Goal: Transaction & Acquisition: Book appointment/travel/reservation

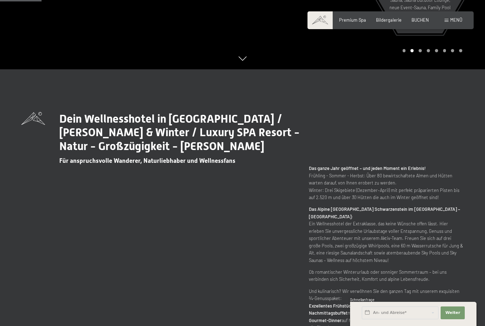
scroll to position [251, 0]
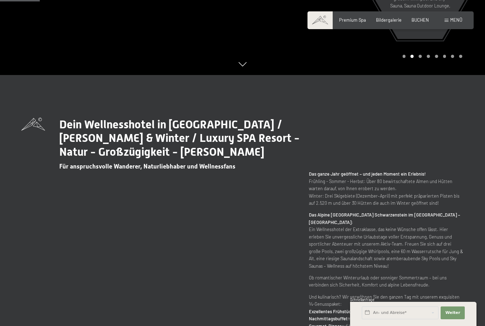
click at [324, 21] on span at bounding box center [320, 20] width 25 height 18
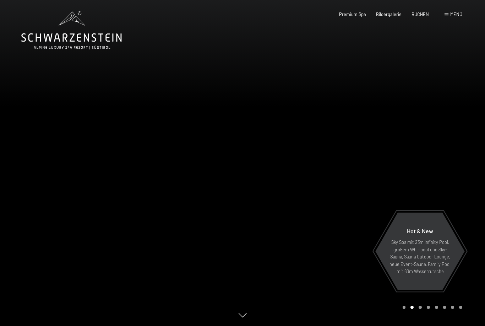
click at [455, 15] on span "Menü" at bounding box center [457, 14] width 12 height 6
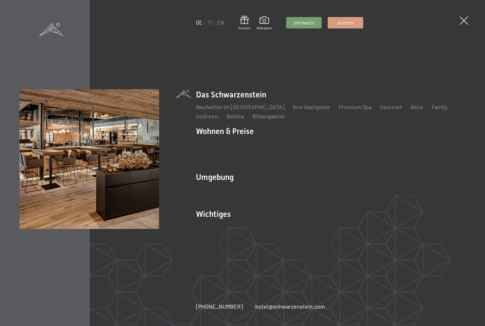
click at [461, 21] on span at bounding box center [464, 20] width 8 height 8
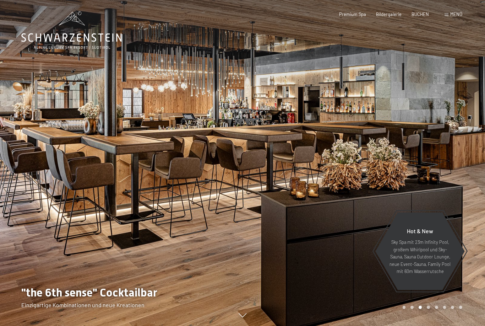
click at [390, 16] on div "Bildergalerie" at bounding box center [389, 14] width 26 height 6
click at [389, 15] on span "Bildergalerie" at bounding box center [389, 14] width 26 height 6
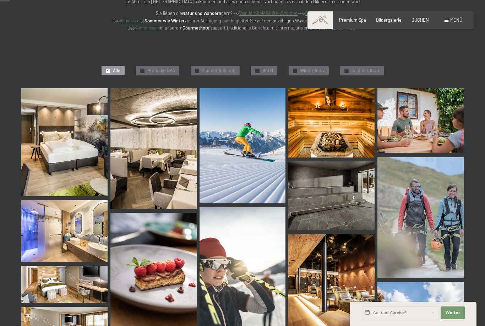
scroll to position [121, 0]
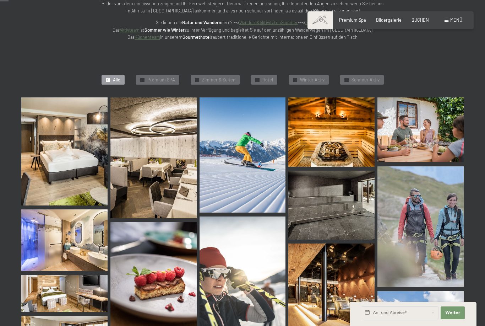
click at [74, 167] on img at bounding box center [64, 151] width 86 height 108
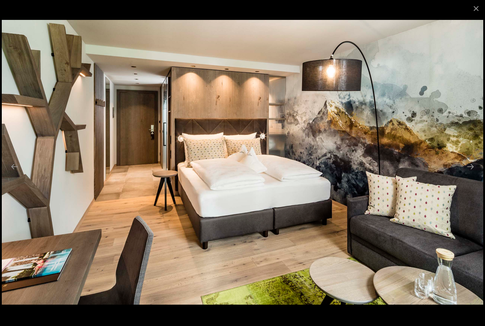
click at [475, 173] on button "Next slide" at bounding box center [470, 167] width 15 height 14
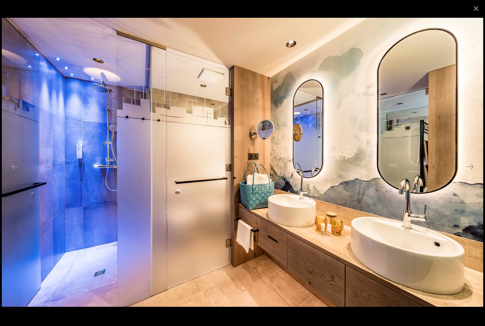
click at [476, 172] on button "Next slide" at bounding box center [470, 167] width 15 height 14
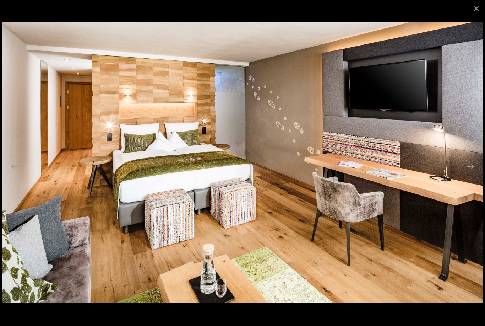
click at [471, 173] on button "Next slide" at bounding box center [470, 167] width 15 height 14
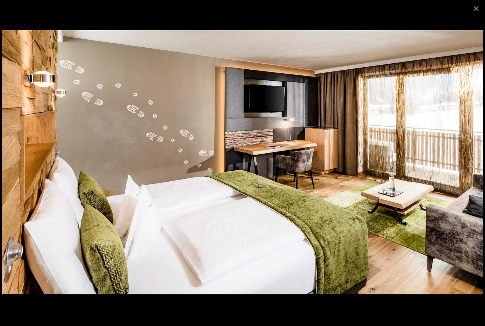
click at [471, 173] on button "Next slide" at bounding box center [470, 167] width 15 height 14
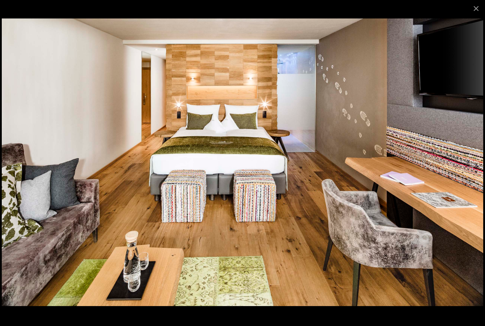
click at [469, 173] on button "Next slide" at bounding box center [470, 167] width 15 height 14
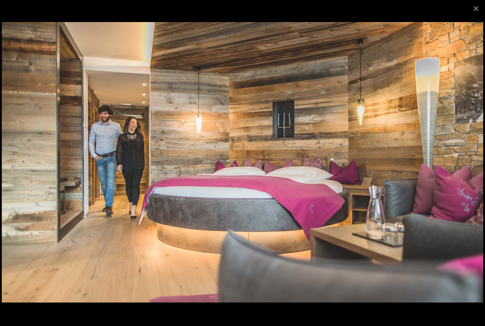
click at [471, 173] on button "Next slide" at bounding box center [470, 167] width 15 height 14
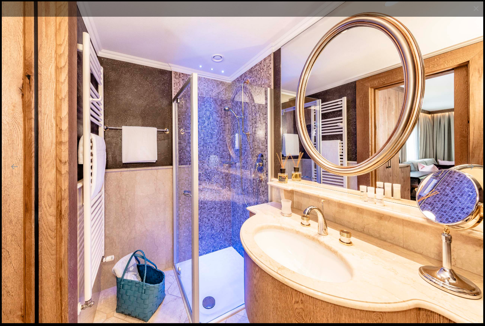
click at [466, 173] on button "Next slide" at bounding box center [470, 167] width 15 height 14
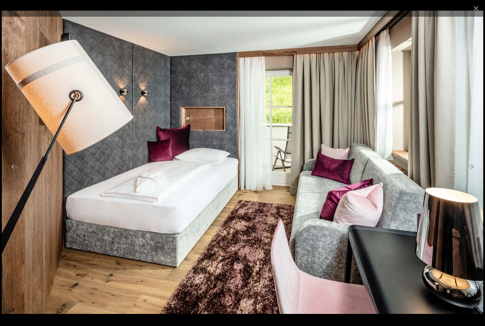
click at [473, 173] on button "Next slide" at bounding box center [470, 167] width 15 height 14
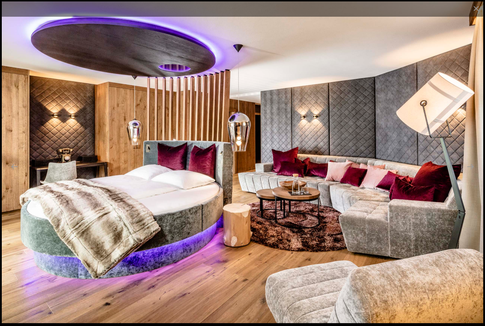
click at [471, 173] on button "Next slide" at bounding box center [470, 167] width 15 height 14
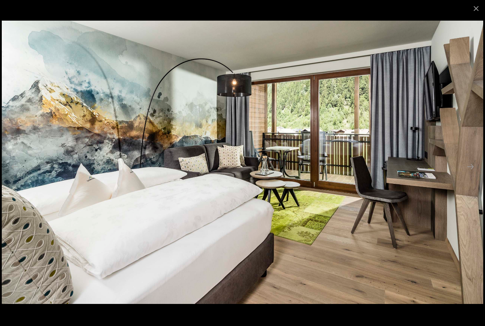
click at [472, 173] on button "Next slide" at bounding box center [470, 167] width 15 height 14
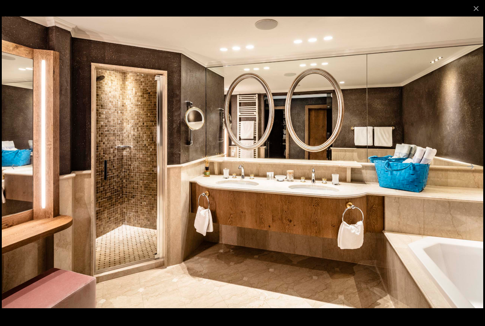
click at [470, 173] on button "Next slide" at bounding box center [470, 167] width 15 height 14
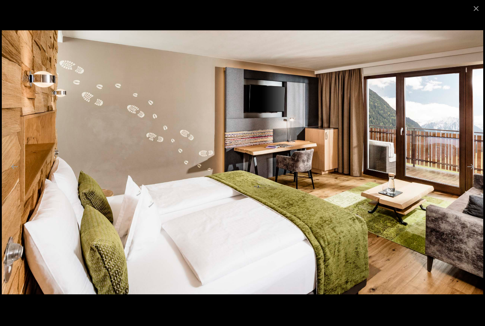
click at [471, 173] on button "Next slide" at bounding box center [470, 167] width 15 height 14
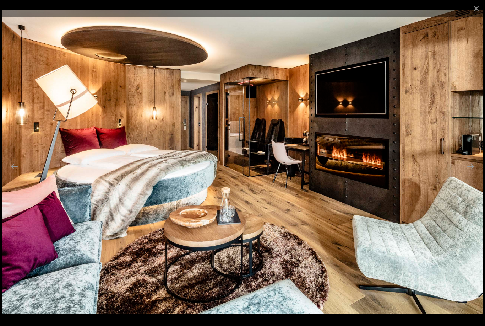
click at [470, 173] on button "Next slide" at bounding box center [470, 167] width 15 height 14
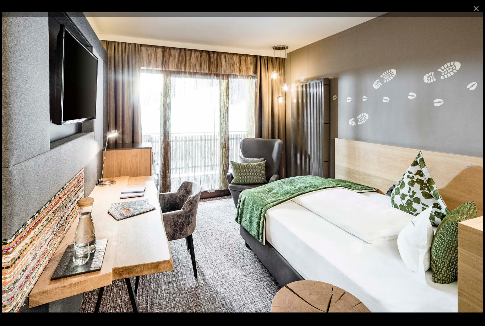
click at [20, 173] on button "Previous slide" at bounding box center [14, 167] width 15 height 14
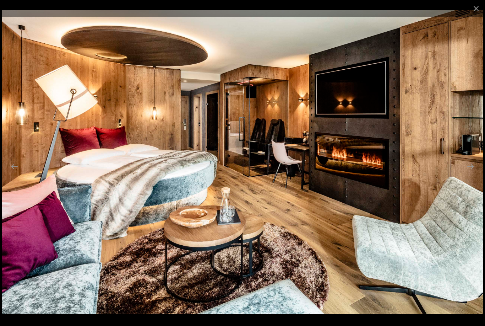
click at [473, 173] on button "Next slide" at bounding box center [470, 167] width 15 height 14
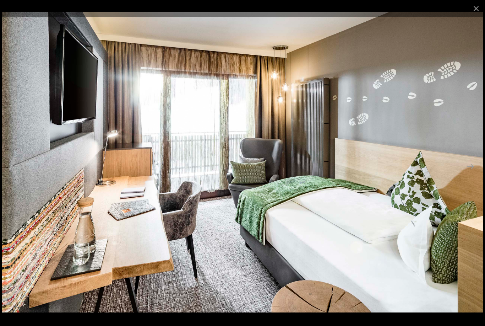
click at [471, 173] on button "Next slide" at bounding box center [470, 167] width 15 height 14
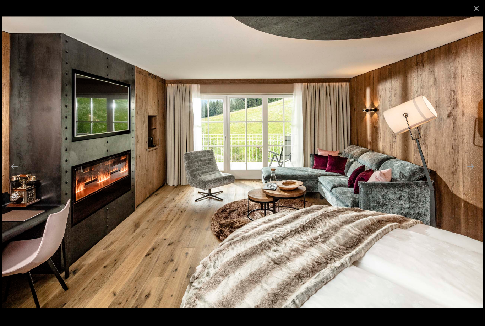
click at [14, 173] on button "Previous slide" at bounding box center [14, 167] width 15 height 14
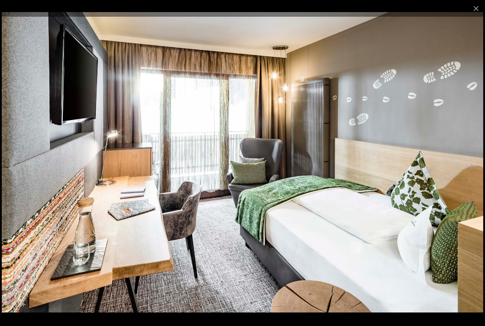
click at [473, 173] on button "Next slide" at bounding box center [470, 167] width 15 height 14
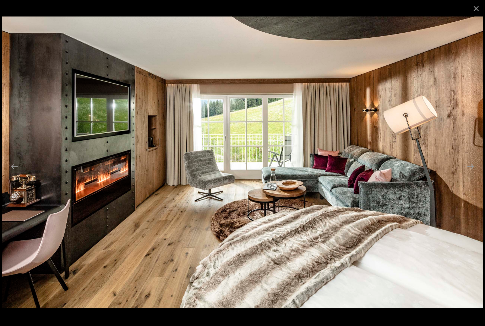
click at [470, 173] on button "Next slide" at bounding box center [470, 167] width 15 height 14
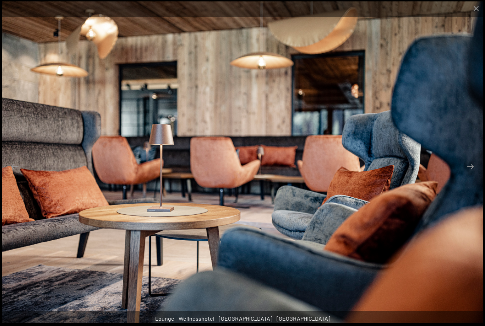
click at [474, 173] on button "Next slide" at bounding box center [470, 167] width 15 height 14
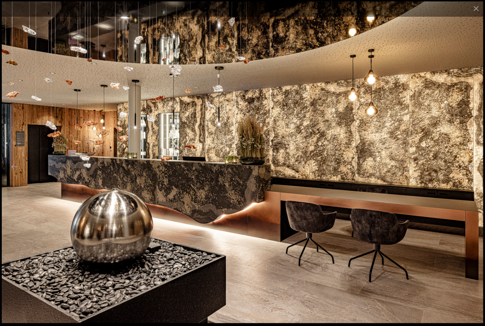
click at [474, 173] on button "Next slide" at bounding box center [470, 167] width 15 height 14
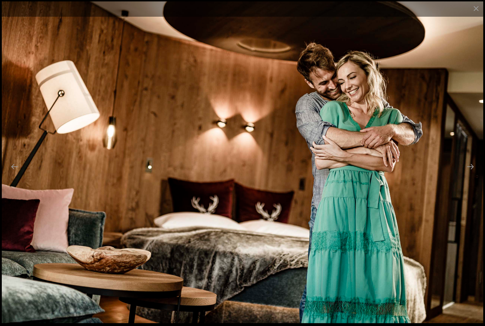
click at [475, 173] on button "Next slide" at bounding box center [470, 167] width 15 height 14
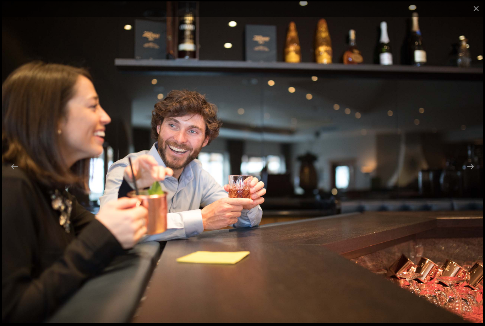
click at [476, 172] on button "Next slide" at bounding box center [470, 167] width 15 height 14
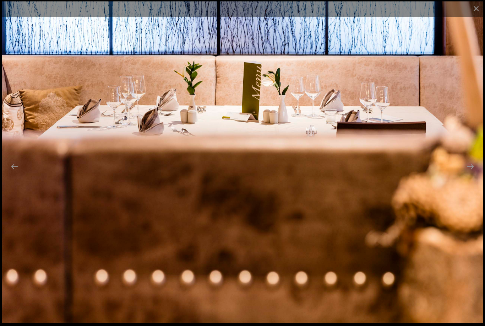
click at [472, 173] on button "Next slide" at bounding box center [470, 167] width 15 height 14
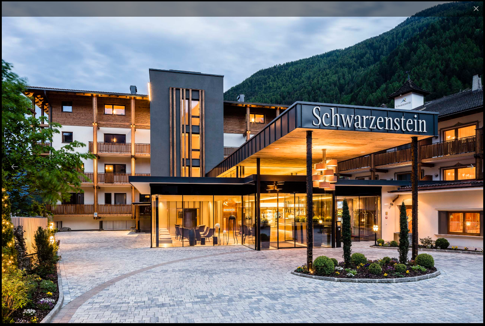
click at [471, 173] on button "Next slide" at bounding box center [470, 167] width 15 height 14
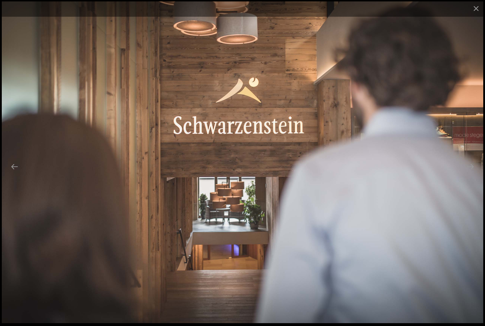
click at [472, 173] on button "Next slide" at bounding box center [470, 167] width 15 height 14
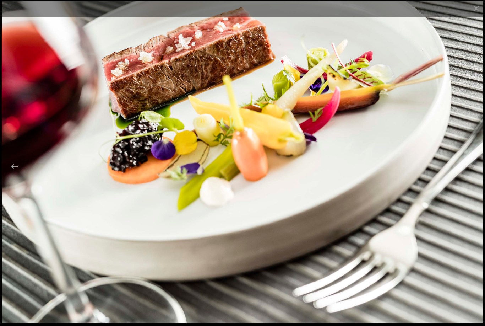
click at [473, 173] on button "Next slide" at bounding box center [470, 167] width 15 height 14
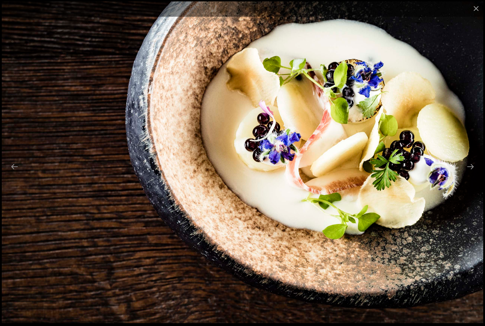
click at [473, 173] on button "Next slide" at bounding box center [470, 167] width 15 height 14
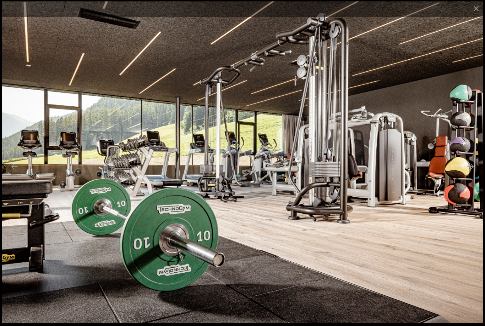
click at [476, 173] on button "Next slide" at bounding box center [470, 167] width 15 height 14
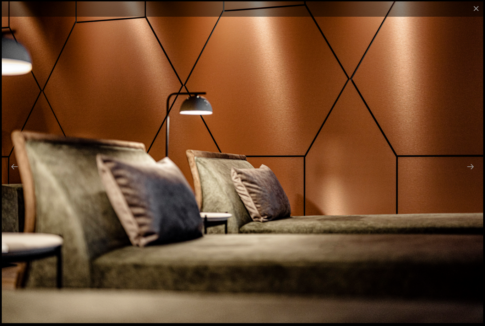
click at [472, 172] on button "Next slide" at bounding box center [470, 167] width 15 height 14
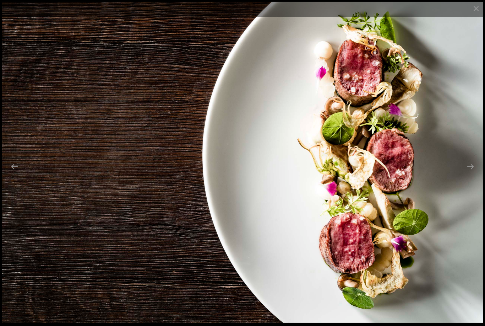
click at [475, 172] on button "Next slide" at bounding box center [470, 167] width 15 height 14
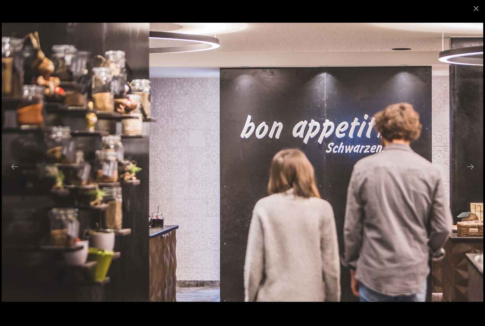
click at [472, 173] on button "Next slide" at bounding box center [470, 167] width 15 height 14
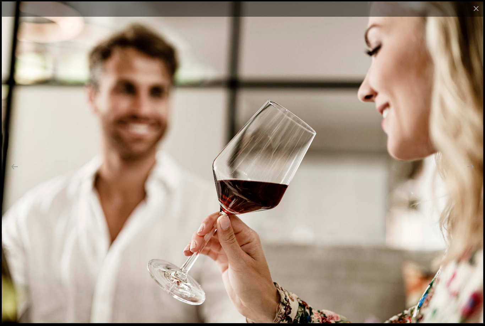
click at [469, 173] on button "Next slide" at bounding box center [470, 167] width 15 height 14
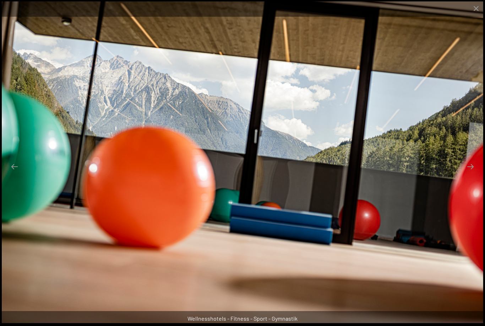
click at [473, 173] on button "Next slide" at bounding box center [470, 167] width 15 height 14
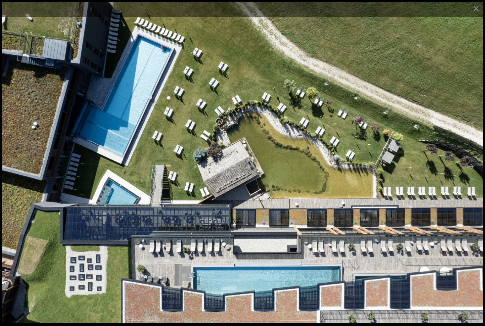
click at [473, 173] on button "Next slide" at bounding box center [470, 167] width 15 height 14
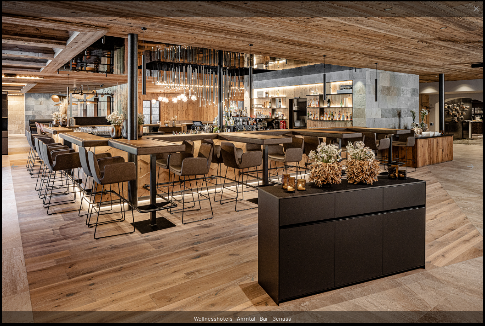
click at [475, 173] on button "Next slide" at bounding box center [470, 167] width 15 height 14
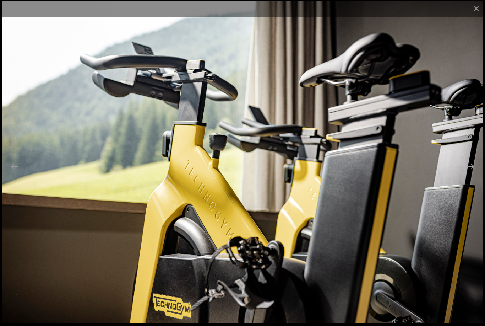
click at [473, 173] on button "Next slide" at bounding box center [470, 167] width 15 height 14
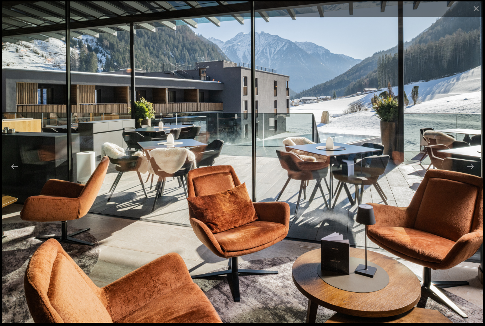
click at [472, 173] on button "Next slide" at bounding box center [470, 167] width 15 height 14
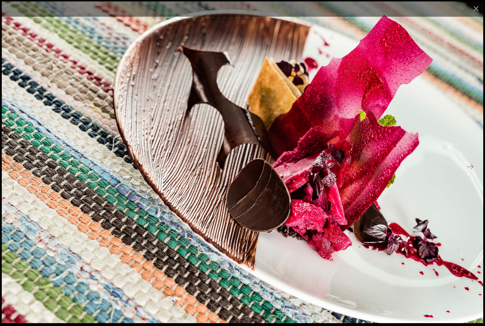
click at [472, 173] on button "Next slide" at bounding box center [470, 167] width 15 height 14
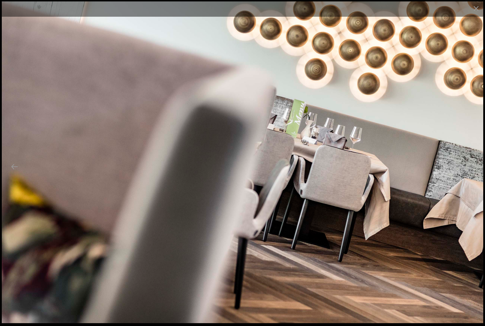
click at [471, 173] on button "Next slide" at bounding box center [470, 167] width 15 height 14
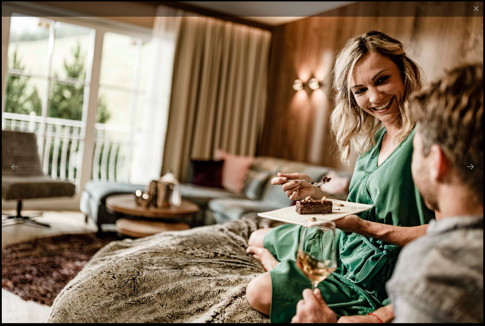
click at [472, 173] on button "Next slide" at bounding box center [470, 167] width 15 height 14
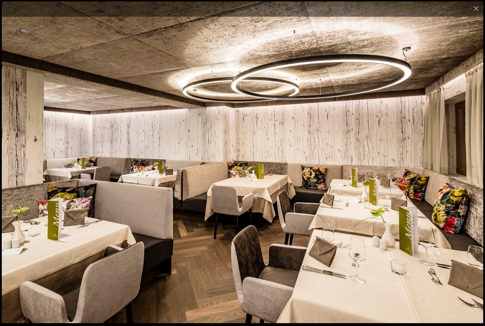
click at [470, 173] on button "Next slide" at bounding box center [470, 167] width 15 height 14
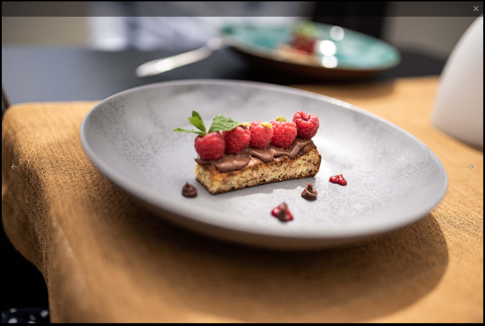
click at [470, 173] on button "Next slide" at bounding box center [470, 167] width 15 height 14
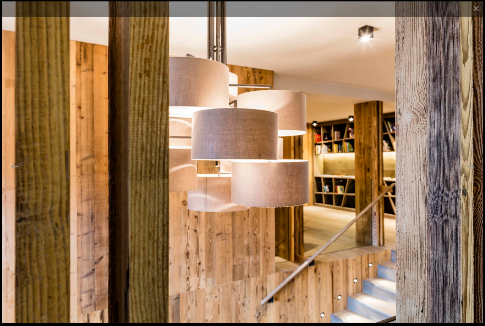
click at [471, 173] on button "Next slide" at bounding box center [470, 167] width 15 height 14
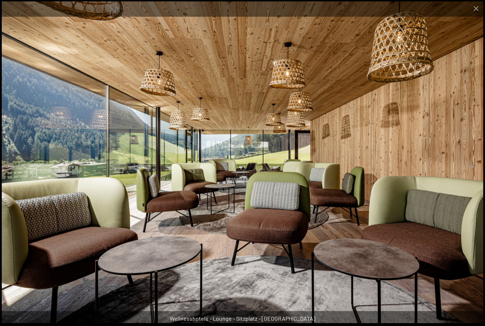
click at [474, 173] on button "Next slide" at bounding box center [470, 167] width 15 height 14
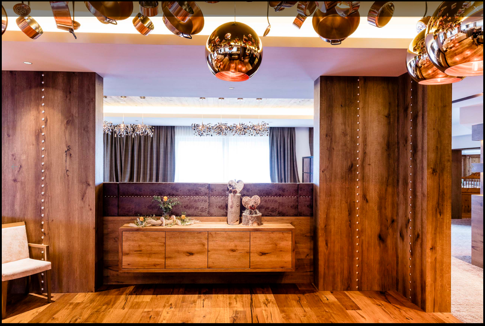
click at [471, 173] on button "Next slide" at bounding box center [470, 167] width 15 height 14
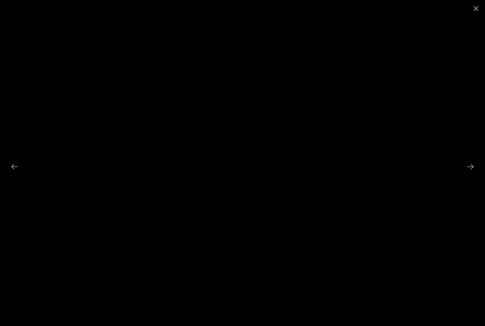
click at [470, 173] on button "Next slide" at bounding box center [470, 167] width 15 height 14
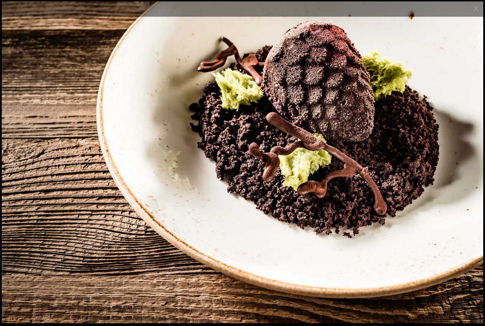
click at [470, 173] on button "Next slide" at bounding box center [470, 167] width 15 height 14
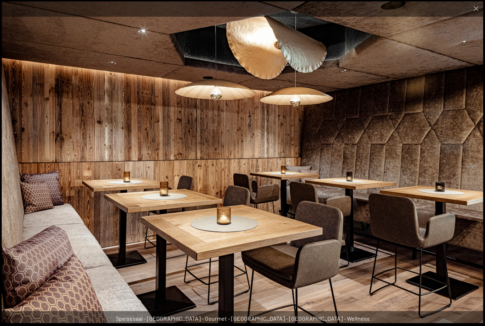
click at [472, 171] on button "Next slide" at bounding box center [470, 167] width 15 height 14
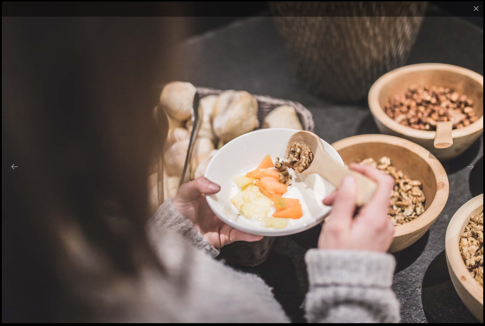
click at [471, 173] on button "Next slide" at bounding box center [470, 167] width 15 height 14
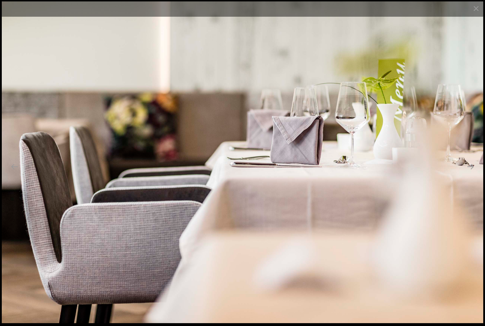
click at [471, 173] on button "Next slide" at bounding box center [470, 167] width 15 height 14
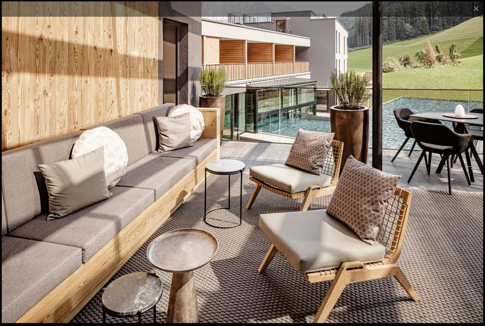
click at [472, 173] on button "Next slide" at bounding box center [470, 167] width 15 height 14
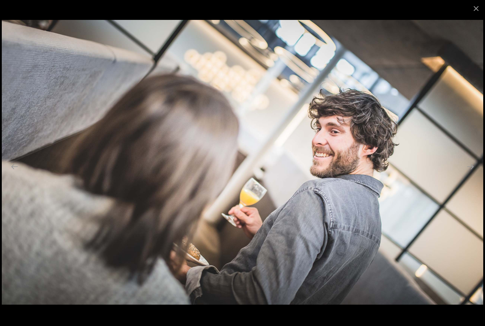
click at [467, 173] on button "Next slide" at bounding box center [470, 167] width 15 height 14
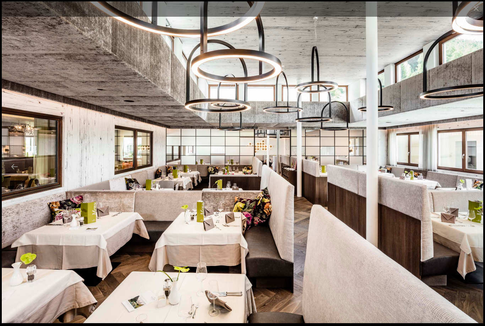
click at [469, 173] on button "Next slide" at bounding box center [470, 167] width 15 height 14
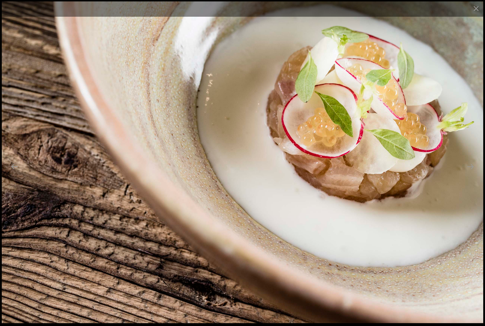
click at [472, 173] on button "Next slide" at bounding box center [470, 167] width 15 height 14
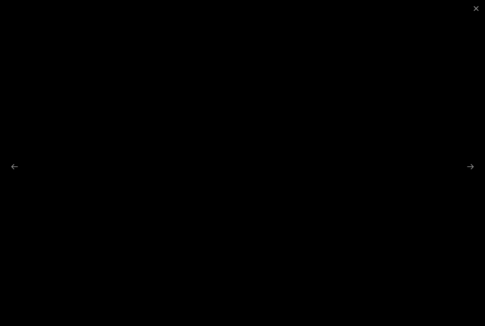
click at [469, 173] on button "Next slide" at bounding box center [470, 167] width 15 height 14
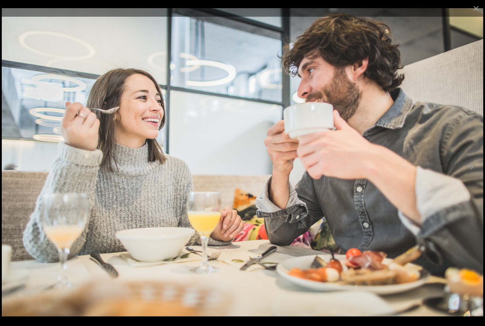
click at [469, 173] on button "Next slide" at bounding box center [470, 167] width 15 height 14
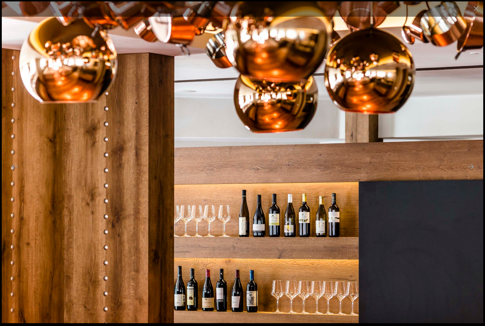
click at [471, 173] on button "Next slide" at bounding box center [470, 167] width 15 height 14
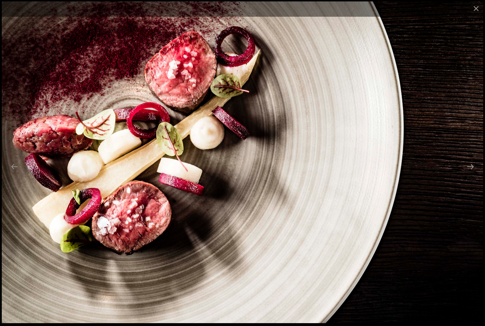
click at [474, 173] on button "Next slide" at bounding box center [470, 167] width 15 height 14
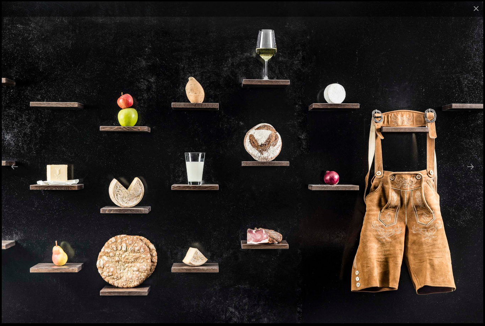
click at [474, 173] on button "Next slide" at bounding box center [470, 167] width 15 height 14
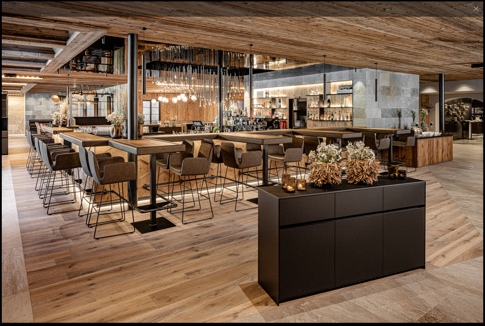
click at [470, 173] on button "Next slide" at bounding box center [470, 167] width 15 height 14
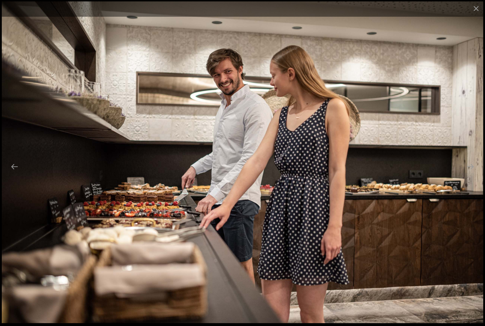
click at [469, 173] on button "Next slide" at bounding box center [470, 167] width 15 height 14
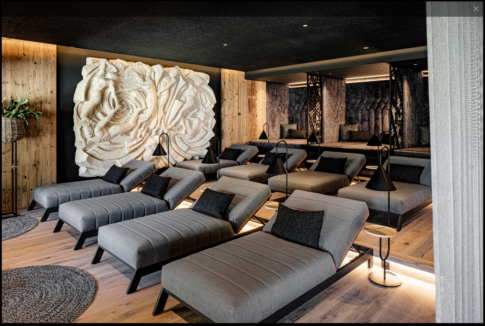
click at [473, 173] on button "Next slide" at bounding box center [470, 167] width 15 height 14
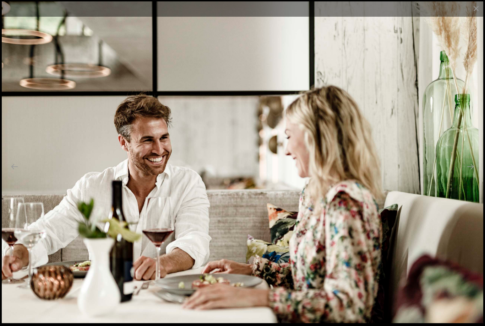
click at [476, 171] on button "Next slide" at bounding box center [470, 167] width 15 height 14
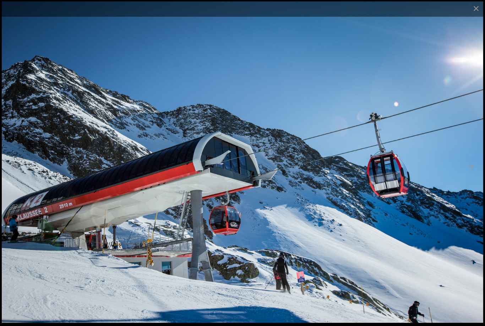
click at [469, 173] on button "Next slide" at bounding box center [470, 167] width 15 height 14
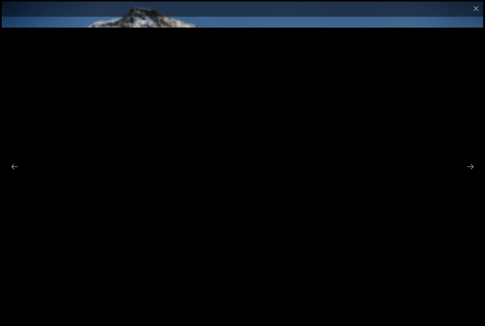
click at [469, 173] on button "Next slide" at bounding box center [470, 167] width 15 height 14
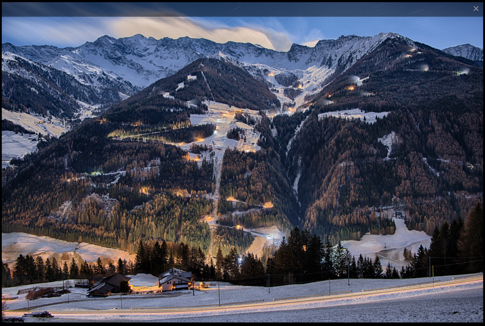
click at [468, 173] on button "Next slide" at bounding box center [470, 167] width 15 height 14
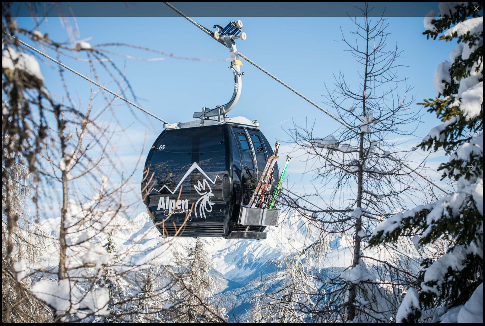
click at [467, 173] on button "Next slide" at bounding box center [470, 167] width 15 height 14
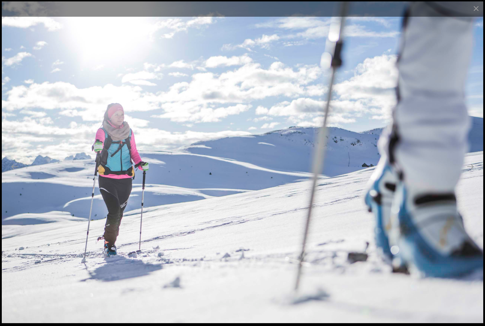
click at [472, 173] on button "Next slide" at bounding box center [470, 167] width 15 height 14
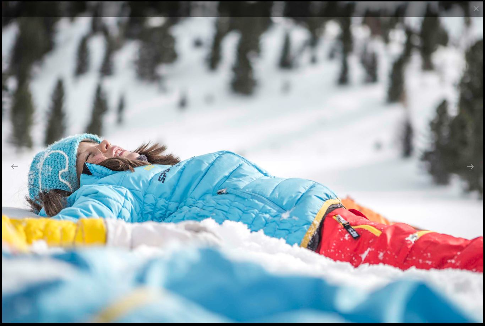
click at [473, 173] on button "Next slide" at bounding box center [470, 167] width 15 height 14
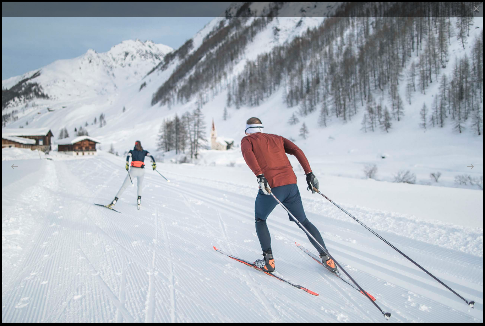
click at [470, 173] on button "Next slide" at bounding box center [470, 167] width 15 height 14
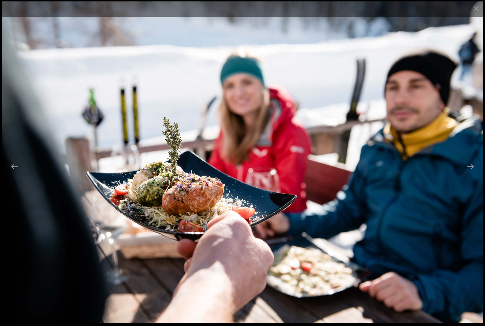
click at [468, 173] on button "Next slide" at bounding box center [470, 167] width 15 height 14
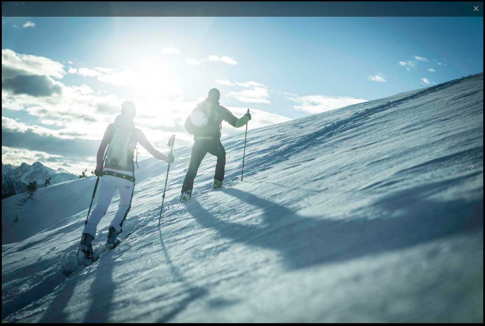
click at [469, 173] on button "Next slide" at bounding box center [470, 167] width 15 height 14
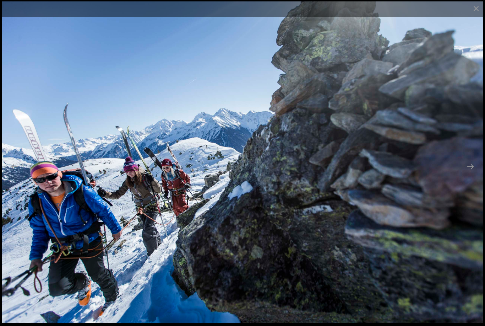
click at [470, 173] on button "Next slide" at bounding box center [470, 167] width 15 height 14
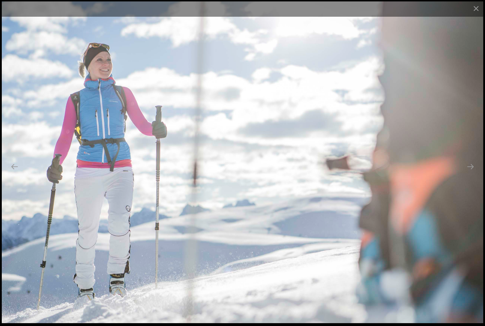
click at [469, 173] on button "Next slide" at bounding box center [470, 167] width 15 height 14
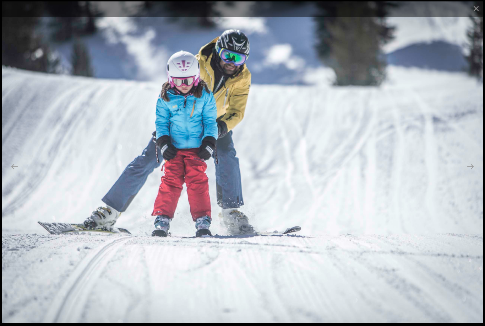
click at [469, 173] on button "Next slide" at bounding box center [470, 167] width 15 height 14
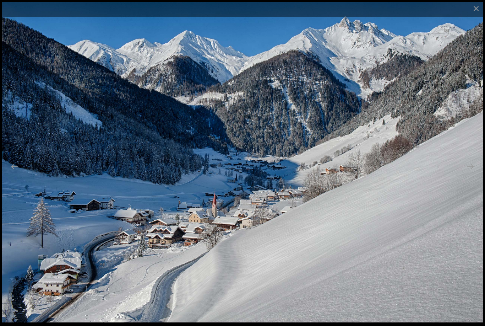
click at [471, 173] on button "Next slide" at bounding box center [470, 167] width 15 height 14
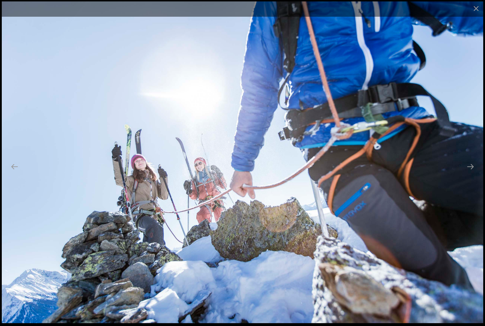
click at [469, 173] on button "Next slide" at bounding box center [470, 167] width 15 height 14
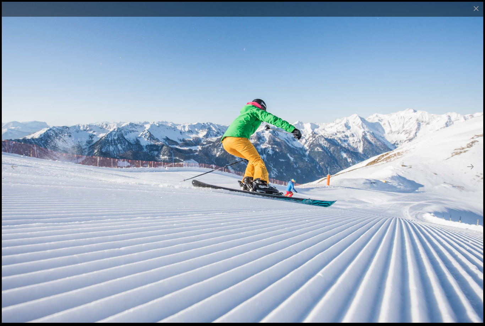
click at [470, 173] on button "Next slide" at bounding box center [470, 167] width 15 height 14
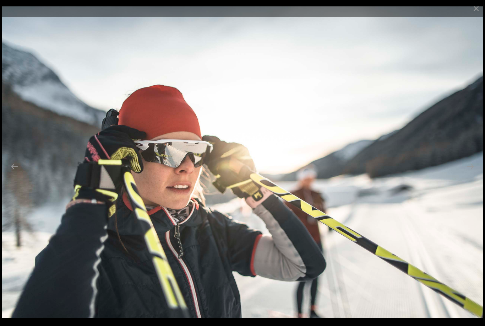
click at [471, 173] on button "Next slide" at bounding box center [470, 167] width 15 height 14
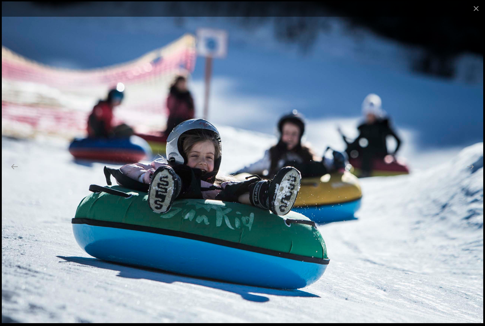
click at [471, 173] on button "Next slide" at bounding box center [470, 167] width 15 height 14
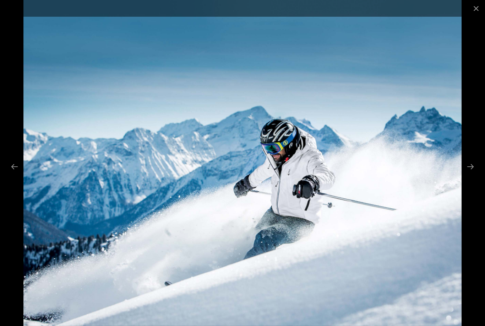
click at [467, 173] on button "Next slide" at bounding box center [470, 167] width 15 height 14
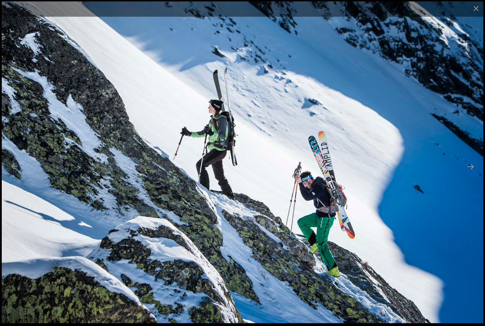
click at [468, 171] on button "Next slide" at bounding box center [470, 167] width 15 height 14
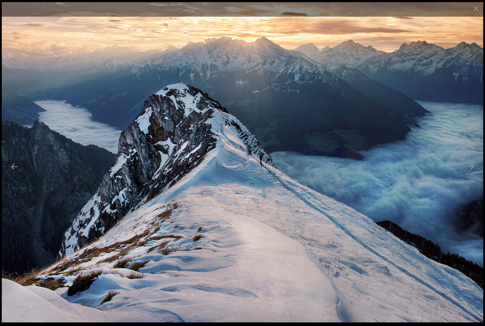
click at [469, 173] on button "Next slide" at bounding box center [470, 167] width 15 height 14
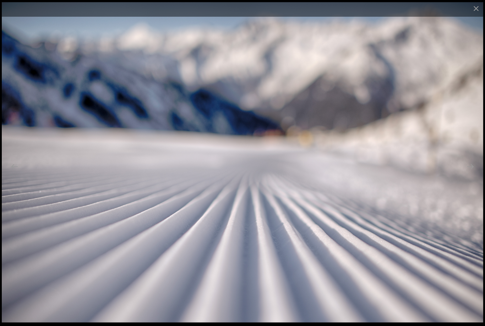
click at [471, 173] on button "Next slide" at bounding box center [470, 167] width 15 height 14
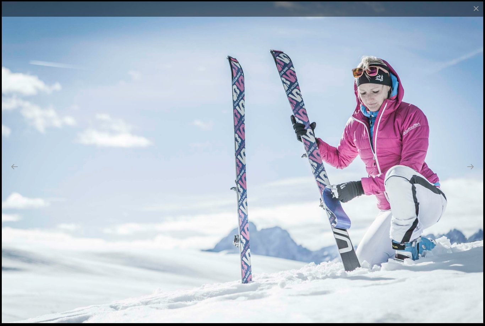
click at [473, 173] on button "Next slide" at bounding box center [470, 167] width 15 height 14
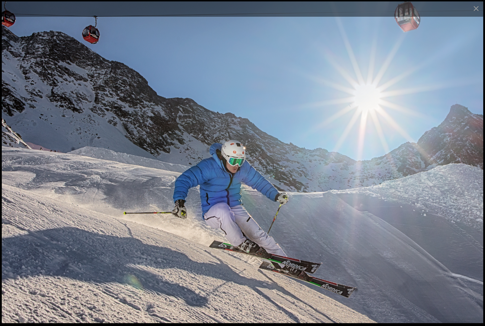
click at [472, 173] on button "Next slide" at bounding box center [470, 167] width 15 height 14
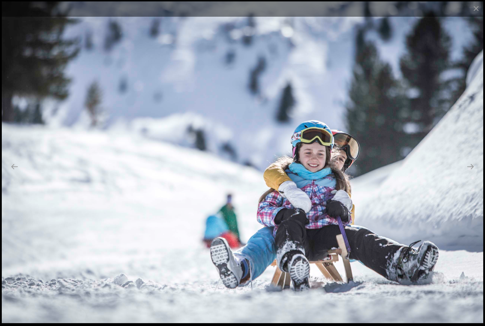
click at [470, 173] on button "Next slide" at bounding box center [470, 167] width 15 height 14
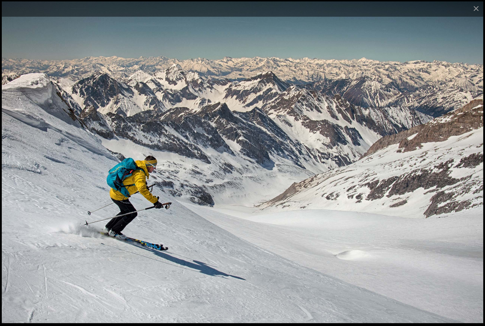
click at [471, 173] on button "Next slide" at bounding box center [470, 167] width 15 height 14
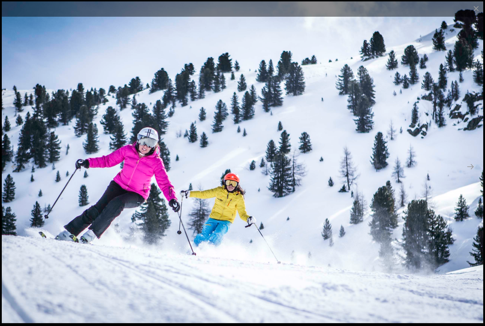
click at [473, 173] on button "Next slide" at bounding box center [470, 167] width 15 height 14
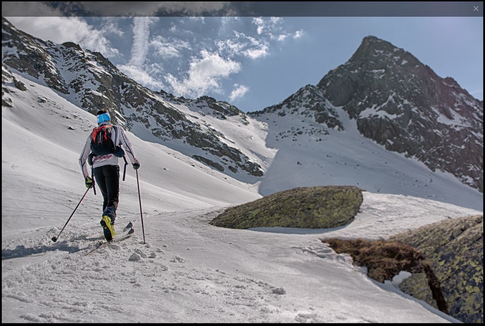
click at [471, 173] on button "Next slide" at bounding box center [470, 167] width 15 height 14
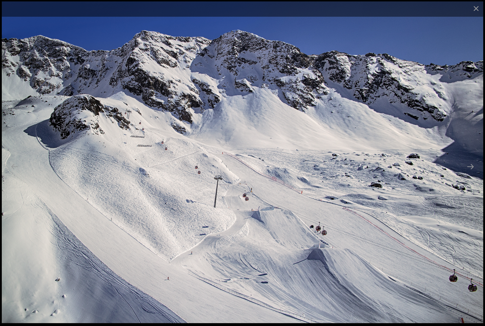
click at [469, 173] on button "Next slide" at bounding box center [470, 167] width 15 height 14
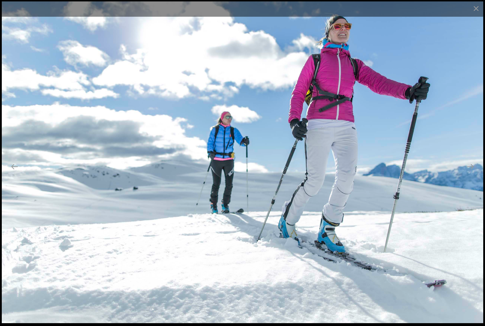
click at [470, 173] on button "Next slide" at bounding box center [470, 167] width 15 height 14
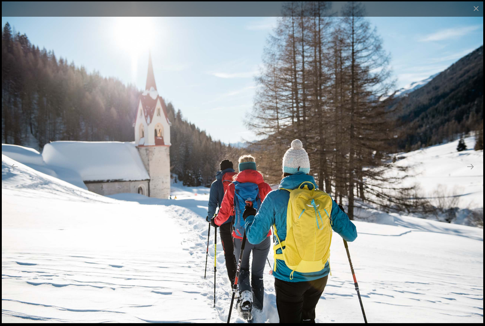
click at [472, 173] on button "Next slide" at bounding box center [470, 167] width 15 height 14
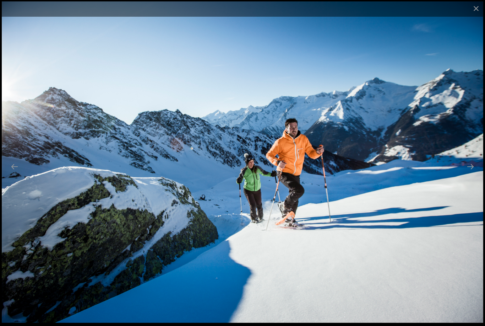
click at [469, 173] on button "Next slide" at bounding box center [470, 167] width 15 height 14
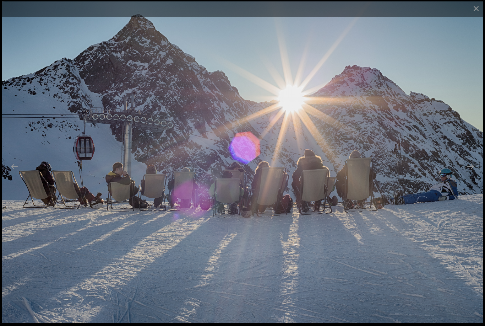
click at [472, 173] on button "Next slide" at bounding box center [470, 167] width 15 height 14
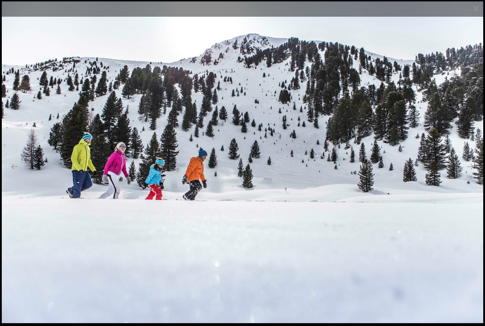
click at [473, 173] on button "Next slide" at bounding box center [470, 167] width 15 height 14
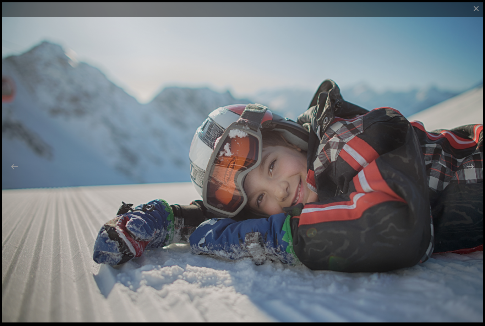
click at [472, 173] on button "Next slide" at bounding box center [470, 167] width 15 height 14
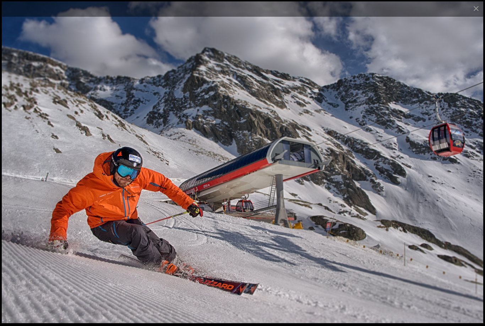
click at [473, 172] on button "Next slide" at bounding box center [470, 167] width 15 height 14
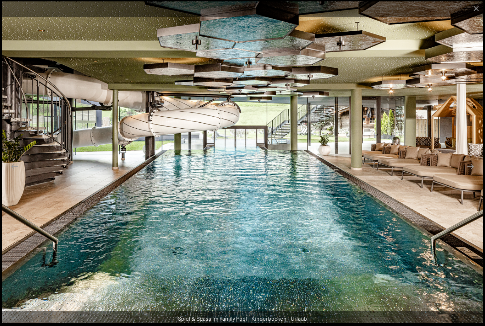
click at [473, 173] on button "Next slide" at bounding box center [470, 167] width 15 height 14
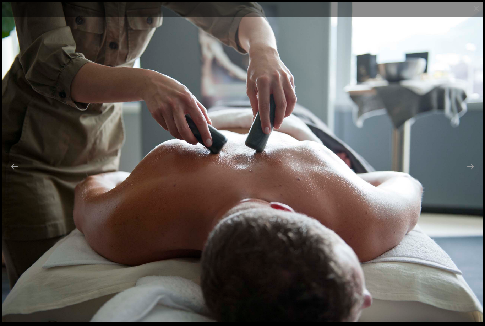
click at [466, 173] on button "Next slide" at bounding box center [470, 167] width 15 height 14
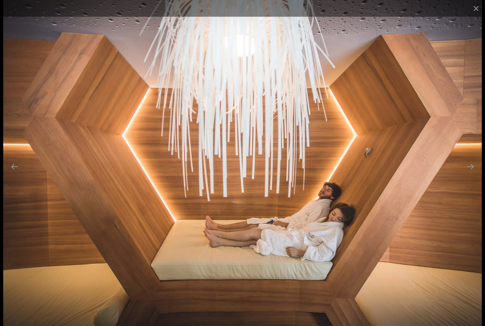
click at [469, 173] on button "Next slide" at bounding box center [470, 167] width 15 height 14
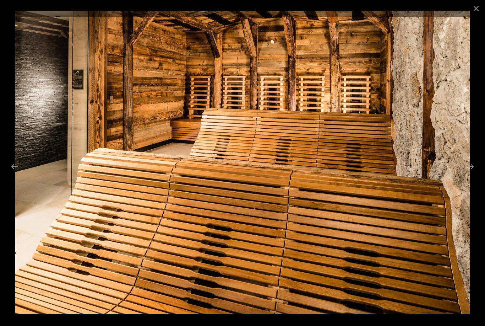
click at [468, 173] on button "Next slide" at bounding box center [470, 167] width 15 height 14
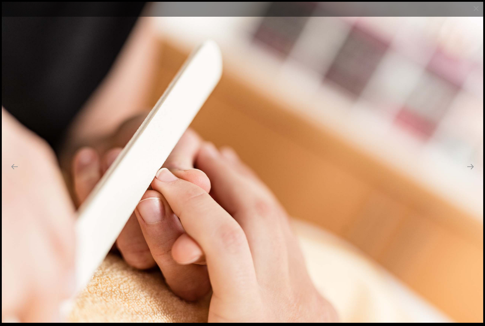
click at [471, 173] on button "Next slide" at bounding box center [470, 167] width 15 height 14
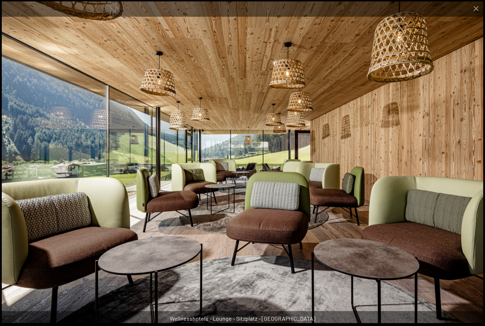
click at [468, 173] on button "Next slide" at bounding box center [470, 167] width 15 height 14
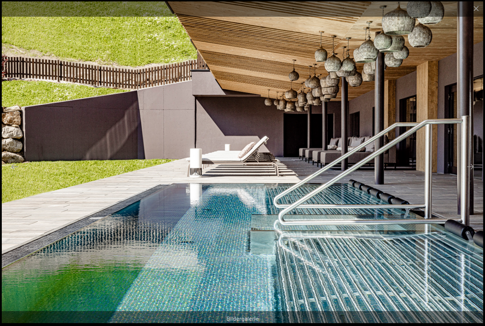
click at [473, 173] on button "Next slide" at bounding box center [470, 167] width 15 height 14
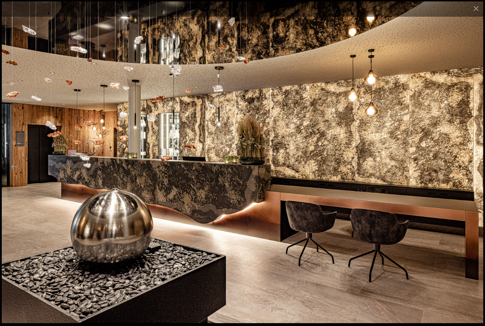
click at [471, 173] on button "Next slide" at bounding box center [470, 167] width 15 height 14
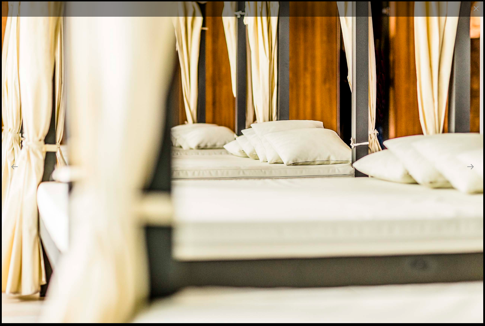
click at [473, 173] on button "Next slide" at bounding box center [470, 167] width 15 height 14
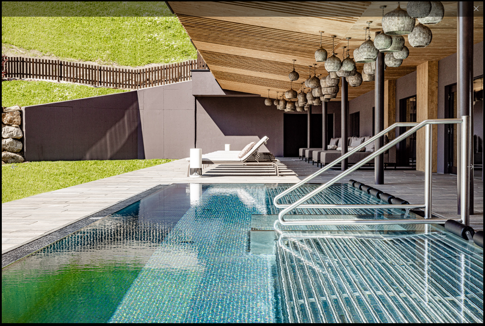
click at [472, 171] on button "Next slide" at bounding box center [470, 167] width 15 height 14
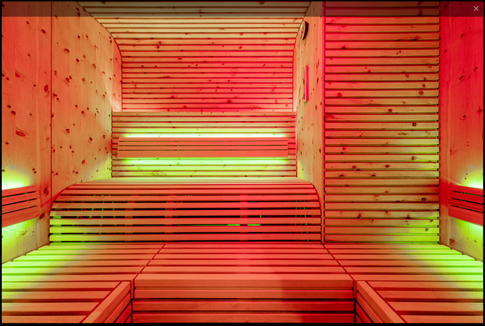
click at [472, 173] on button "Next slide" at bounding box center [470, 167] width 15 height 14
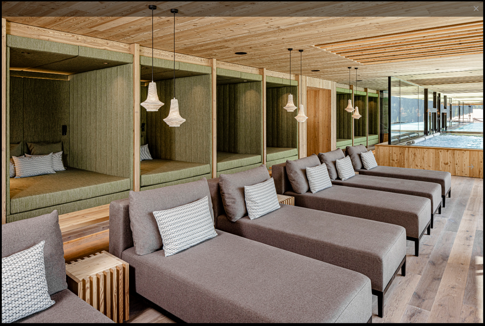
click at [472, 173] on button "Next slide" at bounding box center [470, 167] width 15 height 14
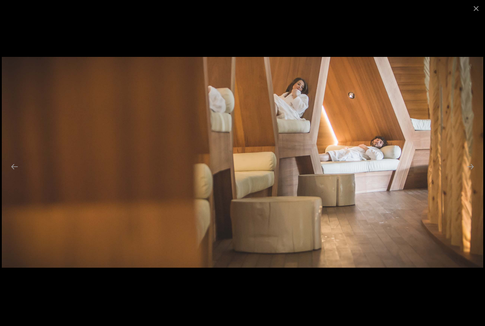
click at [472, 173] on button "Next slide" at bounding box center [470, 167] width 15 height 14
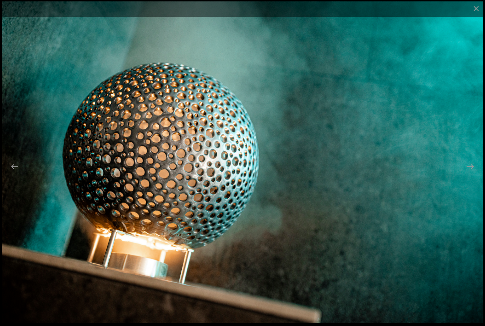
click at [471, 173] on button "Next slide" at bounding box center [470, 167] width 15 height 14
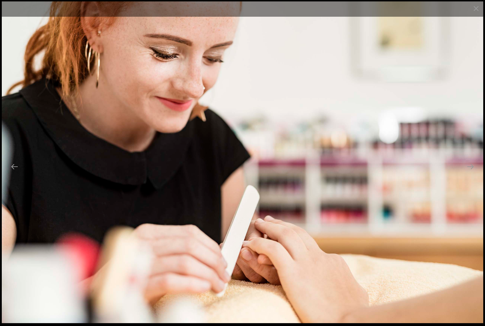
click at [471, 173] on button "Next slide" at bounding box center [470, 167] width 15 height 14
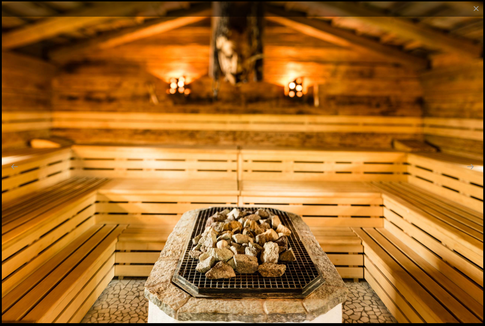
click at [473, 173] on button "Next slide" at bounding box center [470, 167] width 15 height 14
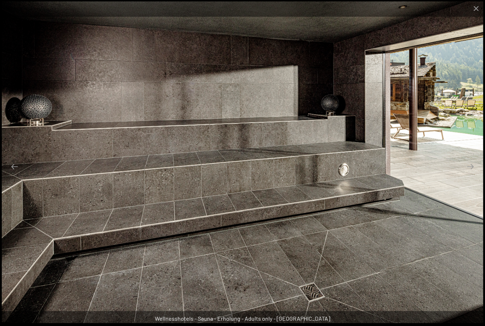
click at [470, 173] on button "Next slide" at bounding box center [470, 167] width 15 height 14
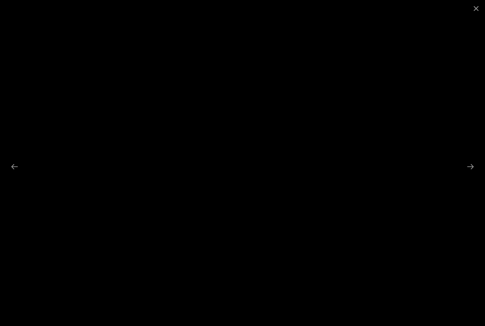
click at [473, 173] on button "Next slide" at bounding box center [470, 167] width 15 height 14
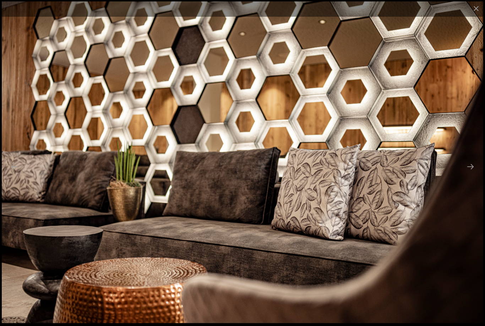
click at [472, 173] on button "Next slide" at bounding box center [470, 167] width 15 height 14
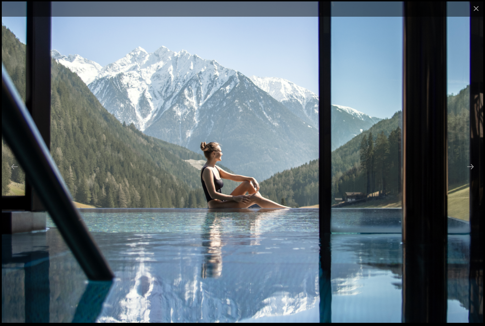
click at [472, 173] on button "Next slide" at bounding box center [470, 167] width 15 height 14
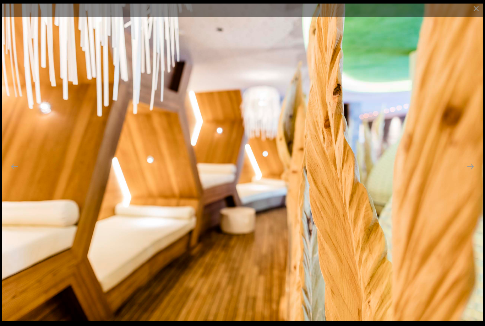
click at [472, 173] on button "Next slide" at bounding box center [470, 167] width 15 height 14
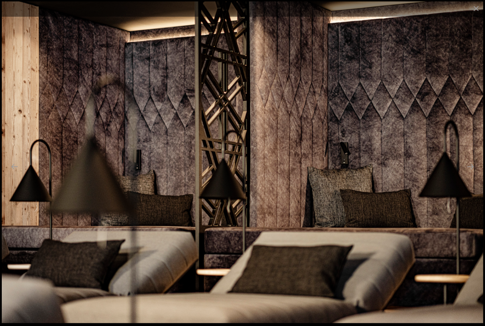
click at [473, 173] on button "Next slide" at bounding box center [470, 167] width 15 height 14
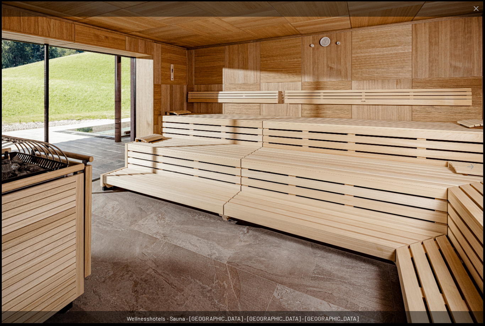
click at [472, 173] on button "Next slide" at bounding box center [470, 167] width 15 height 14
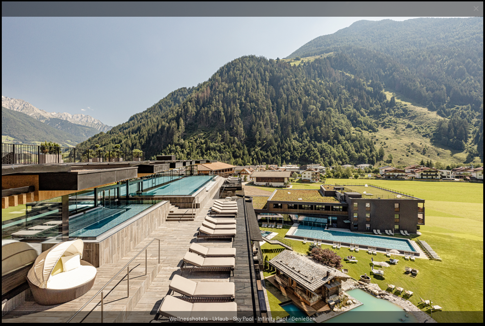
click at [473, 173] on button "Next slide" at bounding box center [470, 167] width 15 height 14
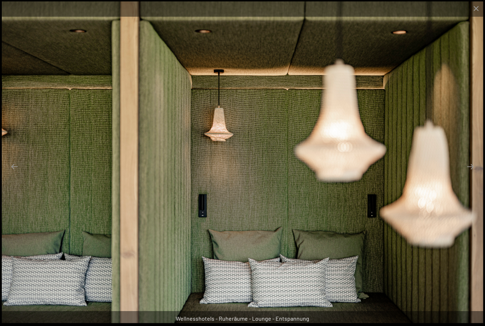
click at [468, 173] on button "Next slide" at bounding box center [470, 167] width 15 height 14
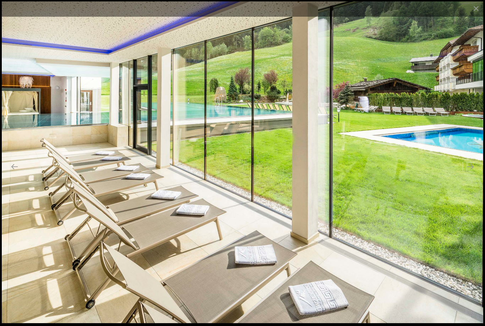
click at [472, 173] on button "Next slide" at bounding box center [470, 167] width 15 height 14
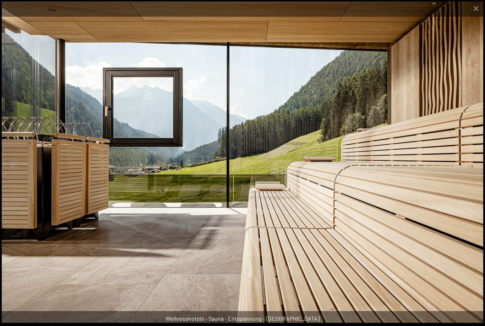
click at [469, 173] on button "Next slide" at bounding box center [470, 167] width 15 height 14
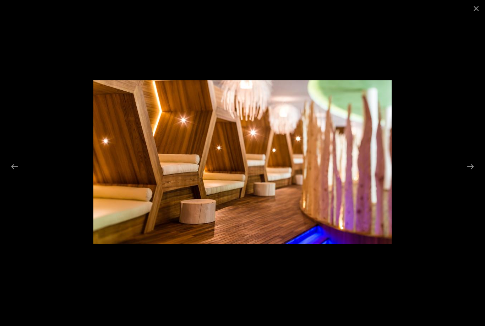
click at [471, 172] on button "Next slide" at bounding box center [470, 167] width 15 height 14
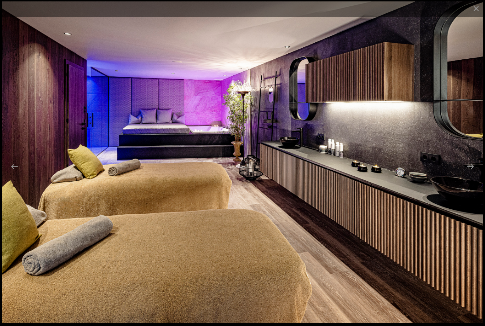
click at [470, 172] on button "Next slide" at bounding box center [470, 167] width 15 height 14
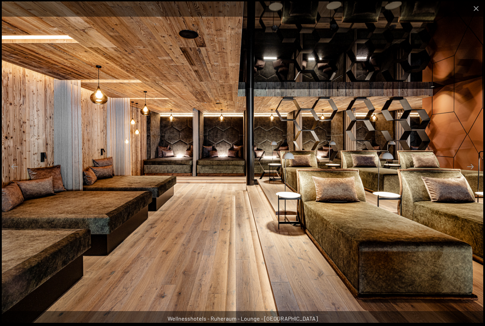
click at [471, 172] on button "Next slide" at bounding box center [470, 167] width 15 height 14
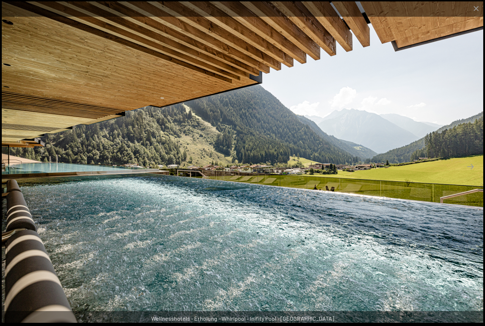
click at [471, 173] on button "Next slide" at bounding box center [470, 167] width 15 height 14
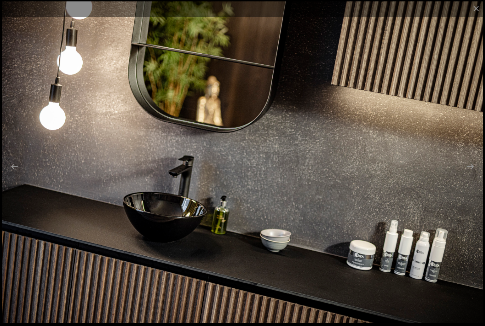
click at [469, 173] on button "Next slide" at bounding box center [470, 167] width 15 height 14
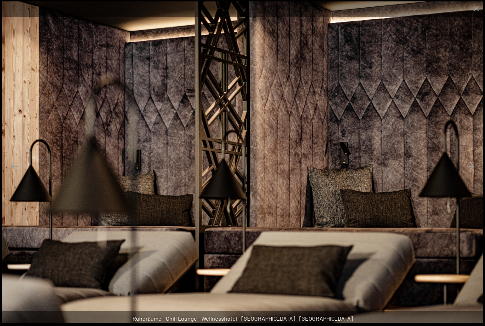
click at [472, 173] on button "Next slide" at bounding box center [470, 167] width 15 height 14
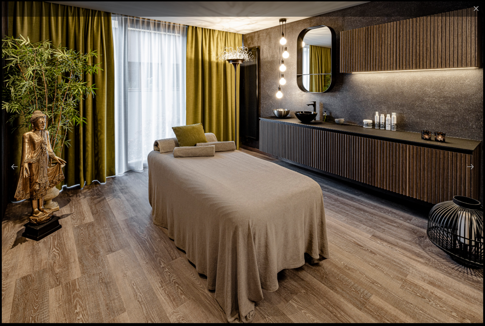
click at [471, 173] on button "Next slide" at bounding box center [470, 167] width 15 height 14
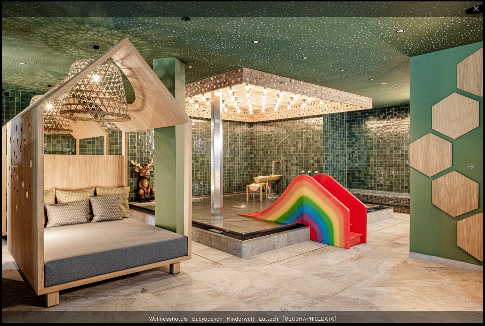
click at [471, 173] on button "Next slide" at bounding box center [470, 167] width 15 height 14
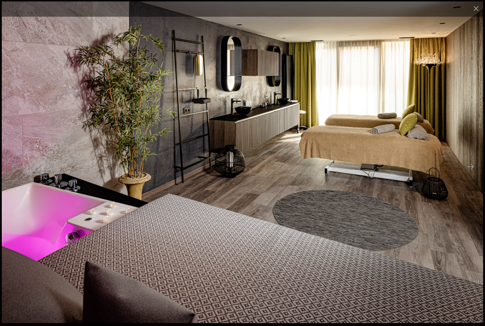
click at [471, 173] on button "Next slide" at bounding box center [470, 167] width 15 height 14
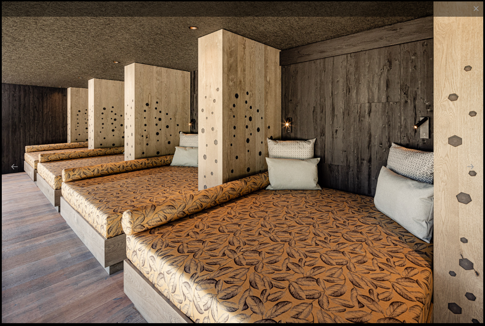
click at [471, 173] on button "Next slide" at bounding box center [470, 167] width 15 height 14
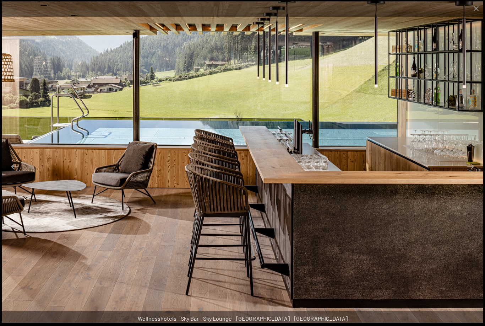
click at [470, 173] on button "Next slide" at bounding box center [470, 167] width 15 height 14
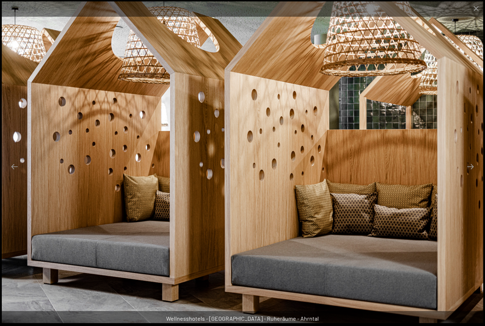
click at [471, 172] on button "Next slide" at bounding box center [470, 167] width 15 height 14
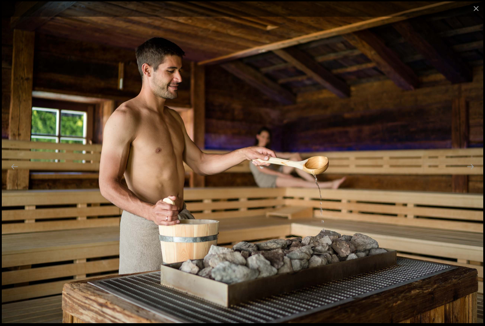
click at [472, 173] on button "Next slide" at bounding box center [470, 167] width 15 height 14
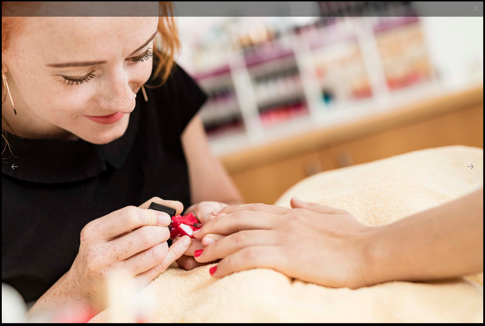
click at [472, 173] on button "Next slide" at bounding box center [470, 167] width 15 height 14
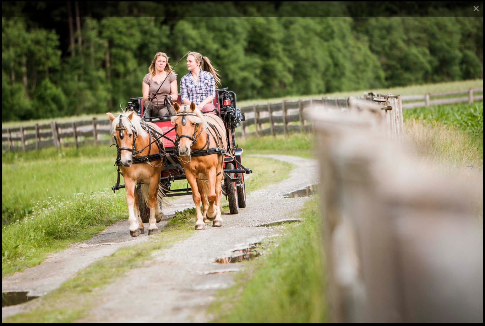
click at [472, 172] on button "Next slide" at bounding box center [470, 167] width 15 height 14
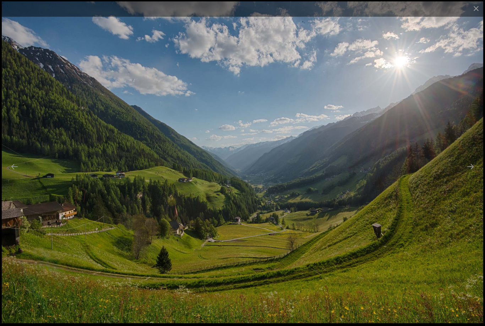
click at [471, 173] on button "Next slide" at bounding box center [470, 167] width 15 height 14
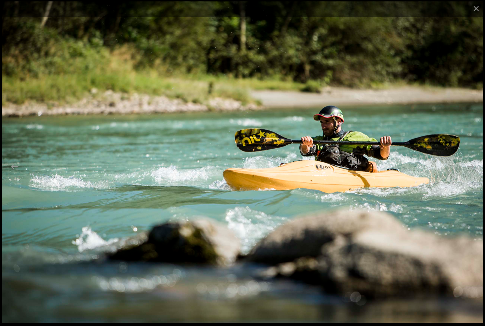
click at [469, 171] on button "Next slide" at bounding box center [470, 167] width 15 height 14
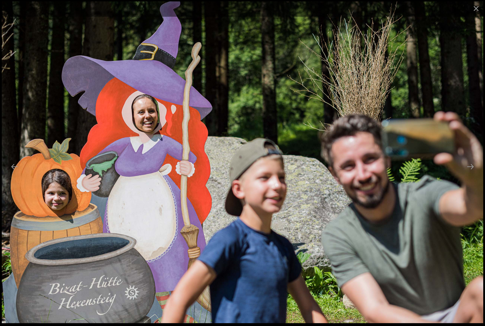
click at [471, 173] on button "Next slide" at bounding box center [470, 167] width 15 height 14
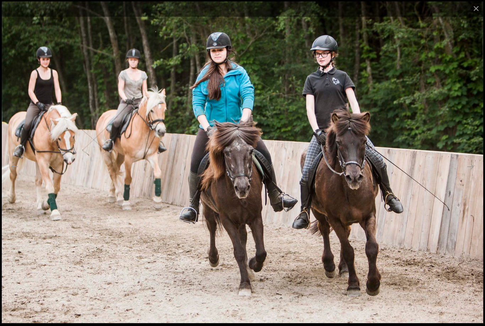
click at [471, 173] on button "Next slide" at bounding box center [470, 167] width 15 height 14
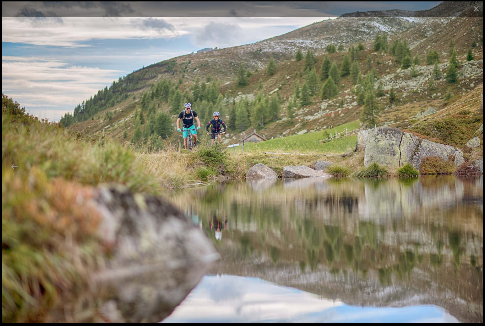
click at [472, 173] on button "Next slide" at bounding box center [470, 167] width 15 height 14
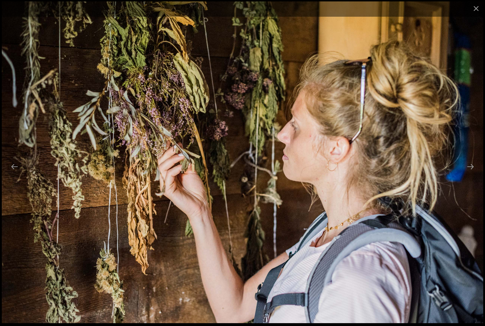
click at [469, 173] on button "Next slide" at bounding box center [470, 167] width 15 height 14
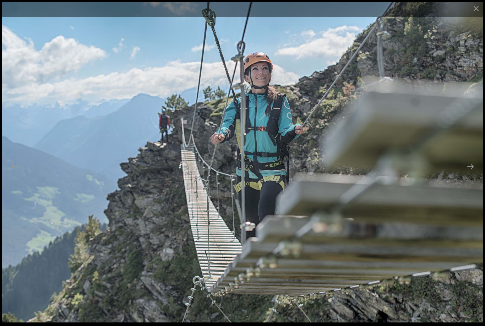
click at [473, 173] on button "Next slide" at bounding box center [470, 167] width 15 height 14
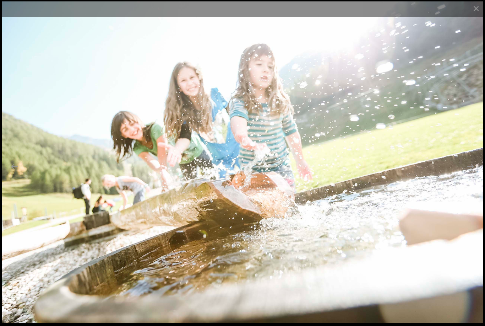
click at [473, 173] on button "Next slide" at bounding box center [470, 167] width 15 height 14
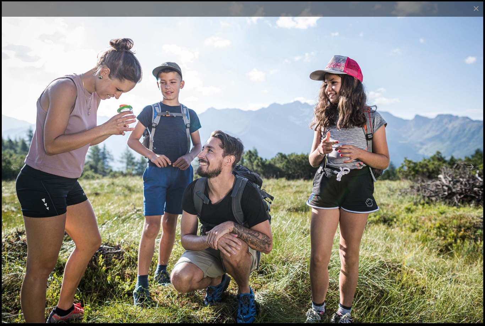
click at [471, 173] on button "Next slide" at bounding box center [470, 167] width 15 height 14
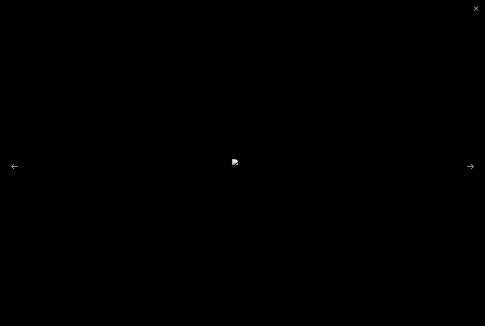
click at [471, 173] on button "Next slide" at bounding box center [470, 167] width 15 height 14
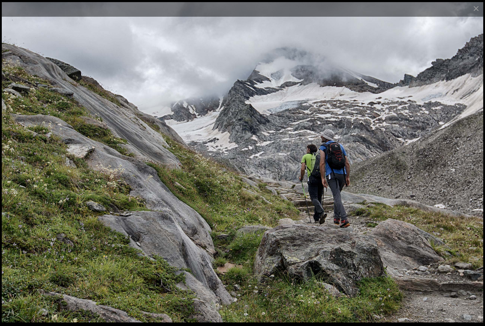
click at [470, 173] on button "Next slide" at bounding box center [470, 167] width 15 height 14
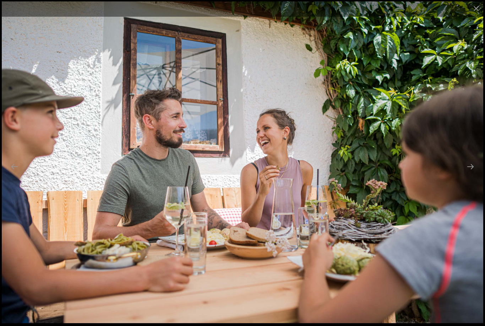
click at [469, 173] on button "Next slide" at bounding box center [470, 167] width 15 height 14
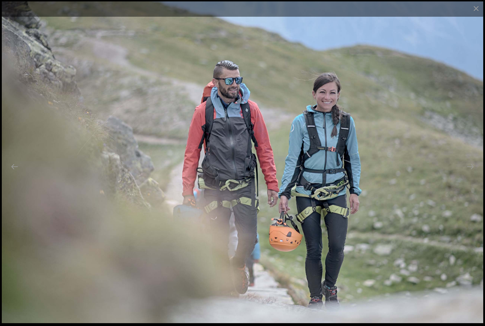
click at [470, 173] on button "Next slide" at bounding box center [470, 167] width 15 height 14
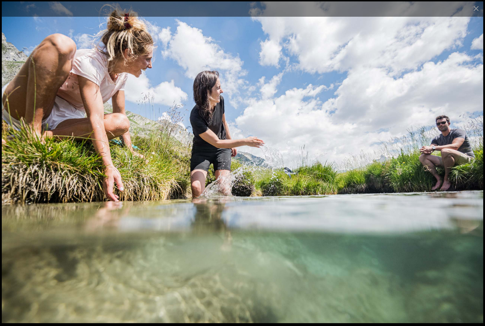
click at [469, 173] on button "Next slide" at bounding box center [470, 167] width 15 height 14
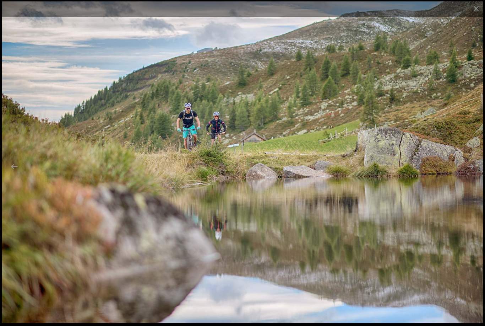
click at [12, 173] on button "Previous slide" at bounding box center [14, 167] width 15 height 14
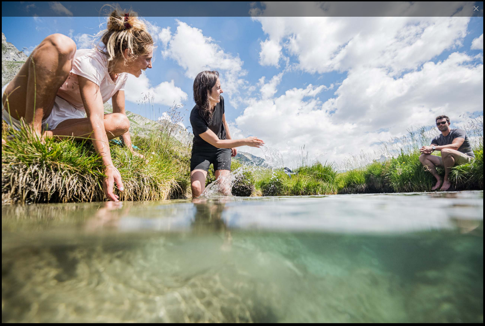
click at [471, 172] on button "Next slide" at bounding box center [470, 167] width 15 height 14
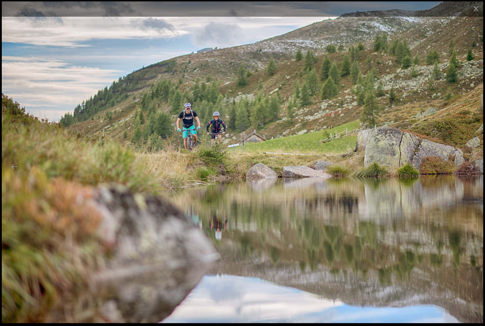
click at [467, 173] on button "Next slide" at bounding box center [470, 167] width 15 height 14
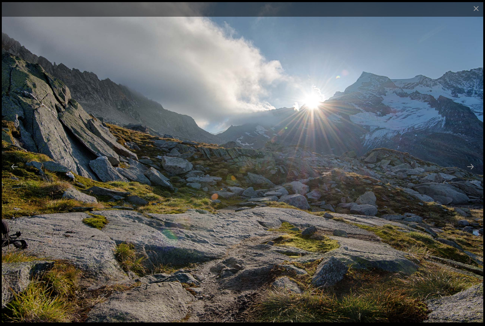
click at [470, 173] on button "Next slide" at bounding box center [470, 167] width 15 height 14
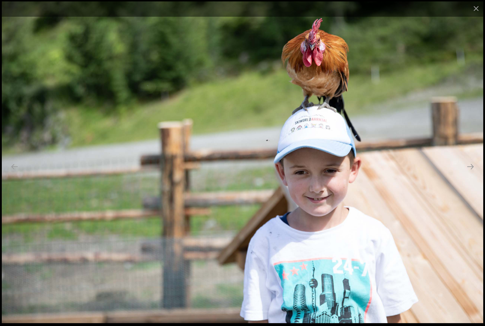
click at [470, 173] on button "Next slide" at bounding box center [470, 167] width 15 height 14
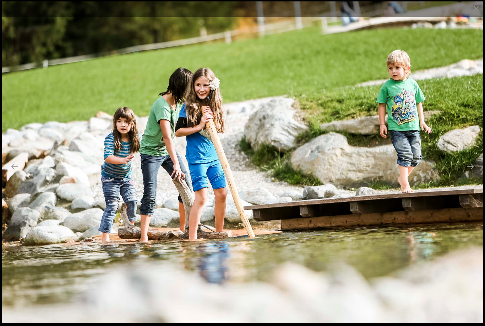
click at [467, 173] on button "Next slide" at bounding box center [470, 167] width 15 height 14
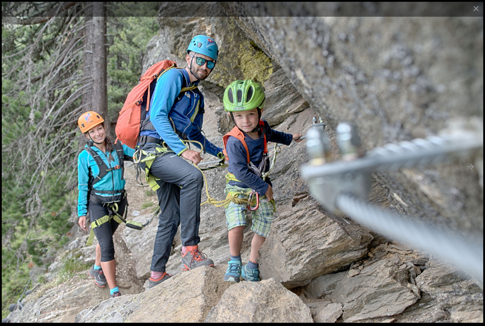
click at [473, 173] on button "Next slide" at bounding box center [470, 167] width 15 height 14
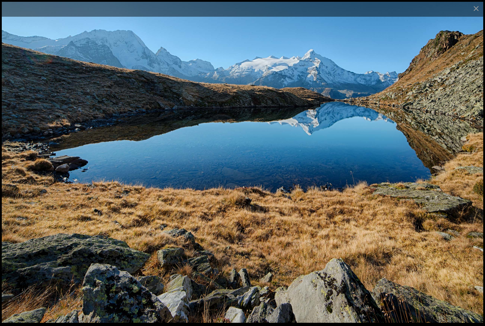
click at [469, 173] on button "Next slide" at bounding box center [470, 167] width 15 height 14
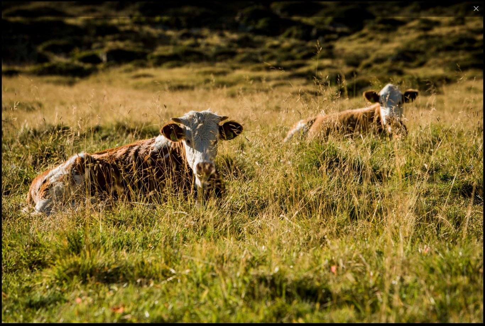
click at [469, 173] on button "Next slide" at bounding box center [470, 167] width 15 height 14
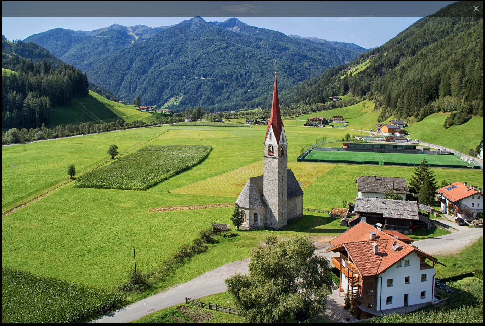
click at [471, 173] on button "Next slide" at bounding box center [470, 167] width 15 height 14
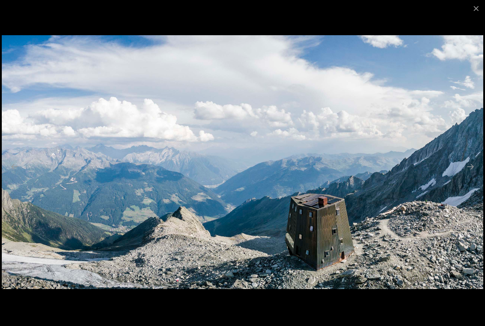
click at [473, 173] on button "Next slide" at bounding box center [470, 167] width 15 height 14
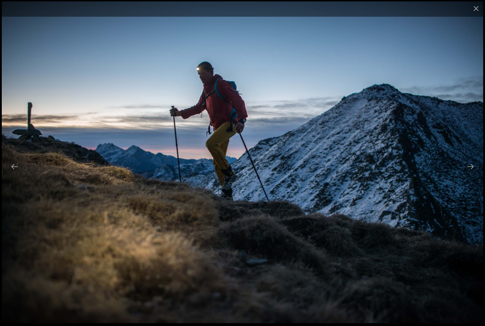
click at [473, 173] on button "Next slide" at bounding box center [470, 167] width 15 height 14
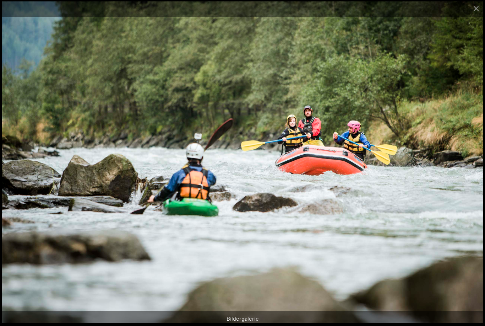
click at [471, 173] on button "Next slide" at bounding box center [470, 167] width 15 height 14
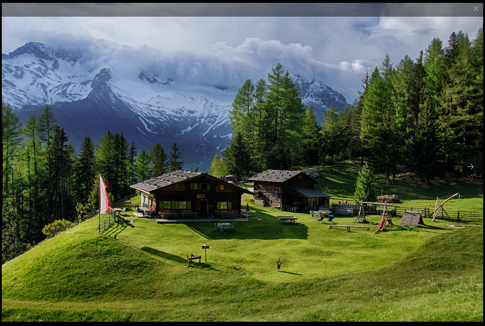
click at [471, 173] on button "Next slide" at bounding box center [470, 167] width 15 height 14
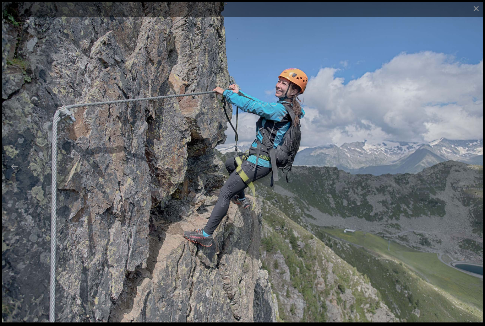
click at [474, 173] on button "Next slide" at bounding box center [470, 167] width 15 height 14
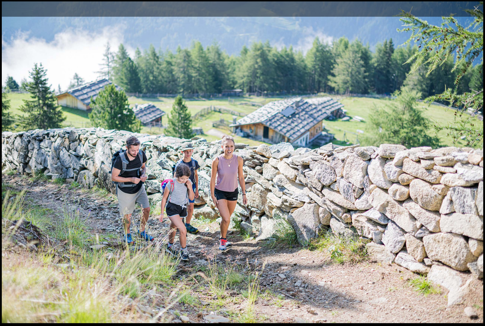
click at [474, 173] on button "Next slide" at bounding box center [470, 167] width 15 height 14
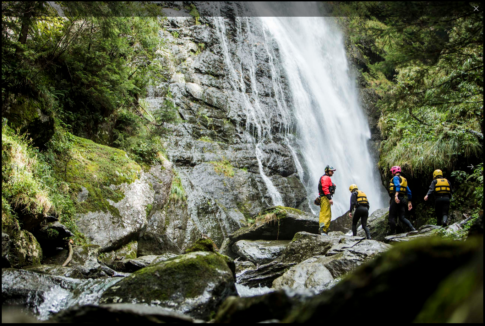
click at [471, 173] on button "Next slide" at bounding box center [470, 167] width 15 height 14
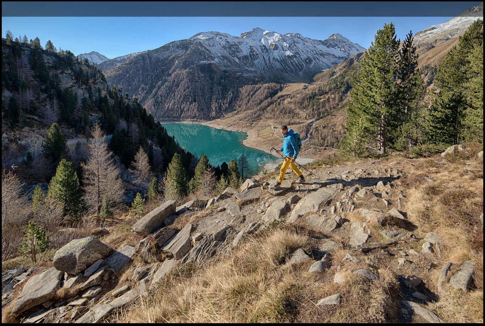
click at [466, 173] on button "Next slide" at bounding box center [470, 167] width 15 height 14
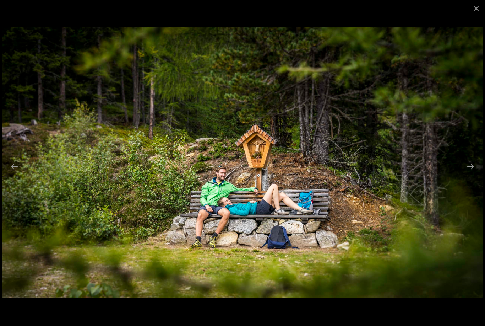
click at [472, 173] on button "Next slide" at bounding box center [470, 167] width 15 height 14
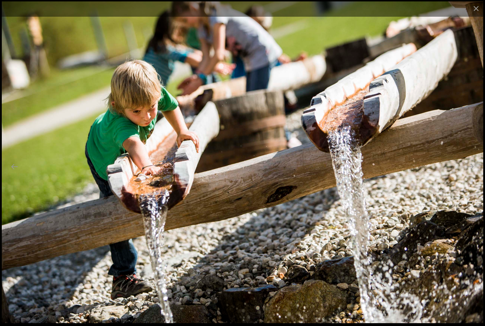
click at [473, 172] on button "Next slide" at bounding box center [470, 167] width 15 height 14
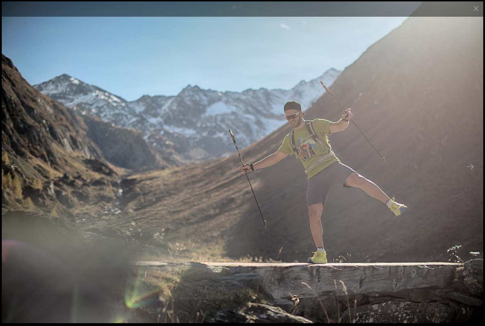
click at [471, 173] on button "Next slide" at bounding box center [470, 167] width 15 height 14
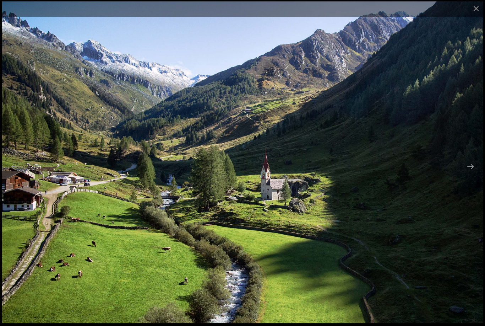
click at [467, 173] on button "Next slide" at bounding box center [470, 167] width 15 height 14
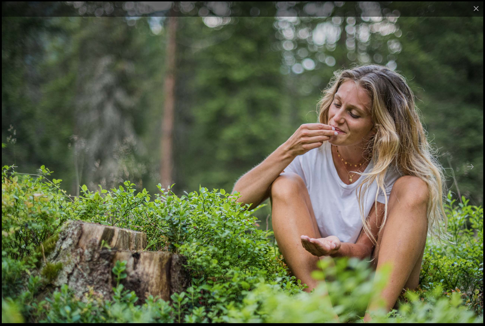
click at [472, 171] on button "Next slide" at bounding box center [470, 167] width 15 height 14
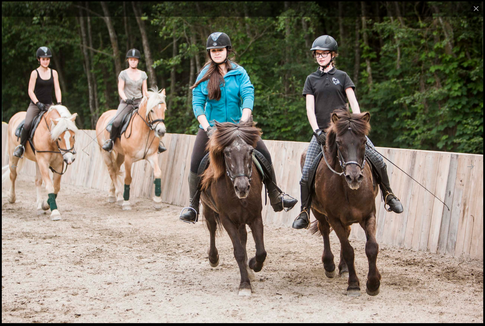
click at [469, 173] on button "Next slide" at bounding box center [470, 167] width 15 height 14
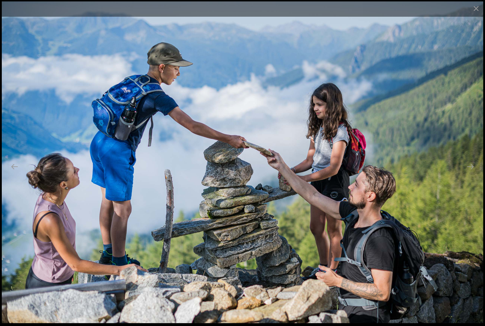
click at [472, 172] on button "Next slide" at bounding box center [470, 167] width 15 height 14
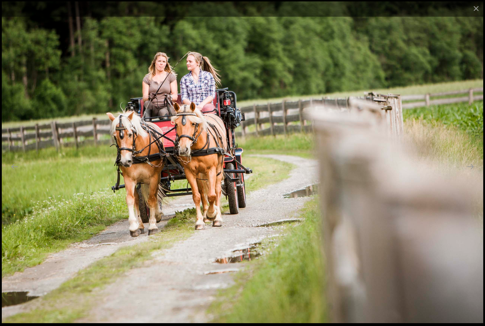
click at [469, 173] on button "Next slide" at bounding box center [470, 167] width 15 height 14
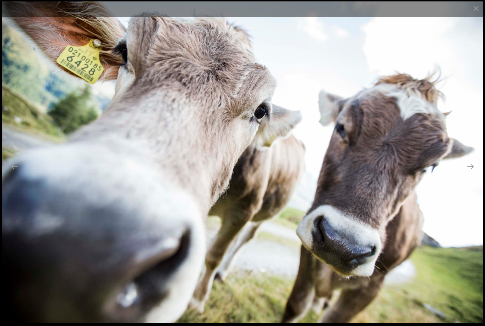
click at [469, 173] on button "Next slide" at bounding box center [470, 167] width 15 height 14
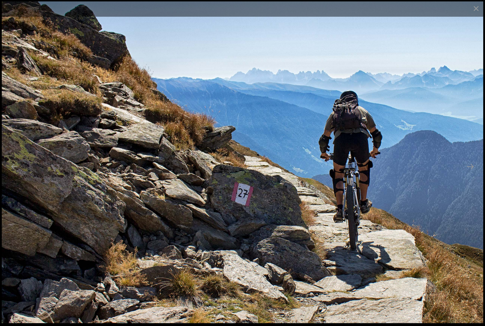
click at [471, 173] on button "Next slide" at bounding box center [470, 167] width 15 height 14
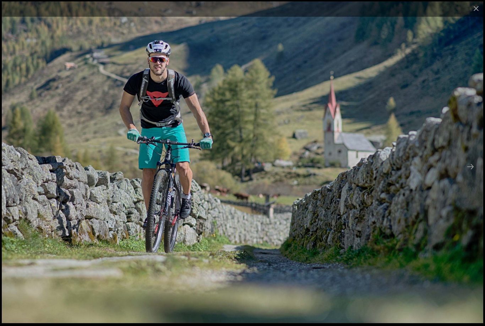
click at [470, 173] on button "Next slide" at bounding box center [470, 167] width 15 height 14
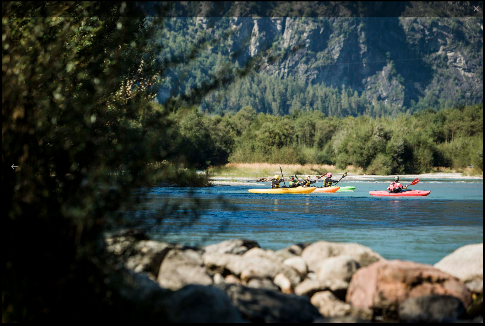
click at [468, 173] on button "Next slide" at bounding box center [470, 167] width 15 height 14
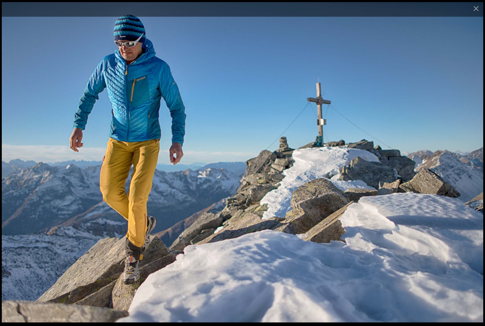
click at [471, 173] on button "Next slide" at bounding box center [470, 167] width 15 height 14
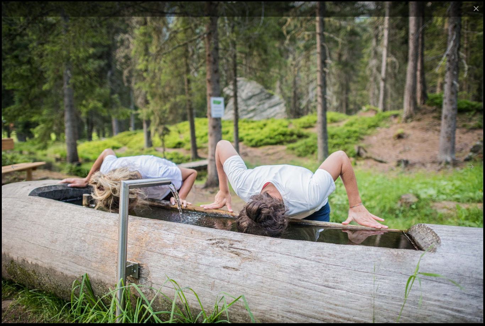
click at [471, 173] on button "Next slide" at bounding box center [470, 167] width 15 height 14
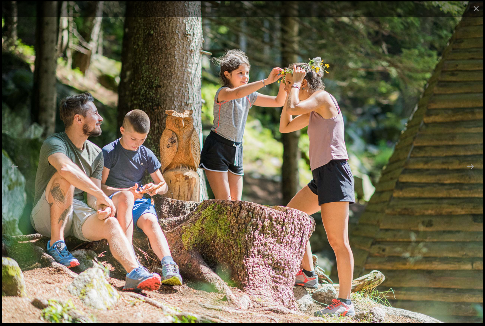
click at [468, 173] on button "Next slide" at bounding box center [470, 167] width 15 height 14
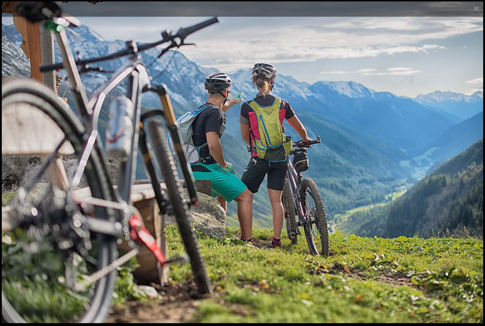
click at [471, 173] on button "Next slide" at bounding box center [470, 167] width 15 height 14
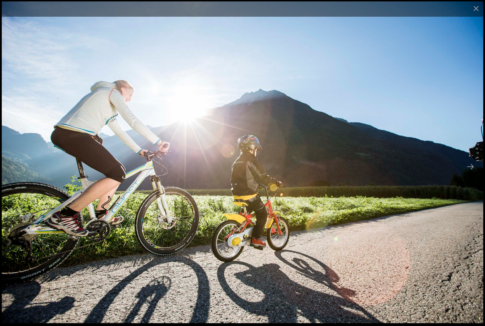
click at [471, 173] on button "Next slide" at bounding box center [470, 167] width 15 height 14
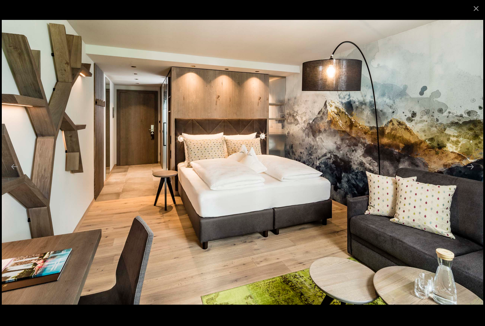
click at [471, 173] on button "Next slide" at bounding box center [470, 167] width 15 height 14
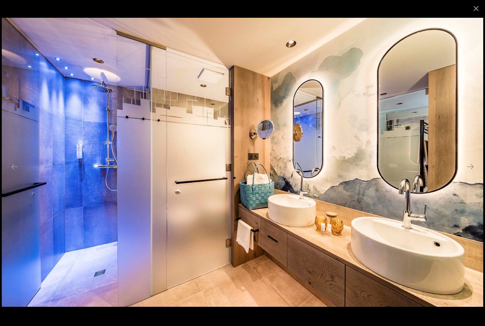
click at [475, 7] on button "Close gallery" at bounding box center [477, 8] width 18 height 17
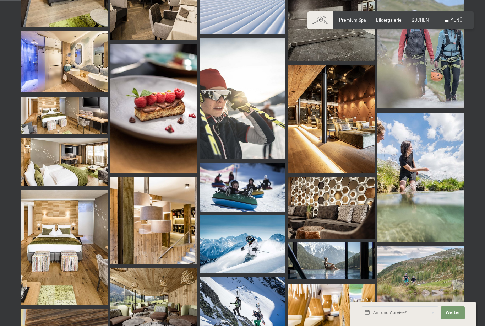
scroll to position [297, 0]
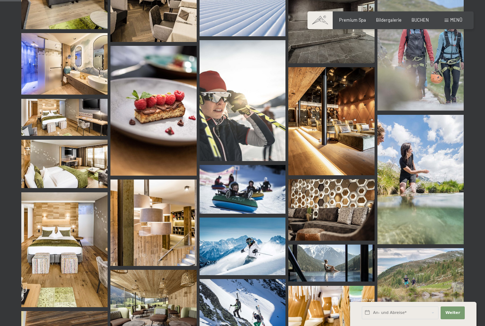
click at [447, 22] on div "Menü" at bounding box center [454, 20] width 18 height 6
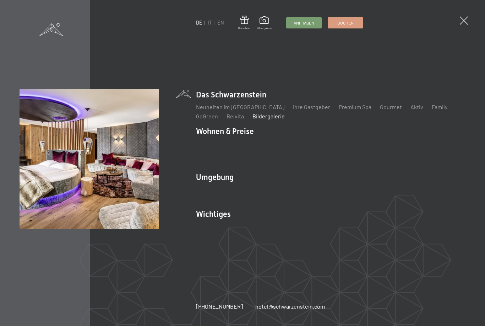
click at [225, 147] on link "Inklusivleistungen" at bounding box center [219, 143] width 46 height 7
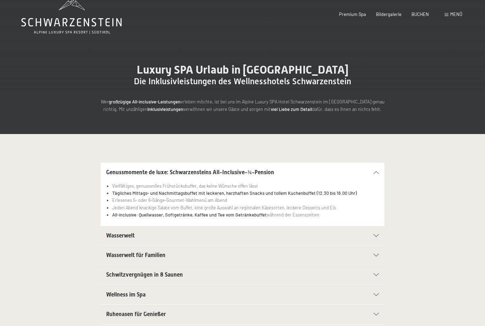
scroll to position [18, 0]
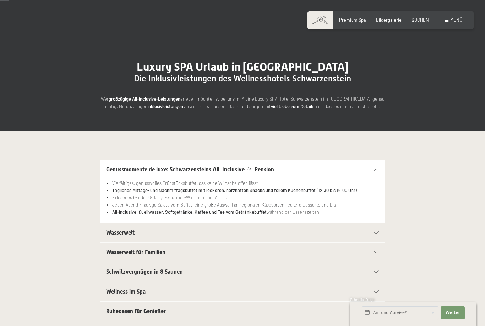
click at [376, 171] on icon at bounding box center [376, 169] width 5 height 3
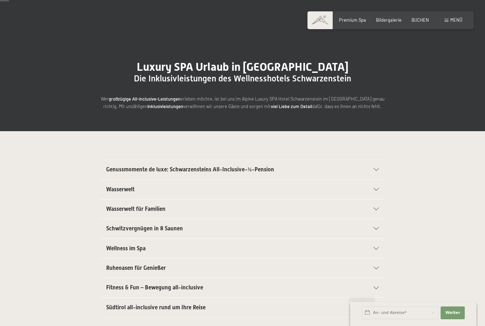
click at [376, 186] on div "Wasserwelt" at bounding box center [242, 189] width 273 height 19
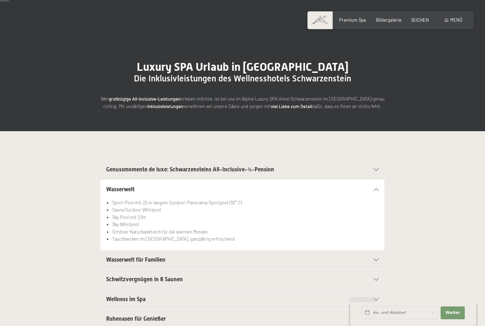
click at [379, 189] on icon at bounding box center [376, 189] width 5 height 3
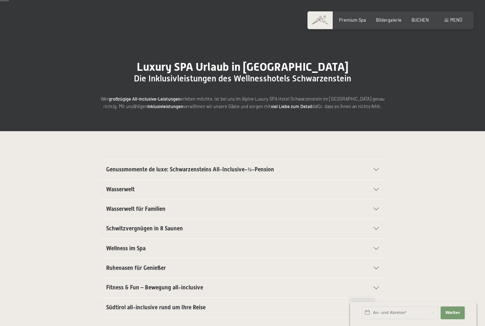
click at [376, 208] on icon at bounding box center [376, 209] width 5 height 3
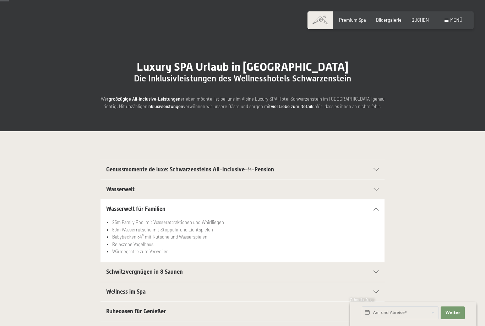
click at [376, 208] on icon at bounding box center [376, 209] width 5 height 3
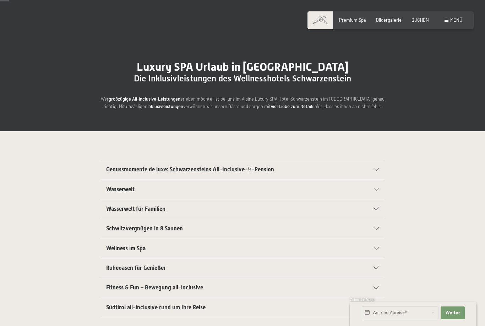
click at [376, 227] on icon at bounding box center [376, 228] width 5 height 3
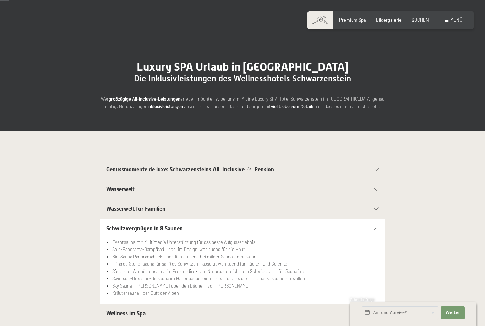
click at [378, 224] on div "Schwitzvergnügen in 8 Saunen" at bounding box center [242, 228] width 273 height 19
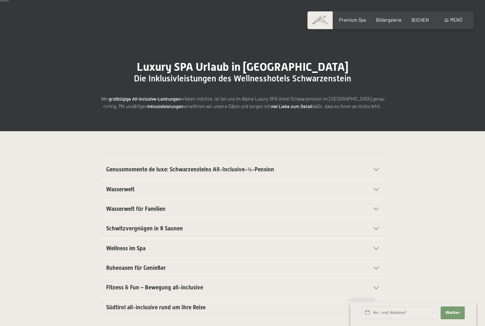
click at [376, 247] on icon at bounding box center [376, 248] width 5 height 3
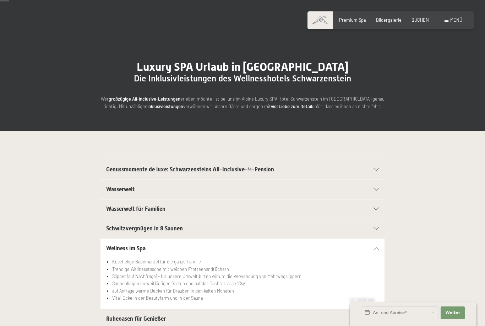
click at [373, 243] on div "Wellness im Spa" at bounding box center [242, 248] width 273 height 19
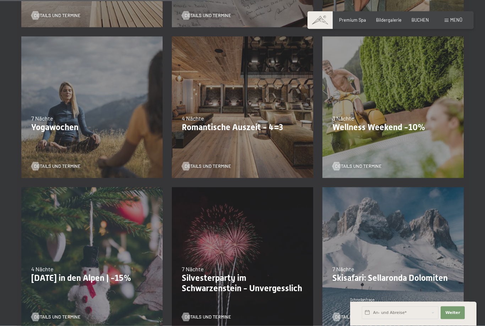
scroll to position [440, 0]
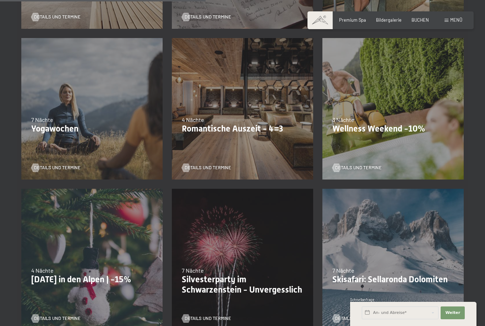
click at [258, 148] on div "09.11.–[DATE] 08.12.–[DATE] 11.01.–[DATE] 08.03.–[DATE] 29.03.–[DATE] 06.04.–[D…" at bounding box center [242, 108] width 151 height 151
click at [274, 131] on p "Romantische Auszeit - 4=3" at bounding box center [243, 129] width 122 height 10
click at [230, 166] on span "Details und Termine" at bounding box center [208, 168] width 47 height 6
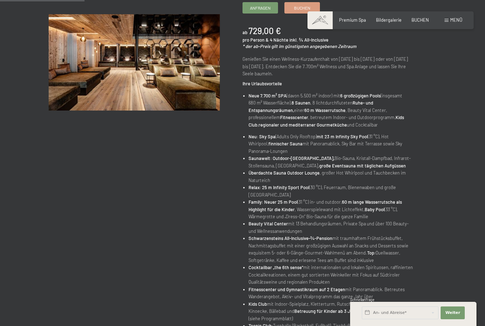
scroll to position [18, 0]
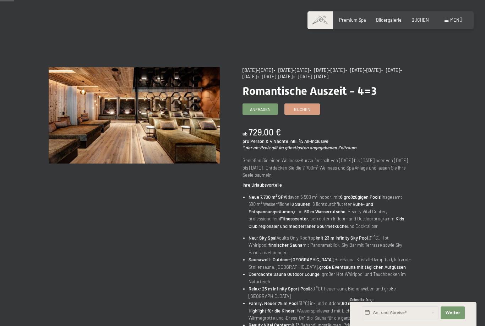
click at [303, 107] on span "Buchen" at bounding box center [302, 109] width 16 height 6
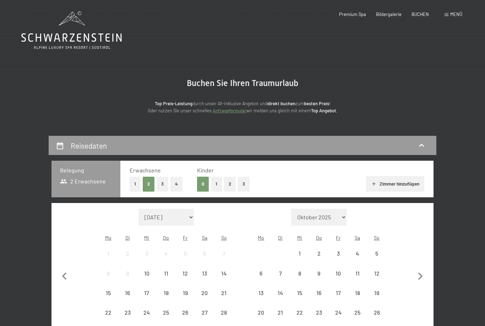
select select "2025-11-01"
select select "2025-12-01"
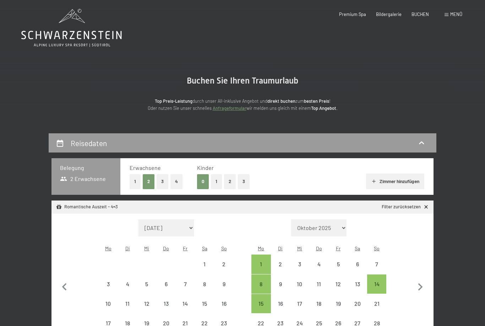
select select "2025-11-01"
select select "2025-12-01"
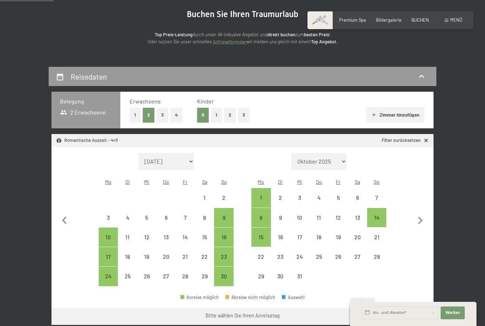
scroll to position [76, 0]
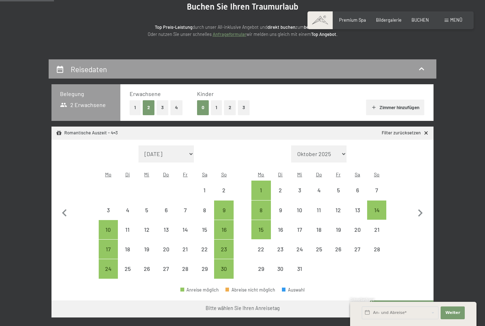
click at [223, 227] on div "16" at bounding box center [224, 236] width 18 height 18
select select "2025-11-01"
select select "2025-12-01"
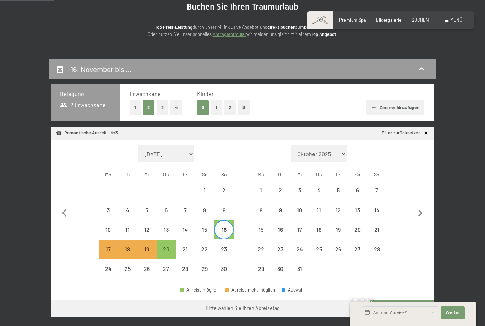
click at [167, 246] on div "20" at bounding box center [166, 255] width 18 height 18
select select "2025-11-01"
select select "2025-12-01"
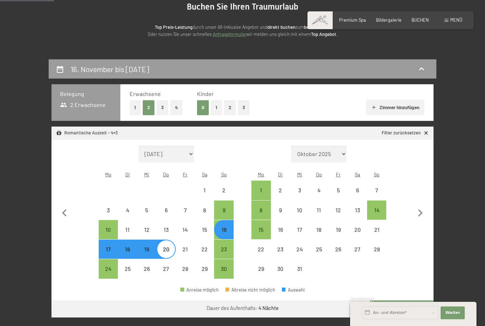
select select "2025-11-01"
select select "2025-12-01"
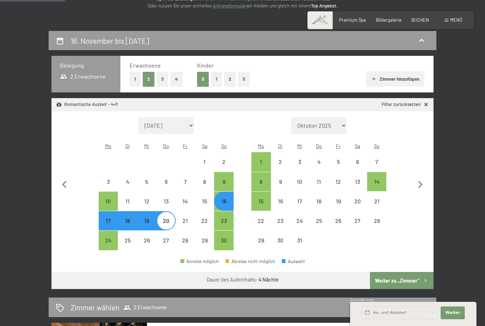
scroll to position [152, 0]
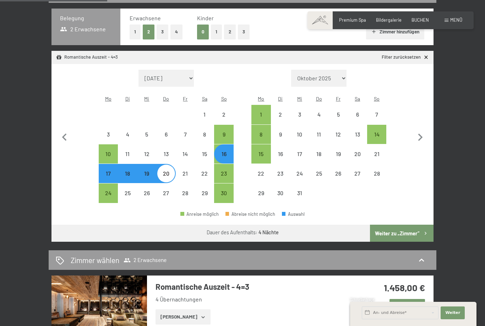
click at [396, 225] on button "Weiter zu „Zimmer“" at bounding box center [402, 233] width 64 height 17
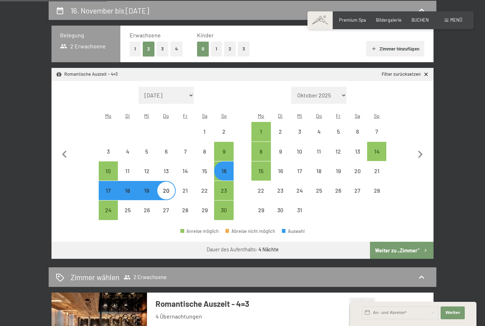
select select "2025-11-01"
select select "2025-12-01"
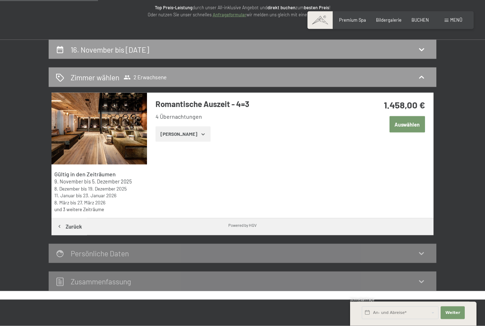
scroll to position [95, 0]
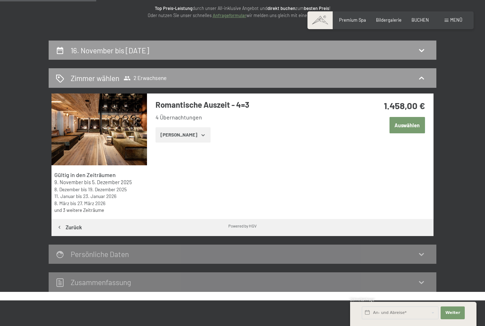
click at [199, 134] on button "Zeige Zimmer" at bounding box center [183, 135] width 55 height 16
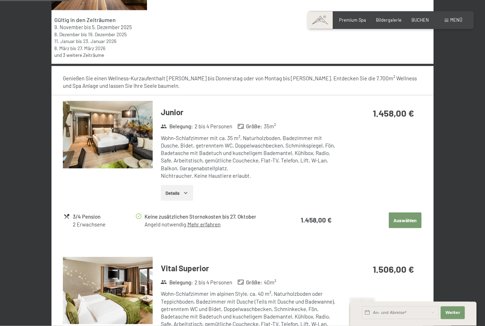
scroll to position [247, 0]
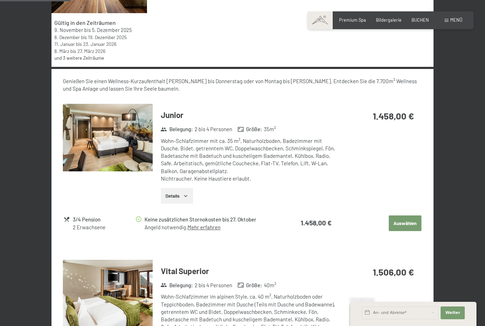
click at [188, 187] on span "Einwilligung Marketing*" at bounding box center [203, 183] width 59 height 7
click at [170, 187] on input "Einwilligung Marketing*" at bounding box center [166, 183] width 7 height 7
click at [114, 137] on img at bounding box center [108, 138] width 90 height 68
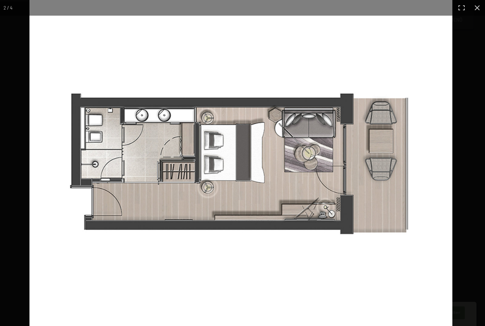
click at [400, 176] on div "2 / 4" at bounding box center [242, 163] width 485 height 326
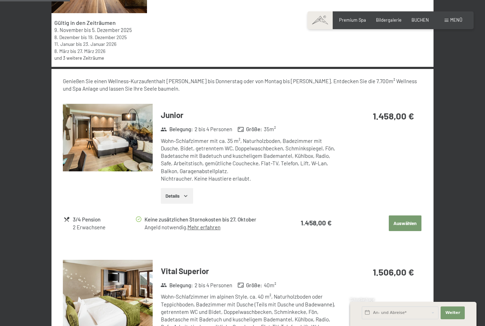
click at [189, 187] on span "Einwilligung Marketing*" at bounding box center [203, 183] width 59 height 7
click at [170, 187] on input "Einwilligung Marketing*" at bounding box center [166, 183] width 7 height 7
click at [182, 187] on span "Einwilligung Marketing*" at bounding box center [203, 183] width 59 height 7
click at [170, 187] on input "Einwilligung Marketing*" at bounding box center [166, 183] width 7 height 7
click at [185, 187] on span "Einwilligung Marketing*" at bounding box center [203, 183] width 59 height 7
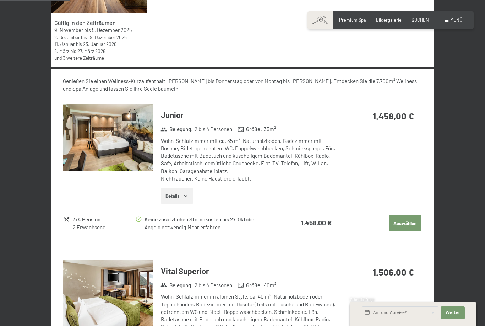
click at [170, 187] on input "Einwilligung Marketing*" at bounding box center [166, 183] width 7 height 7
checkbox input "false"
click at [184, 190] on button "Details" at bounding box center [177, 196] width 32 height 16
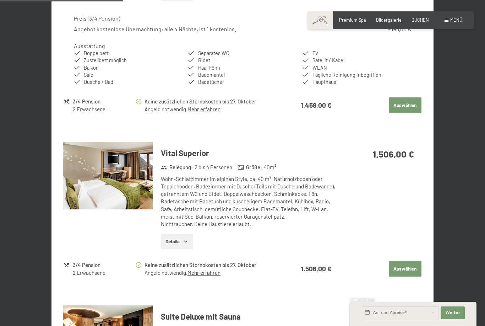
scroll to position [449, 0]
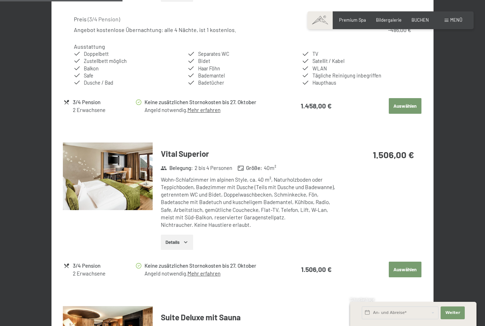
click at [114, 173] on img at bounding box center [108, 177] width 90 height 68
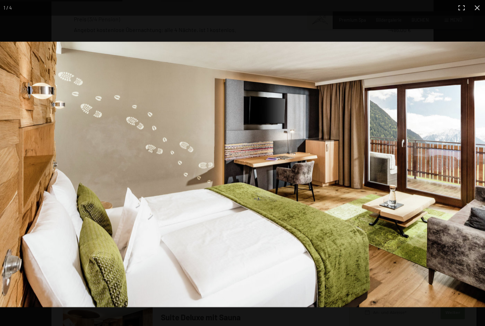
click at [476, 167] on img at bounding box center [242, 174] width 485 height 265
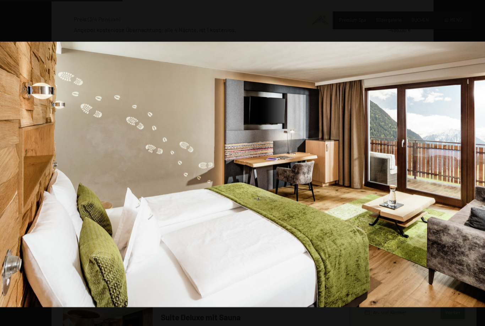
click at [479, 163] on img at bounding box center [242, 174] width 485 height 265
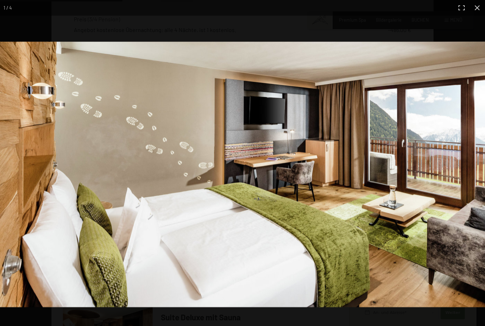
click at [472, 167] on img at bounding box center [242, 174] width 485 height 265
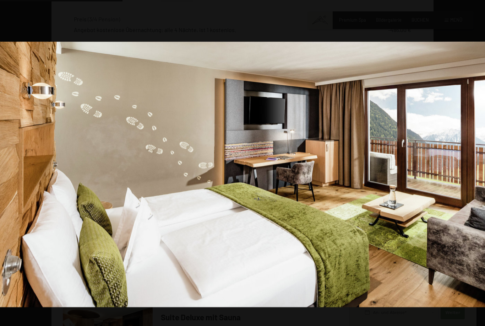
click at [477, 183] on img at bounding box center [242, 174] width 485 height 265
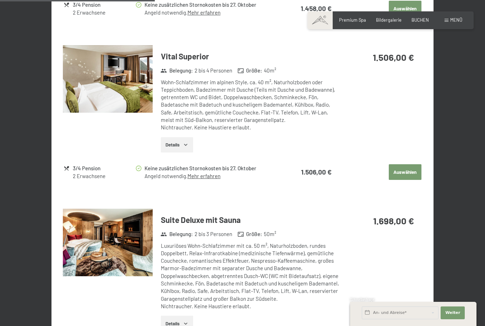
scroll to position [581, 0]
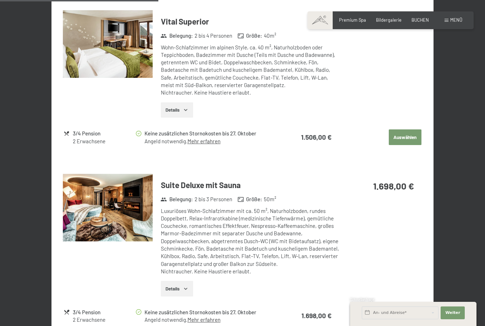
click at [191, 102] on button "Details" at bounding box center [177, 110] width 32 height 16
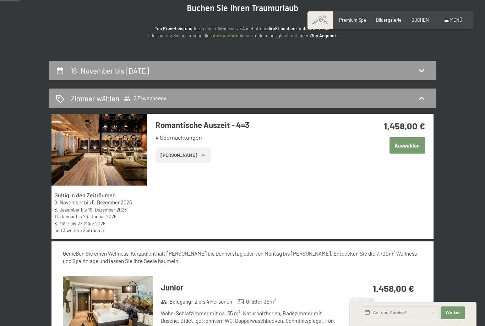
scroll to position [74, 0]
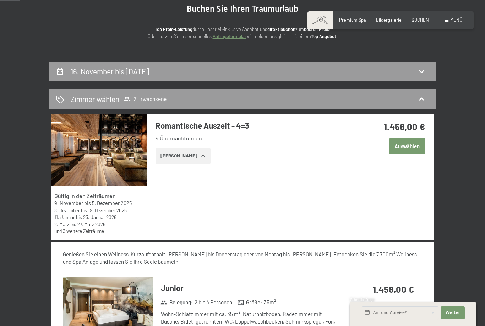
click at [420, 72] on icon at bounding box center [422, 71] width 9 height 9
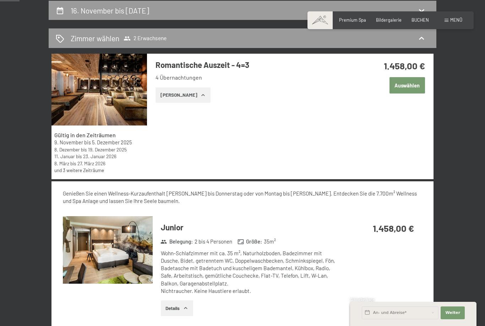
select select "2025-11-01"
select select "2025-12-01"
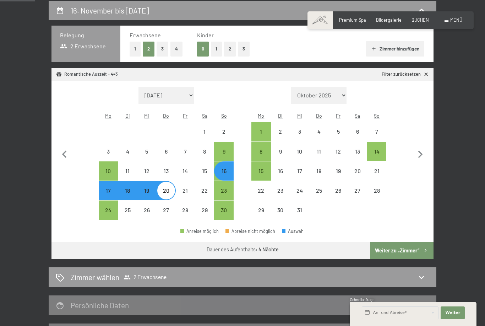
click at [106, 188] on div "17" at bounding box center [109, 197] width 18 height 18
select select "2025-11-01"
select select "2025-12-01"
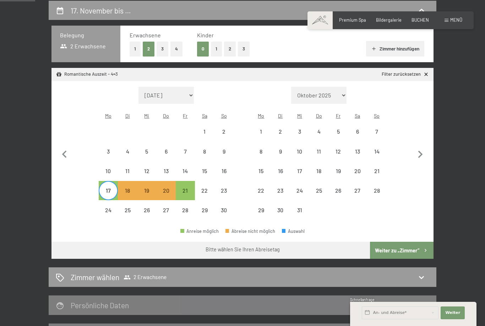
click at [184, 188] on div "21" at bounding box center [186, 197] width 18 height 18
select select "2025-11-01"
select select "2025-12-01"
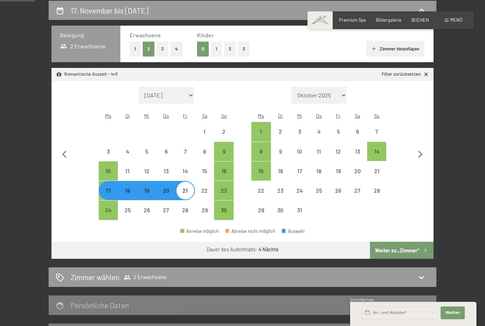
select select "2025-11-01"
select select "2025-12-01"
click at [406, 245] on button "Weiter zu „Zimmer“" at bounding box center [402, 250] width 64 height 17
select select "2025-11-01"
select select "2025-12-01"
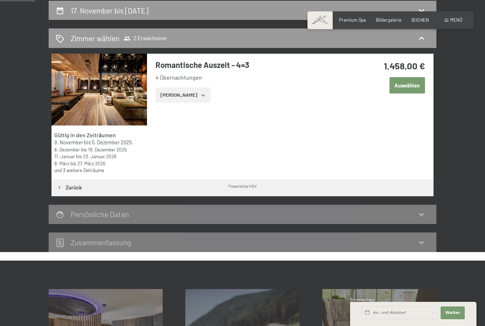
click at [200, 94] on icon "button" at bounding box center [203, 95] width 6 height 6
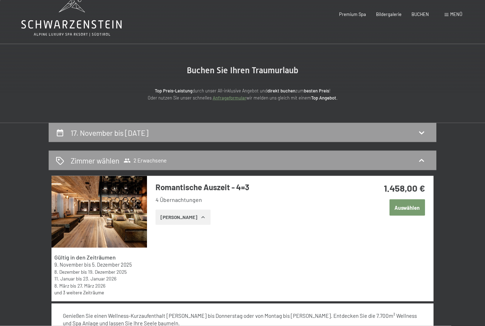
scroll to position [0, 0]
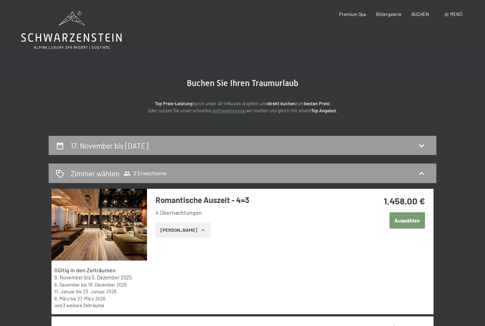
click at [448, 18] on div "Buchen Anfragen Premium Spa Bildergalerie BUCHEN Menü DE IT EN Gutschein Bilder…" at bounding box center [391, 14] width 144 height 6
click at [448, 15] on span at bounding box center [447, 14] width 4 height 3
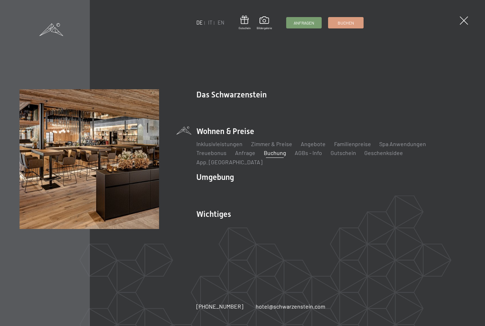
click at [339, 110] on link "Premium Spa" at bounding box center [355, 106] width 33 height 7
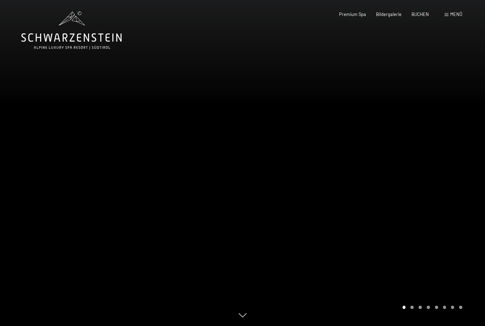
scroll to position [15, 0]
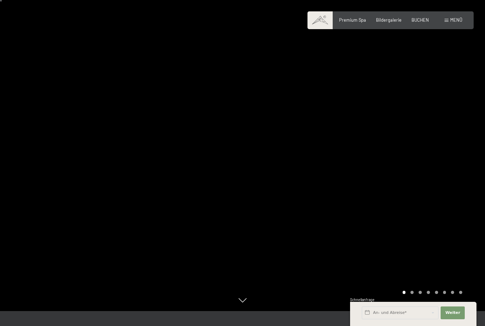
click at [359, 22] on div "Premium Spa Bildergalerie BUCHEN" at bounding box center [379, 20] width 120 height 6
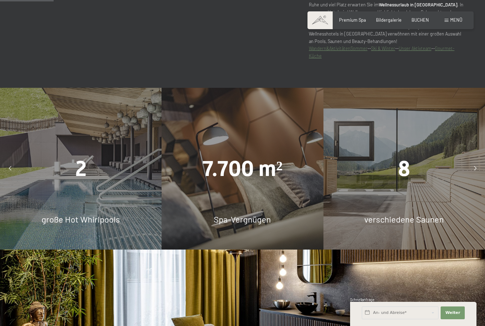
scroll to position [414, 0]
click at [101, 213] on div "2 große Hot Whirlpools" at bounding box center [81, 169] width 162 height 162
click at [79, 181] on span "2" at bounding box center [80, 168] width 11 height 25
click at [246, 210] on div "7.700 m² Spa-Vergnügen" at bounding box center [243, 169] width 162 height 162
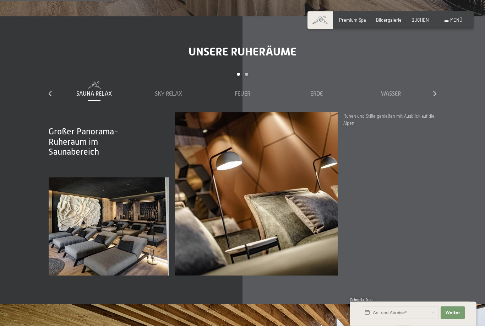
scroll to position [855, 0]
click at [169, 97] on span "Sky Relax" at bounding box center [168, 94] width 27 height 6
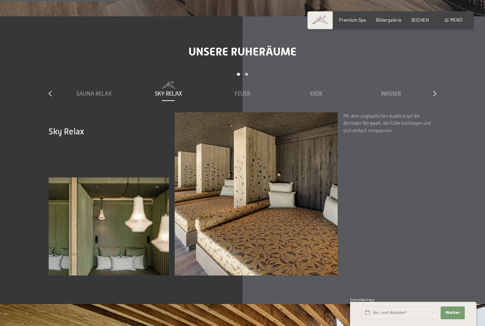
click at [98, 97] on span "Sauna Relax" at bounding box center [94, 94] width 36 height 6
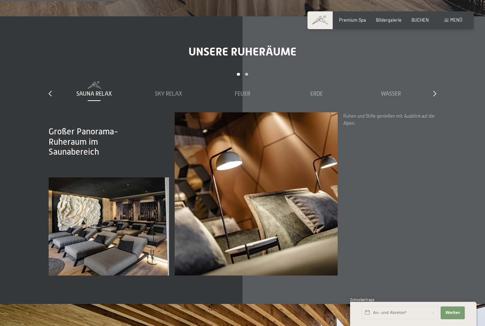
click at [169, 97] on span "Sky Relax" at bounding box center [168, 94] width 27 height 6
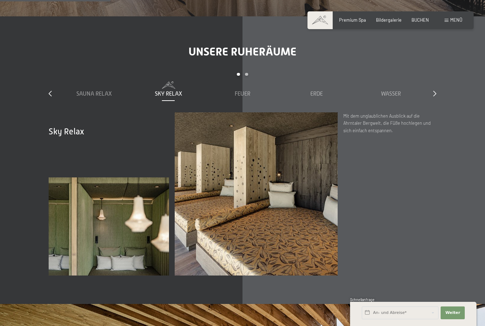
click at [243, 97] on span "Feuer" at bounding box center [243, 94] width 16 height 6
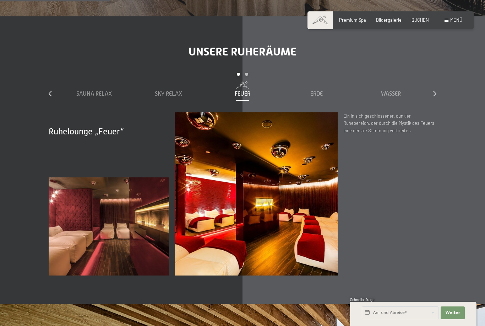
click at [393, 97] on span "Wasser" at bounding box center [391, 94] width 20 height 6
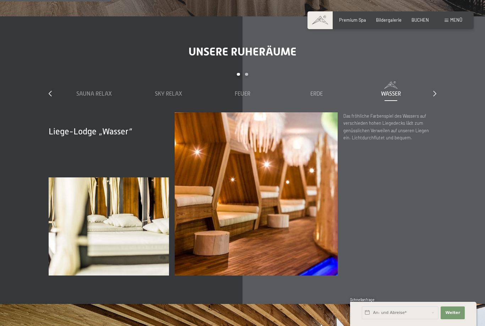
click at [320, 98] on div "Erde" at bounding box center [317, 94] width 69 height 8
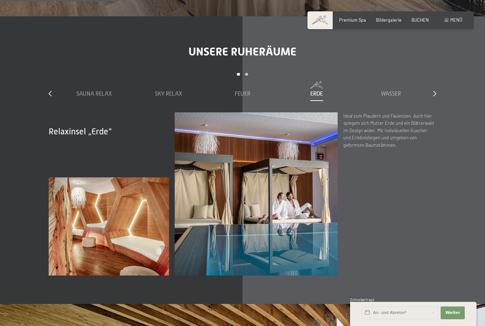
click at [436, 98] on div at bounding box center [435, 94] width 3 height 8
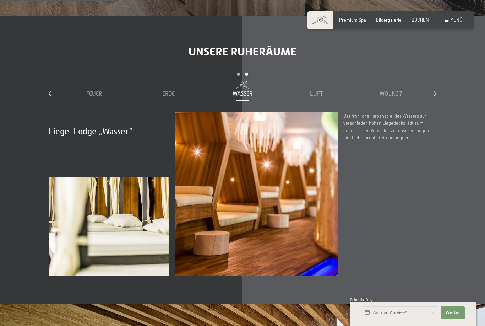
click at [308, 112] on div "Sauna Relax Sky Relax Feuer Erde Wasser Luft Wolke 7" at bounding box center [242, 96] width 371 height 31
click at [320, 97] on span "Luft" at bounding box center [316, 94] width 13 height 6
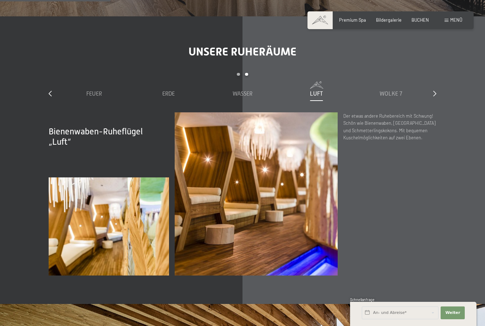
click at [391, 98] on div "Wolke 7" at bounding box center [391, 94] width 69 height 8
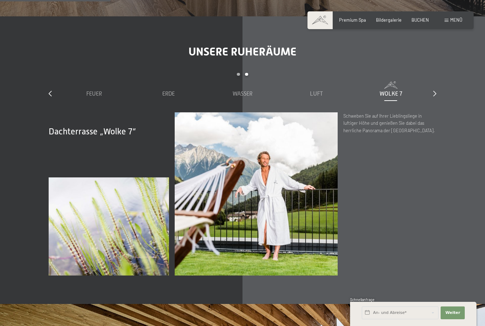
click at [436, 96] on icon at bounding box center [435, 94] width 3 height 6
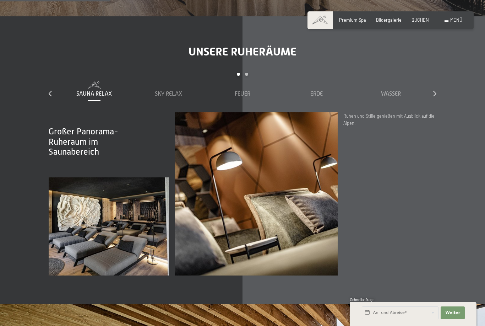
click at [435, 98] on div at bounding box center [435, 94] width 3 height 8
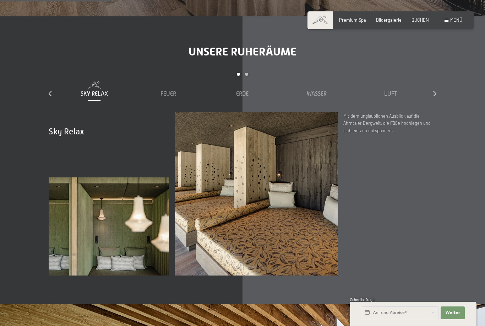
click at [47, 110] on div "Unsere Ruheräume slide 2 to 6 of 7 Sauna Relax Sky Relax Feuer Erde Wasser Luft…" at bounding box center [242, 160] width 431 height 231
click at [55, 112] on div "slide 2 to 6 of 7 Sauna Relax Sky Relax Feuer Erde Wasser Luft Wolke 7" at bounding box center [243, 92] width 388 height 39
click at [51, 96] on icon at bounding box center [50, 94] width 3 height 6
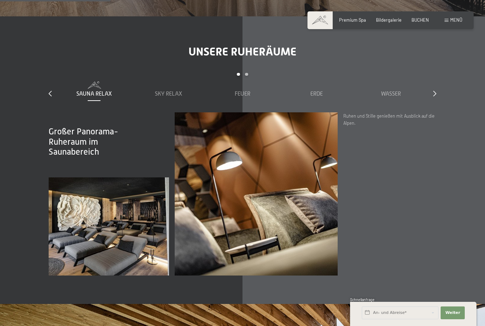
click at [168, 97] on span "Sky Relax" at bounding box center [168, 94] width 27 height 6
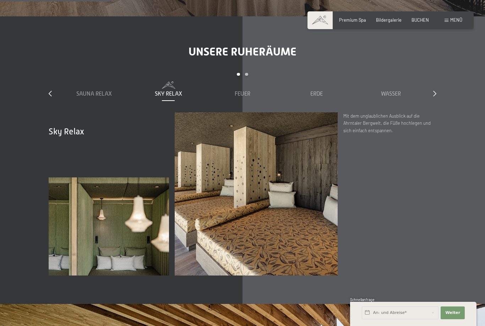
click at [100, 98] on div "Sauna Relax" at bounding box center [94, 89] width 69 height 16
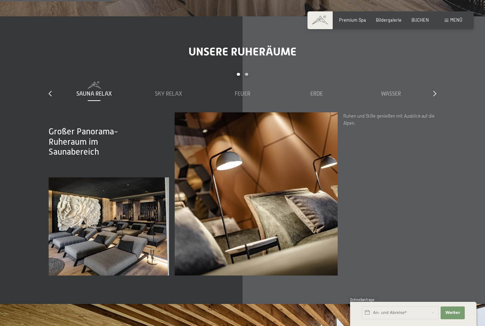
click at [253, 91] on div "Unsere Ruheräume slide 1 to 5 of 7 Sauna Relax Sky Relax Feuer Erde Wasser Luft…" at bounding box center [242, 160] width 431 height 231
click at [248, 82] on div "Carousel Pagination" at bounding box center [242, 77] width 371 height 9
click at [236, 225] on img at bounding box center [256, 193] width 163 height 163
click at [436, 96] on icon at bounding box center [435, 94] width 3 height 6
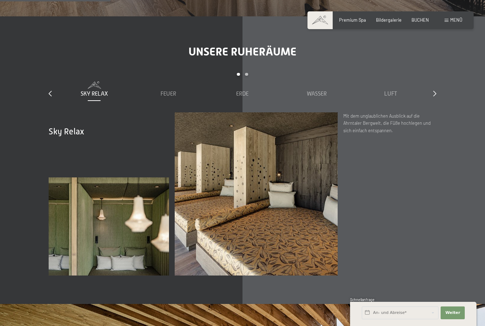
click at [397, 97] on span "Luft" at bounding box center [391, 94] width 13 height 6
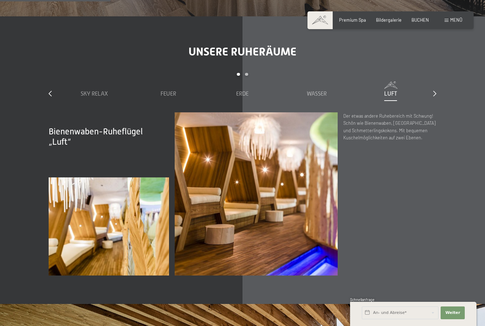
click at [440, 113] on div "Unsere Ruheräume slide 2 to 6 of 7 Sauna Relax Sky Relax Feuer Erde Wasser Luft…" at bounding box center [242, 160] width 431 height 231
click at [435, 96] on icon at bounding box center [435, 94] width 3 height 6
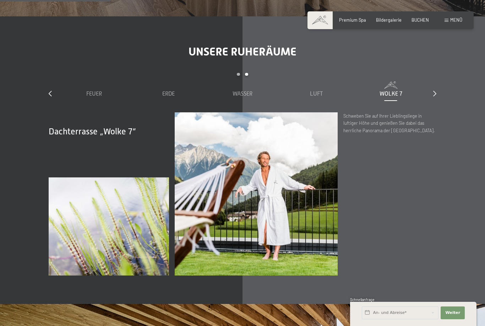
click at [395, 97] on span "Wolke 7" at bounding box center [391, 94] width 23 height 6
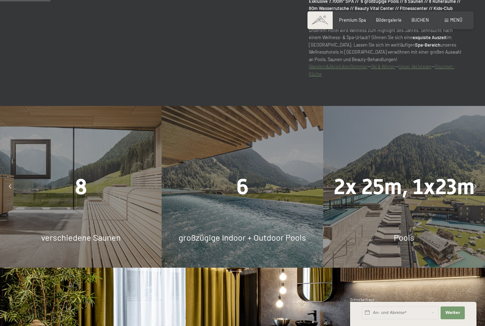
scroll to position [392, 0]
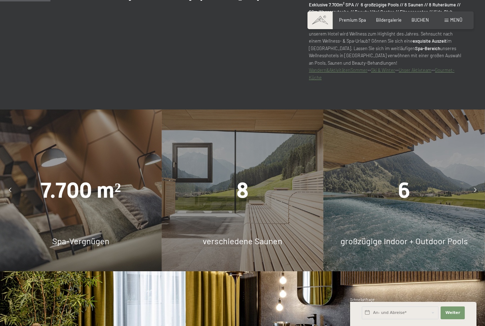
click at [95, 246] on span "Spa-Vergnügen" at bounding box center [80, 241] width 57 height 10
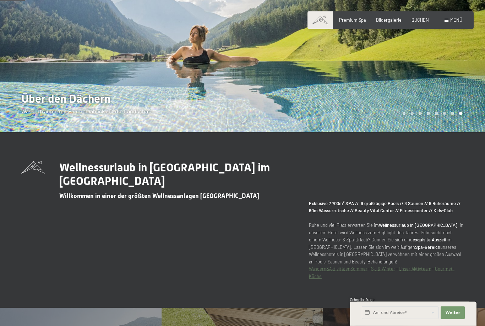
scroll to position [192, 0]
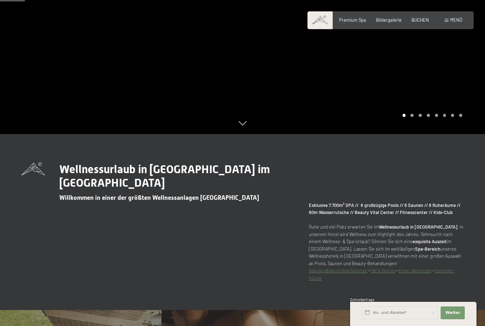
click at [325, 22] on span at bounding box center [320, 20] width 25 height 18
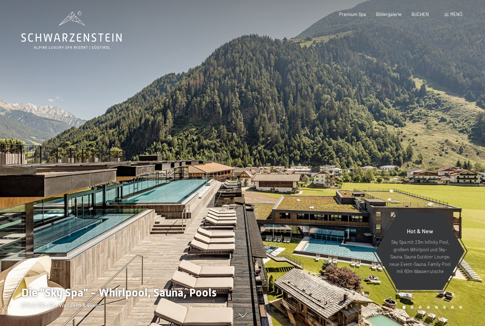
click at [456, 12] on span "Menü" at bounding box center [457, 14] width 12 height 6
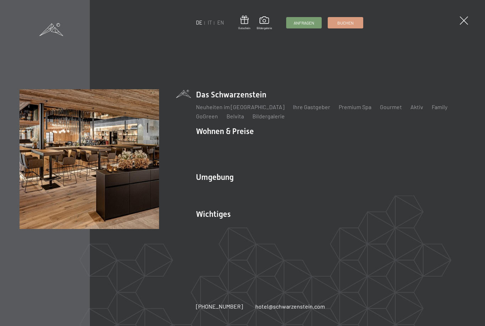
click at [411, 110] on link "Aktiv" at bounding box center [417, 106] width 13 height 7
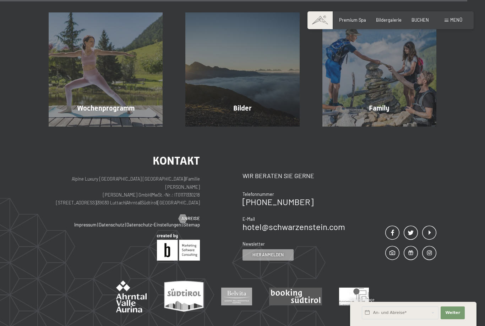
scroll to position [1443, 0]
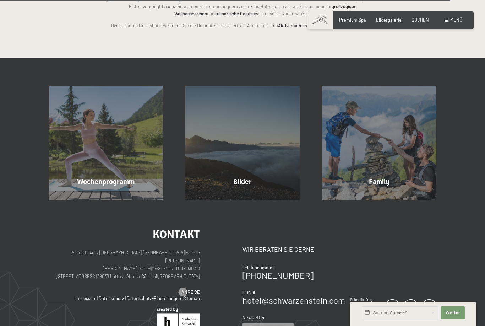
click at [101, 139] on div "Wochenprogramm Mehr erfahren" at bounding box center [105, 143] width 137 height 114
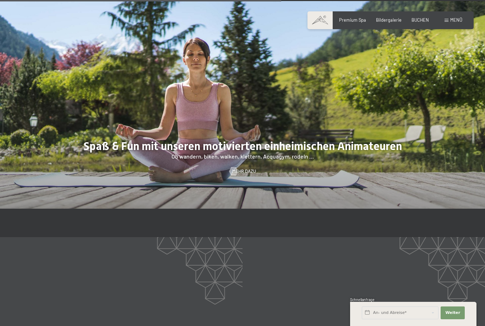
scroll to position [903, 0]
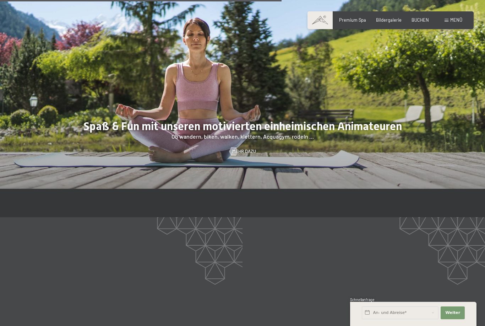
click at [251, 155] on span "Mehr dazu" at bounding box center [244, 151] width 24 height 6
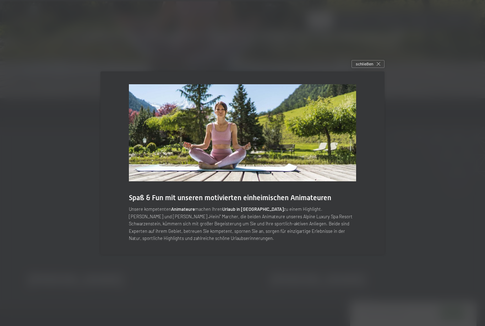
scroll to position [993, 0]
click at [374, 68] on div "schließen" at bounding box center [368, 64] width 33 height 8
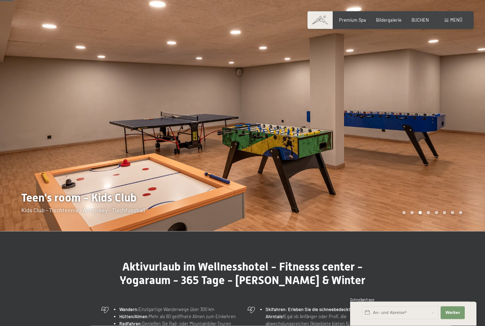
scroll to position [0, 0]
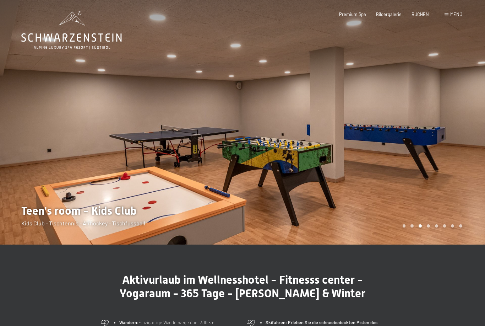
click at [475, 137] on div at bounding box center [364, 122] width 243 height 245
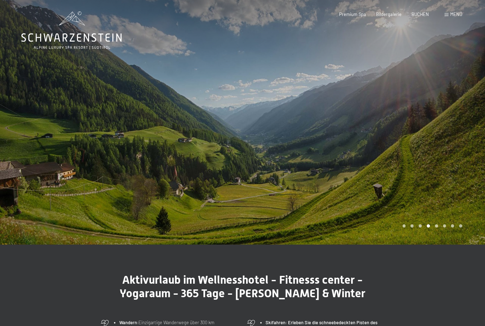
click at [481, 144] on div at bounding box center [364, 122] width 243 height 245
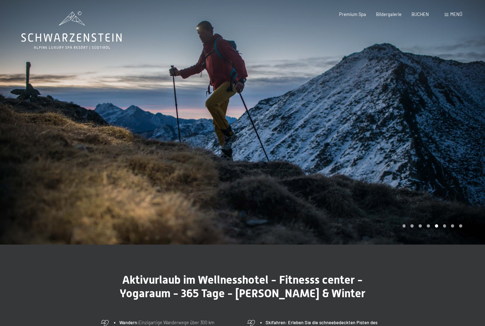
click at [473, 142] on div at bounding box center [364, 122] width 243 height 245
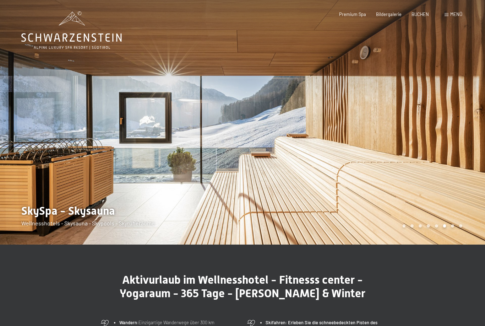
click at [472, 144] on div at bounding box center [364, 122] width 243 height 245
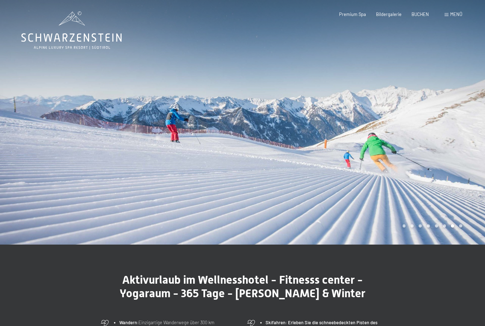
click at [471, 144] on div at bounding box center [364, 122] width 243 height 245
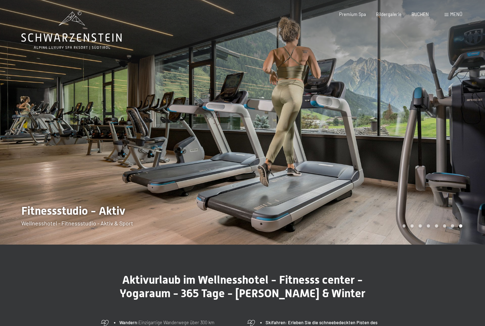
click at [467, 145] on div at bounding box center [364, 122] width 243 height 245
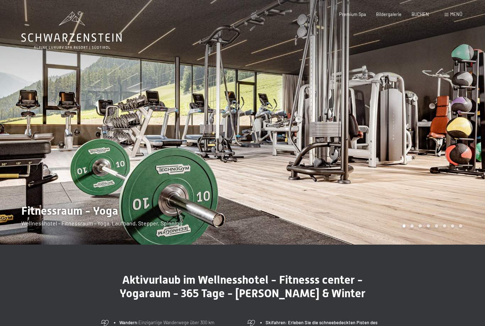
click at [467, 141] on div at bounding box center [364, 122] width 243 height 245
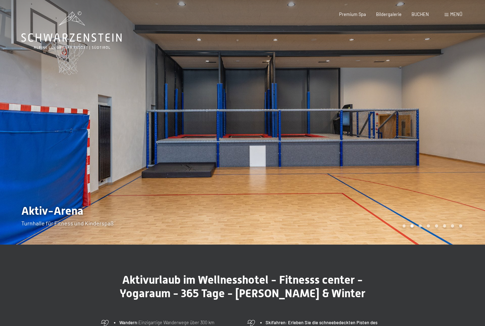
click at [466, 151] on div at bounding box center [364, 122] width 243 height 245
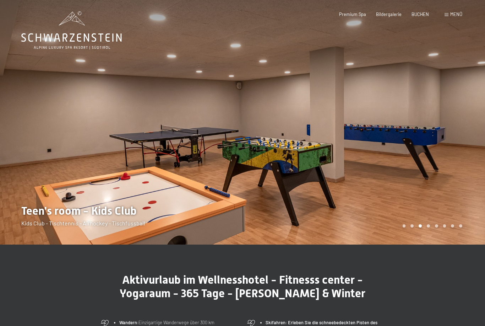
click at [453, 17] on div "Menü" at bounding box center [454, 14] width 18 height 6
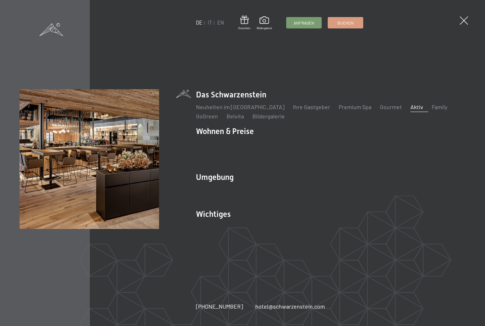
click at [237, 119] on link "Belvita" at bounding box center [235, 116] width 17 height 7
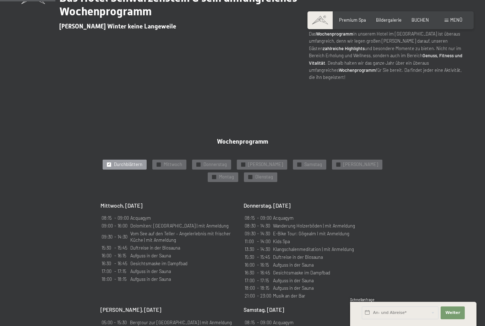
scroll to position [281, 0]
click at [176, 168] on span "Mittwoch" at bounding box center [173, 165] width 18 height 6
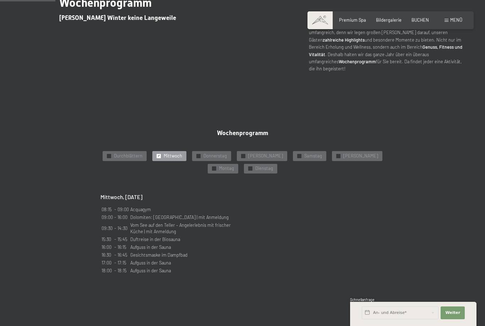
scroll to position [298, 0]
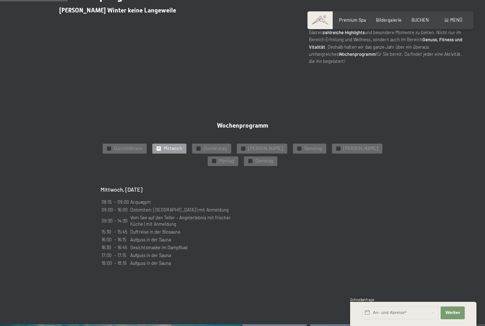
click at [135, 152] on span "Durchblättern" at bounding box center [128, 148] width 28 height 6
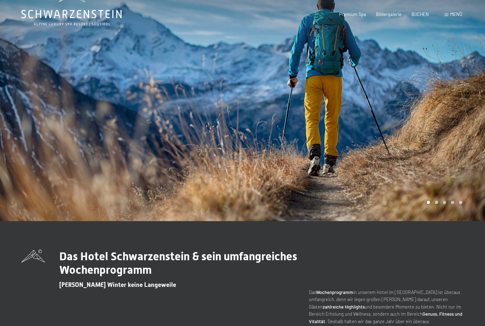
scroll to position [0, 0]
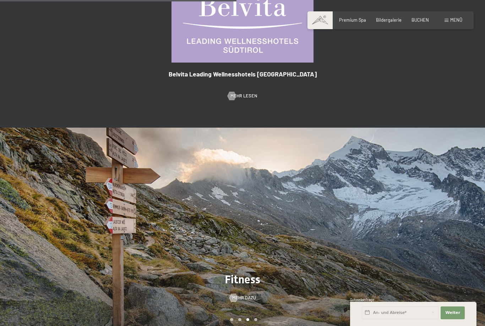
scroll to position [471, 0]
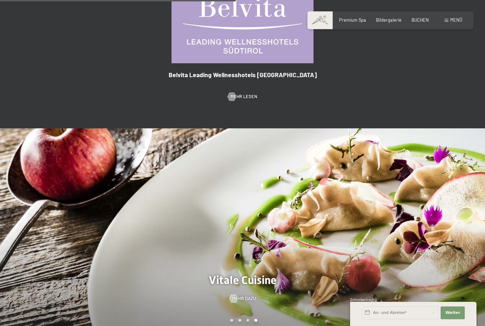
click at [361, 22] on div "Premium Spa Bildergalerie BUCHEN" at bounding box center [379, 20] width 120 height 6
click at [352, 21] on span "Premium Spa" at bounding box center [352, 20] width 27 height 6
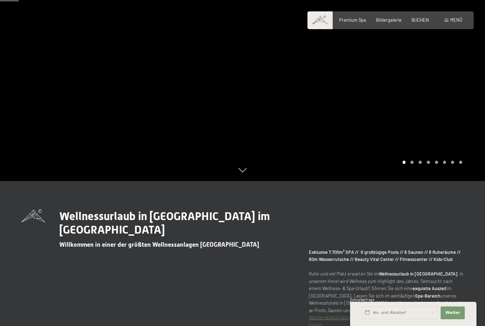
scroll to position [109, 0]
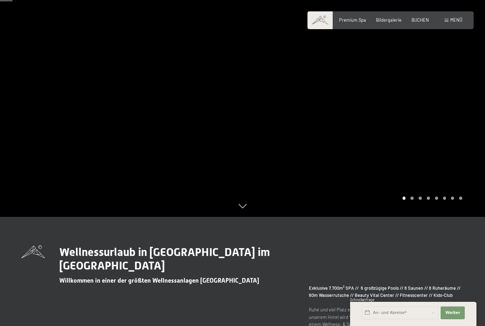
click at [479, 122] on div at bounding box center [364, 54] width 243 height 326
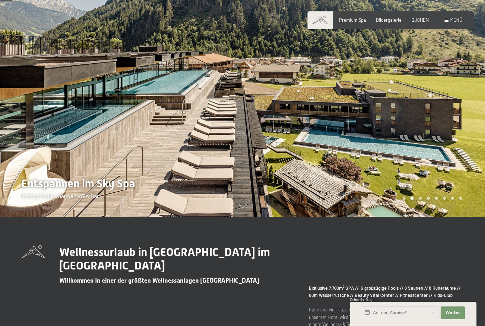
click at [471, 121] on div at bounding box center [364, 54] width 243 height 326
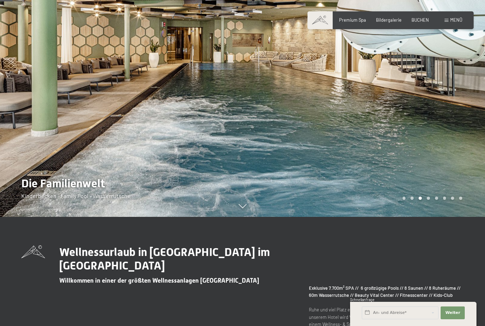
click at [477, 127] on div at bounding box center [364, 54] width 243 height 326
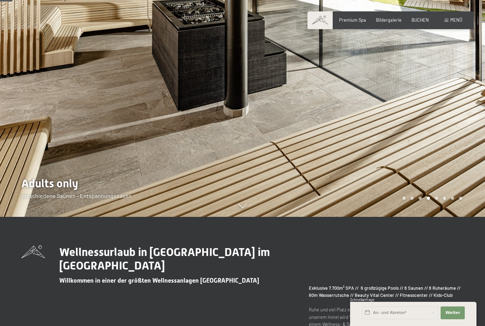
click at [474, 130] on div at bounding box center [364, 54] width 243 height 326
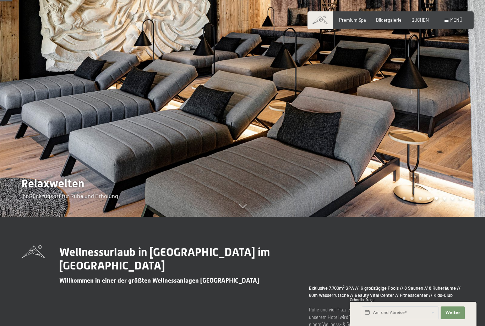
click at [473, 129] on div at bounding box center [364, 54] width 243 height 326
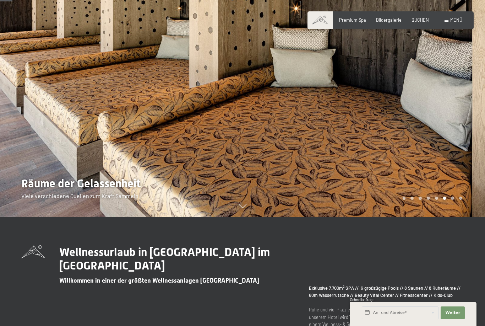
click at [472, 131] on div at bounding box center [364, 54] width 243 height 326
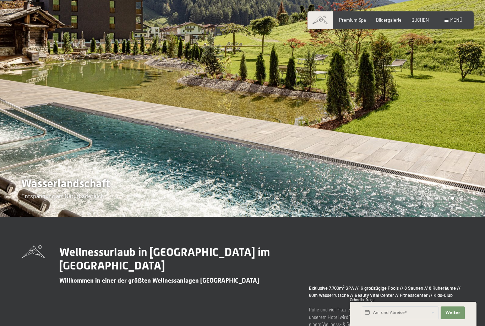
click at [470, 134] on div at bounding box center [364, 54] width 243 height 326
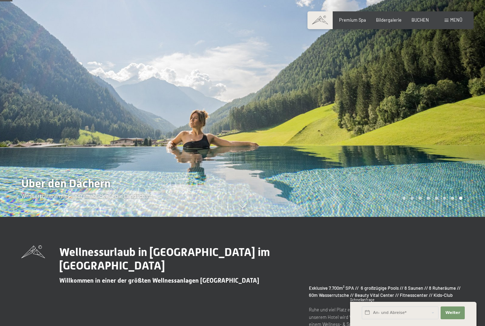
click at [467, 135] on div at bounding box center [364, 54] width 243 height 326
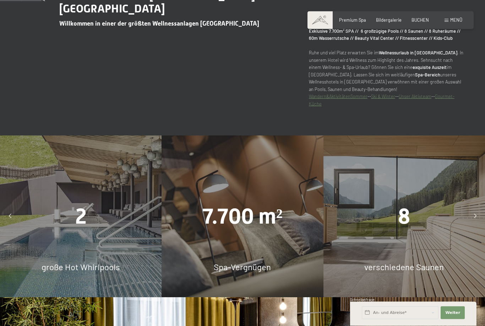
scroll to position [366, 0]
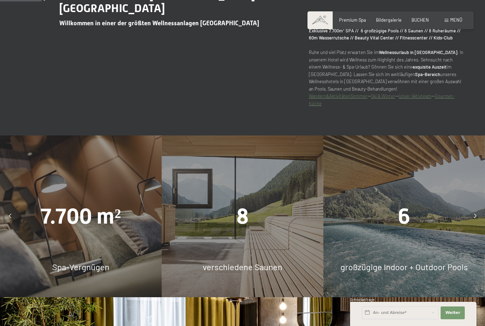
click at [408, 231] on div "6" at bounding box center [405, 216] width 162 height 30
click at [417, 231] on div "6" at bounding box center [405, 216] width 162 height 30
click at [414, 231] on div "6" at bounding box center [405, 216] width 162 height 30
click at [416, 231] on div "6" at bounding box center [405, 216] width 162 height 30
click at [415, 231] on div "6" at bounding box center [405, 216] width 162 height 30
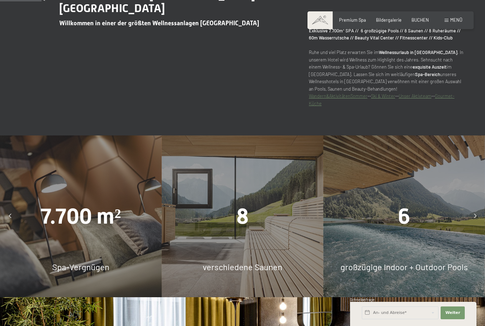
click at [418, 231] on div "6" at bounding box center [405, 216] width 162 height 30
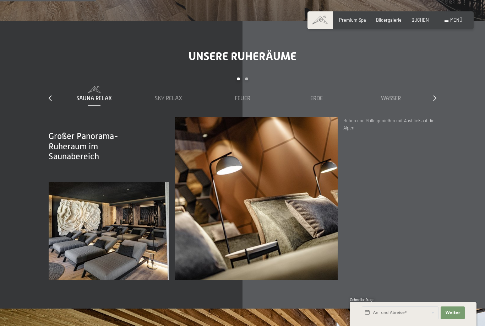
scroll to position [850, 0]
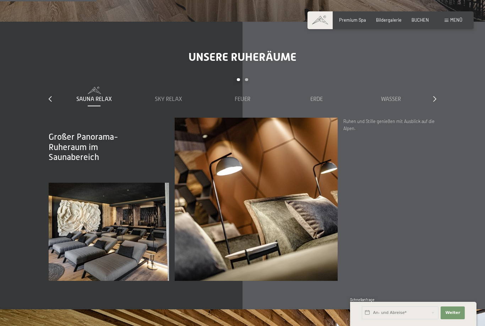
click at [179, 103] on div "Sky Relax" at bounding box center [168, 99] width 69 height 8
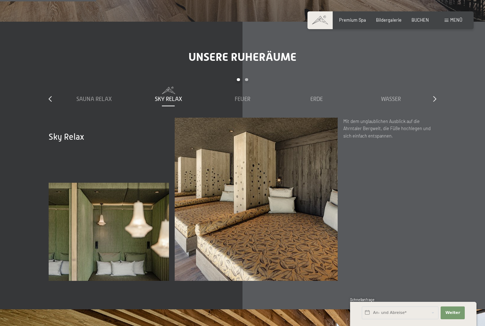
click at [238, 87] on div "Carousel Pagination" at bounding box center [242, 82] width 371 height 9
click at [242, 103] on div "Feuer" at bounding box center [243, 99] width 69 height 8
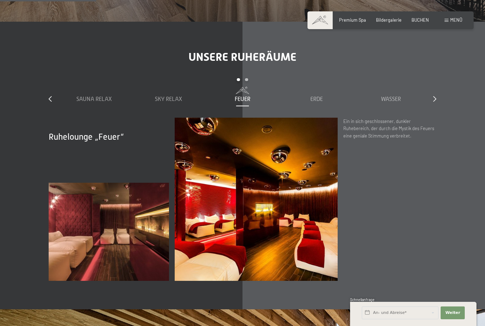
click at [320, 102] on span "Erde" at bounding box center [317, 99] width 12 height 6
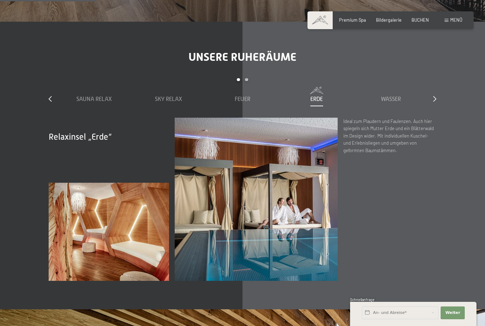
click at [391, 102] on span "Wasser" at bounding box center [391, 99] width 20 height 6
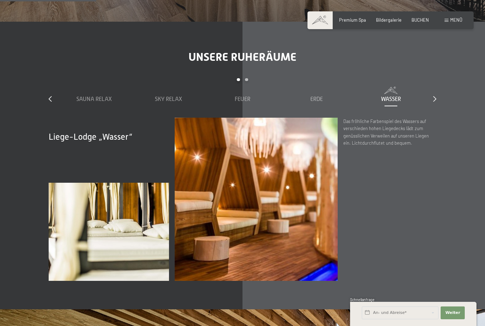
click at [434, 102] on icon at bounding box center [435, 99] width 3 height 6
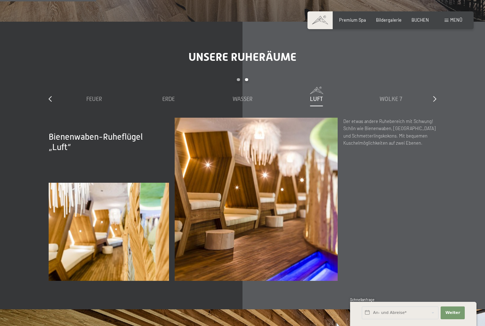
click at [325, 103] on div "Luft" at bounding box center [317, 99] width 69 height 8
click at [393, 102] on span "Wolke 7" at bounding box center [391, 99] width 23 height 6
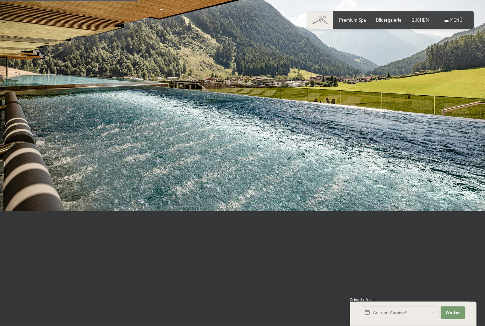
scroll to position [1218, 0]
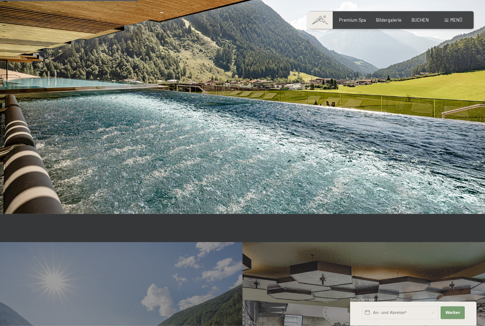
click at [140, 157] on img at bounding box center [242, 77] width 485 height 273
click at [129, 153] on img at bounding box center [242, 77] width 485 height 273
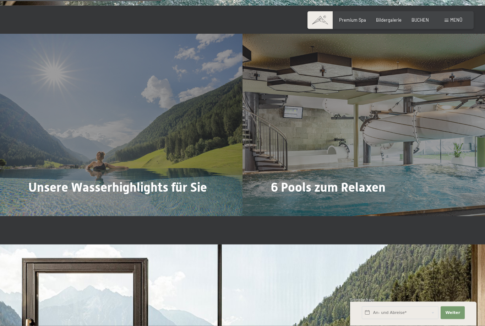
scroll to position [1427, 0]
click at [38, 209] on span "Mehr dazu" at bounding box center [43, 206] width 24 height 6
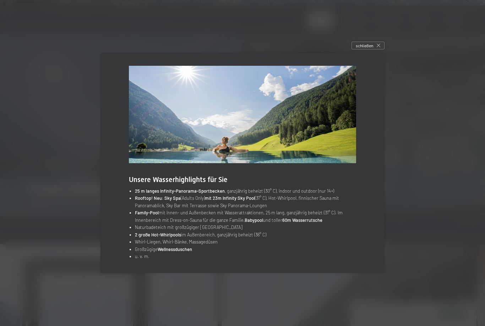
click at [374, 49] on div "schließen" at bounding box center [368, 46] width 33 height 8
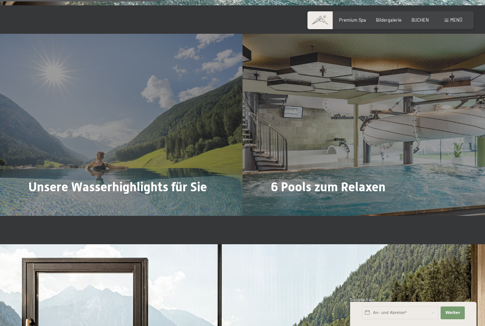
click at [284, 206] on span "Mehr dazu" at bounding box center [286, 206] width 24 height 6
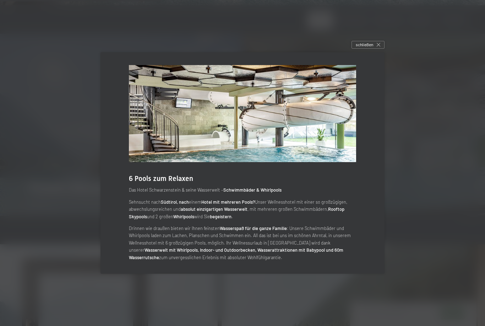
click at [375, 49] on div "schließen" at bounding box center [368, 45] width 33 height 8
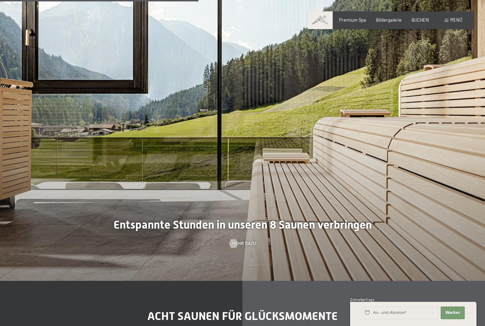
scroll to position [1757, 0]
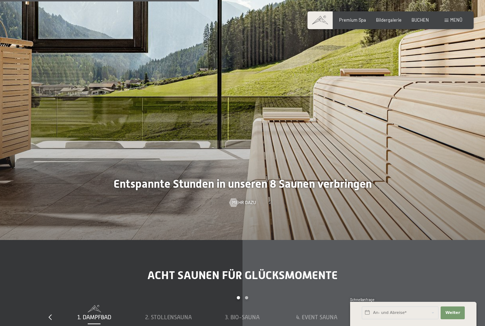
click at [248, 206] on span "Mehr dazu" at bounding box center [244, 202] width 24 height 6
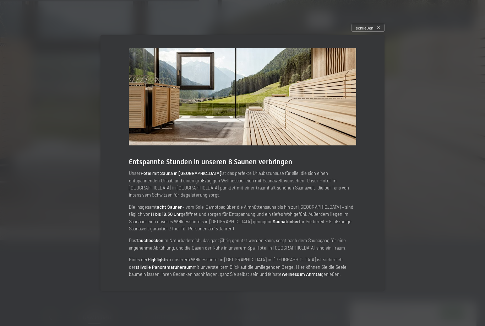
click at [376, 32] on div "schließen" at bounding box center [368, 28] width 33 height 8
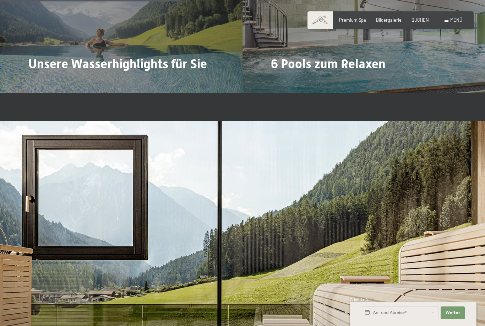
scroll to position [1548, 0]
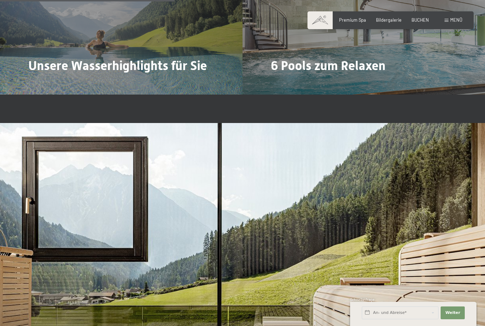
click at [285, 88] on span "Mehr dazu" at bounding box center [286, 85] width 24 height 6
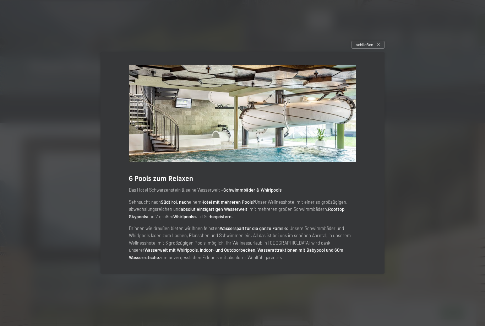
click at [380, 47] on icon at bounding box center [379, 45] width 4 height 4
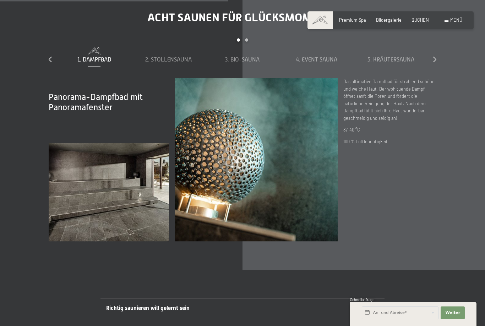
scroll to position [2015, 0]
click at [89, 63] on span "1. Dampfbad" at bounding box center [96, 59] width 34 height 6
click at [171, 63] on div "2. Stollensauna" at bounding box center [168, 55] width 69 height 16
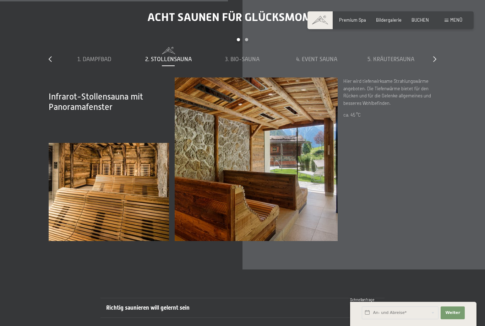
click at [246, 63] on span "3. Bio-Sauna" at bounding box center [242, 59] width 34 height 6
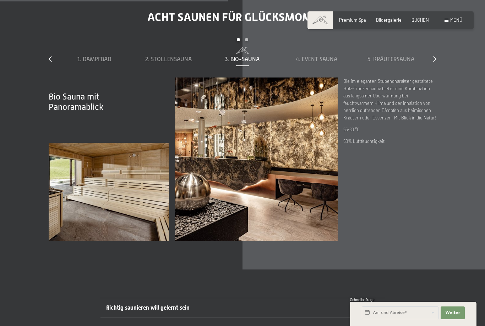
click at [95, 63] on span "1. Dampfbad" at bounding box center [94, 59] width 34 height 6
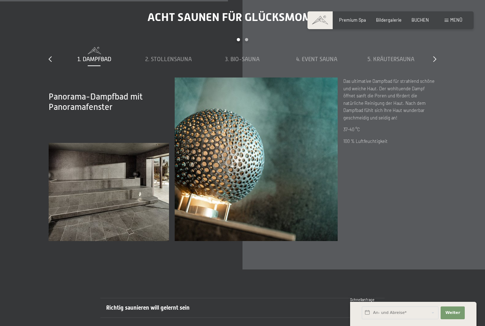
click at [179, 63] on span "2. Stollensauna" at bounding box center [168, 59] width 47 height 6
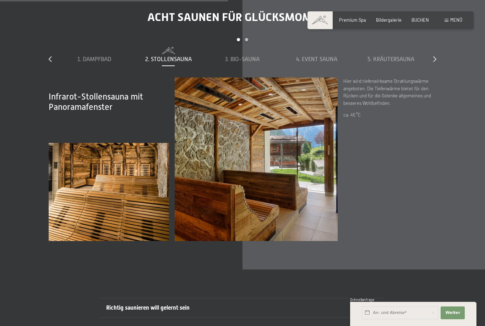
click at [253, 63] on span "3. Bio-Sauna" at bounding box center [242, 59] width 34 height 6
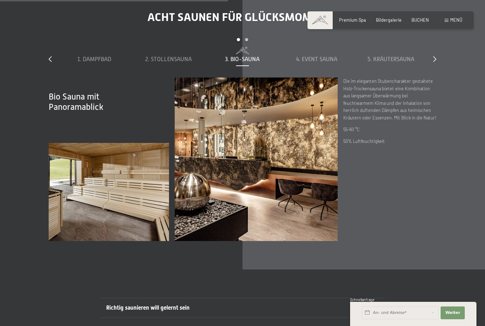
click at [95, 63] on div "1. Dampfbad" at bounding box center [94, 55] width 69 height 16
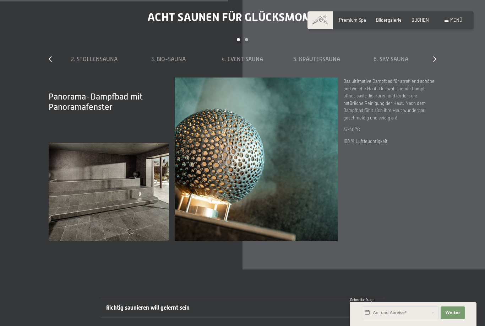
click at [176, 63] on span "3. Bio-Sauna" at bounding box center [168, 59] width 34 height 6
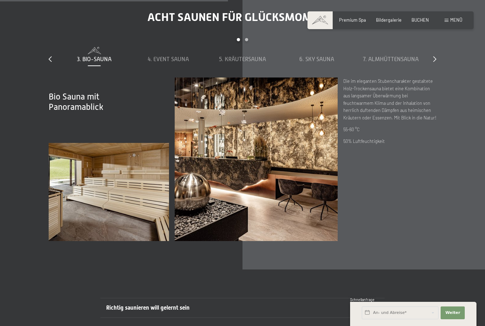
click at [170, 63] on span "4. Event Sauna" at bounding box center [168, 59] width 41 height 6
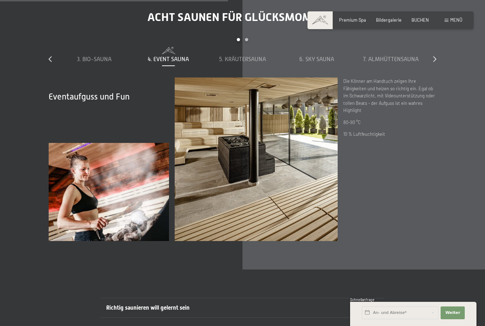
click at [249, 63] on span "5. Kräutersauna" at bounding box center [242, 59] width 47 height 6
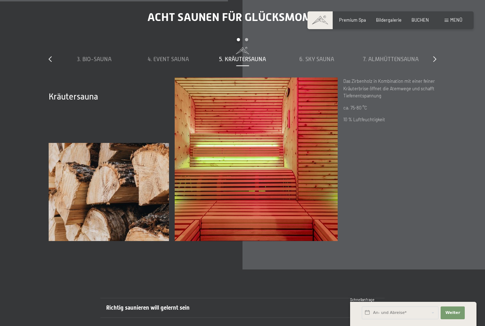
click at [317, 63] on span "6. Sky Sauna" at bounding box center [317, 59] width 35 height 6
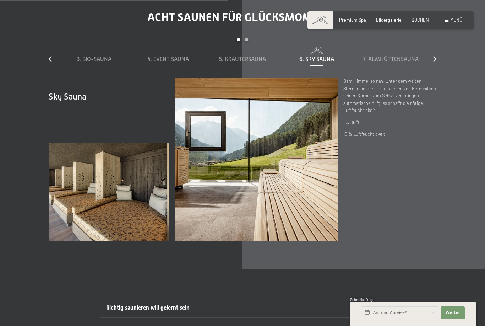
click at [381, 63] on span "7. Almhüttensauna" at bounding box center [391, 59] width 56 height 6
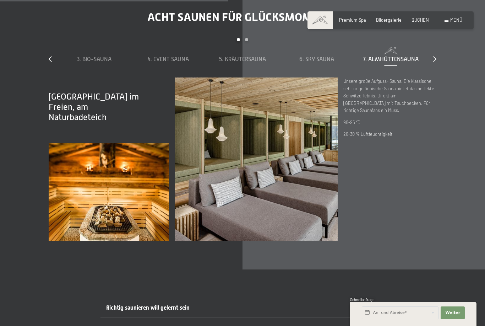
click at [436, 63] on div at bounding box center [435, 59] width 3 height 8
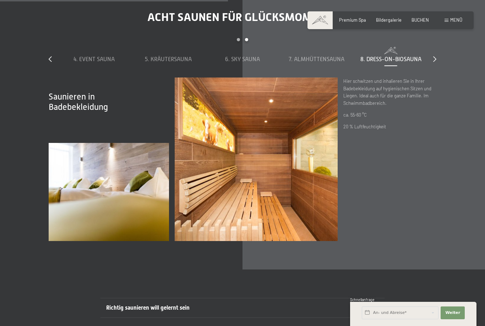
click at [436, 63] on div at bounding box center [435, 59] width 3 height 8
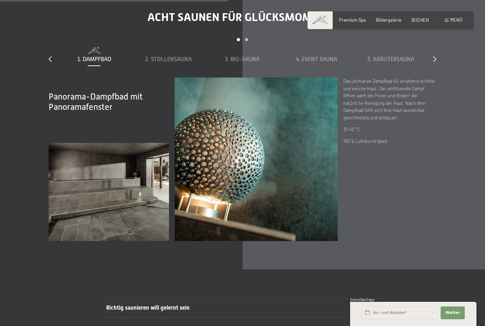
click at [324, 63] on span "4. Event Sauna" at bounding box center [316, 59] width 41 height 6
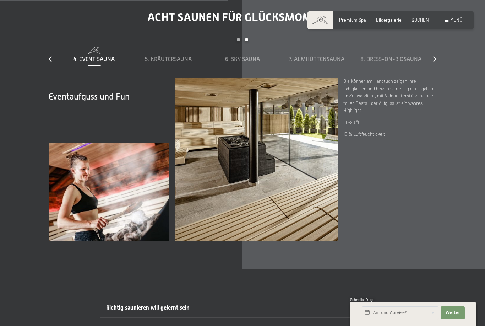
click at [335, 63] on div "7. Almhüttensauna" at bounding box center [317, 59] width 69 height 8
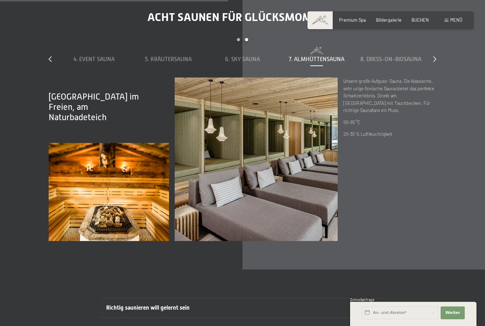
click at [236, 63] on div "6. Sky Sauna" at bounding box center [243, 59] width 69 height 8
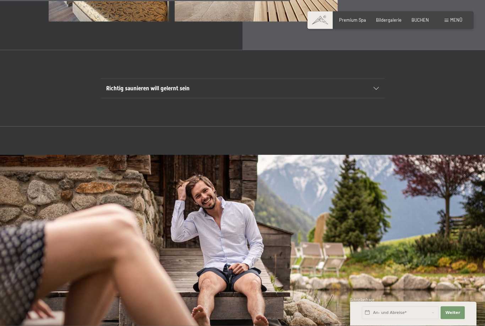
scroll to position [2237, 0]
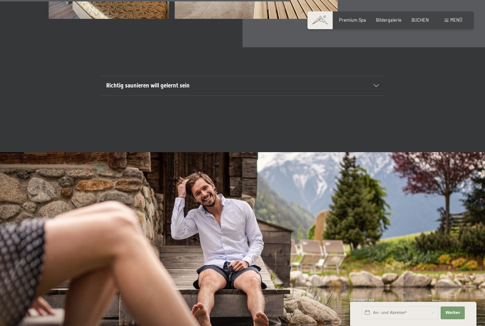
click at [378, 87] on icon at bounding box center [376, 85] width 5 height 3
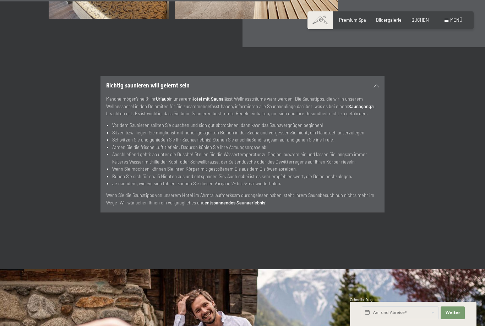
click at [378, 87] on icon at bounding box center [376, 85] width 5 height 3
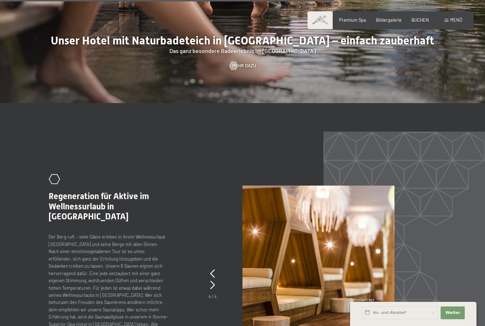
scroll to position [2564, 0]
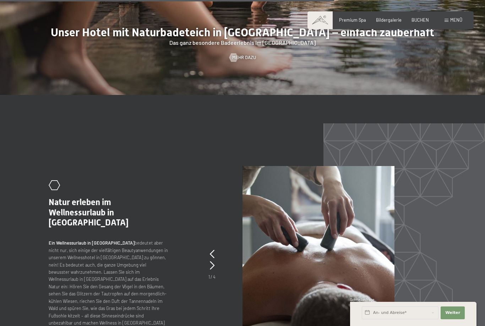
click at [243, 61] on span "Mehr dazu" at bounding box center [244, 57] width 24 height 6
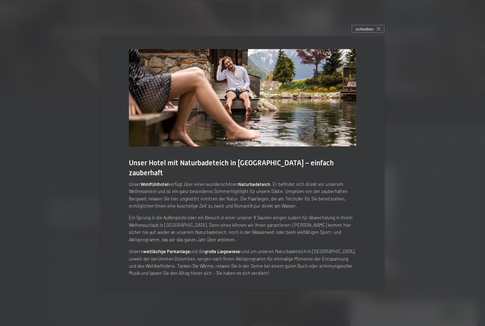
click at [381, 33] on div "schließen" at bounding box center [368, 29] width 33 height 8
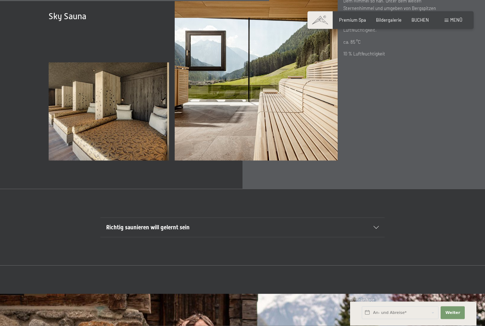
scroll to position [2096, 0]
click at [353, 17] on div "Buchen Anfragen Premium Spa Bildergalerie BUCHEN Menü DE IT EN Gutschein Bilder…" at bounding box center [391, 20] width 144 height 6
click at [353, 18] on span "Premium Spa" at bounding box center [352, 20] width 27 height 6
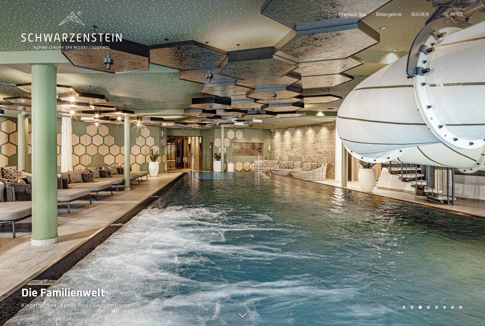
click at [68, 26] on icon at bounding box center [71, 30] width 101 height 38
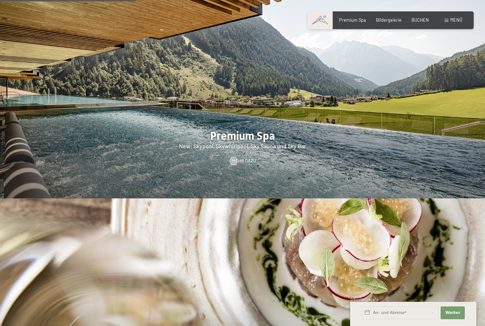
scroll to position [849, 0]
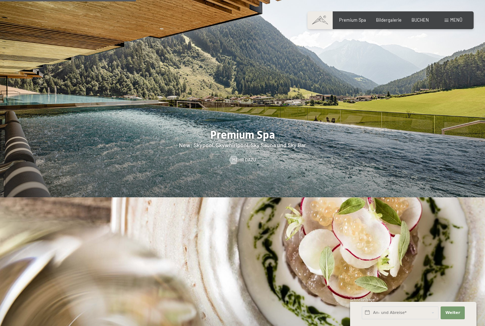
click at [236, 162] on div at bounding box center [233, 160] width 5 height 9
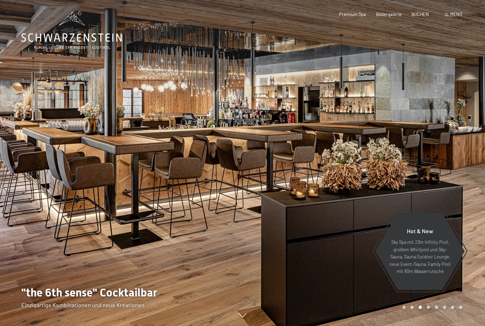
click at [65, 32] on icon at bounding box center [71, 30] width 101 height 38
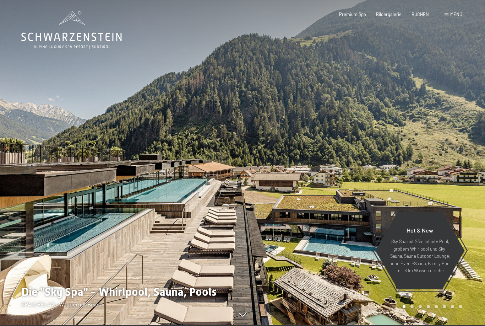
scroll to position [4, 0]
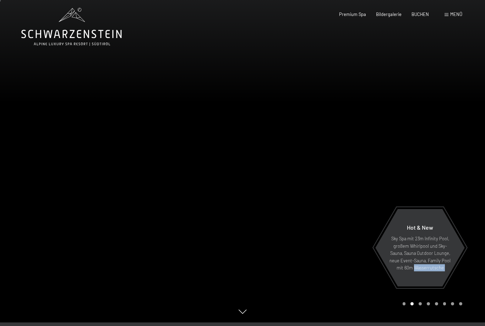
click at [81, 178] on div at bounding box center [121, 159] width 243 height 326
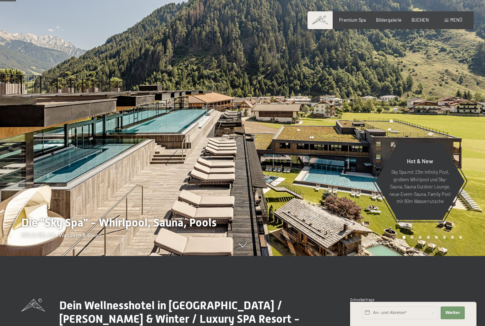
scroll to position [0, 0]
